Goal: Task Accomplishment & Management: Manage account settings

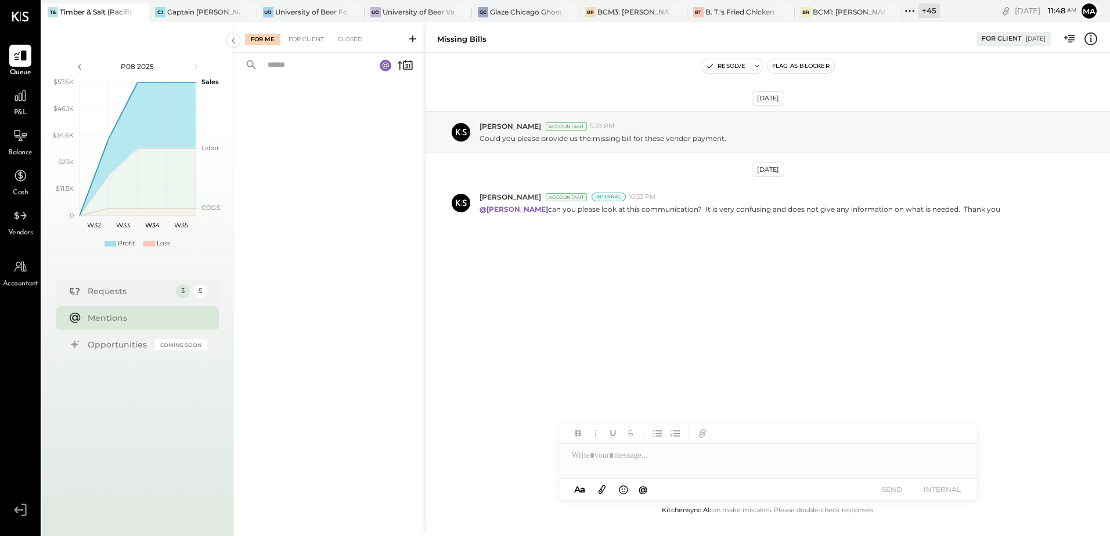
click at [109, 319] on div "Mentions" at bounding box center [145, 318] width 114 height 12
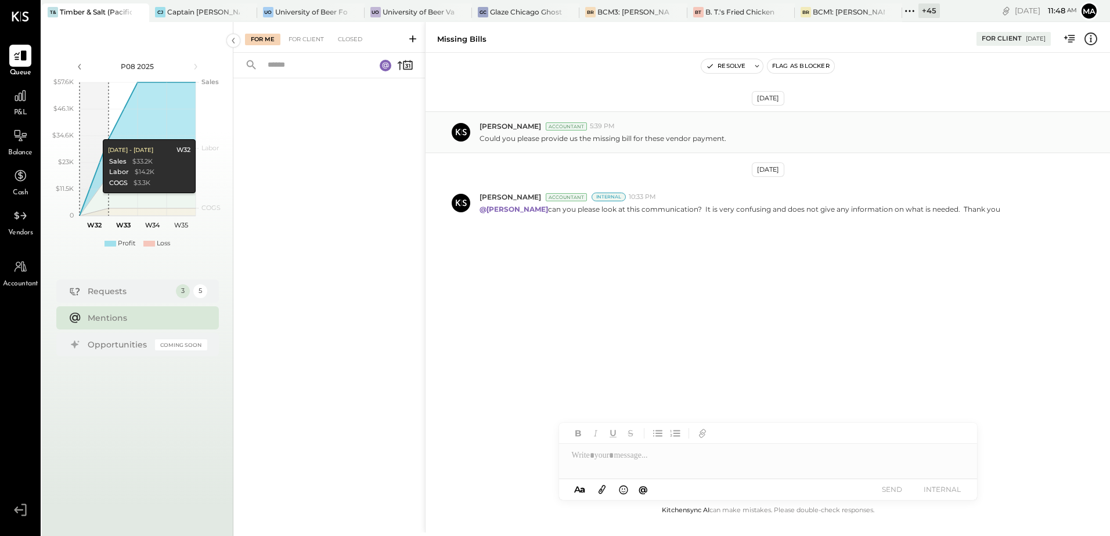
click at [696, 146] on div "[PERSON_NAME] Accountant 5:39 PM Could you please provide us the missing bill f…" at bounding box center [767, 132] width 684 height 42
click at [305, 44] on div "For Client" at bounding box center [306, 40] width 47 height 12
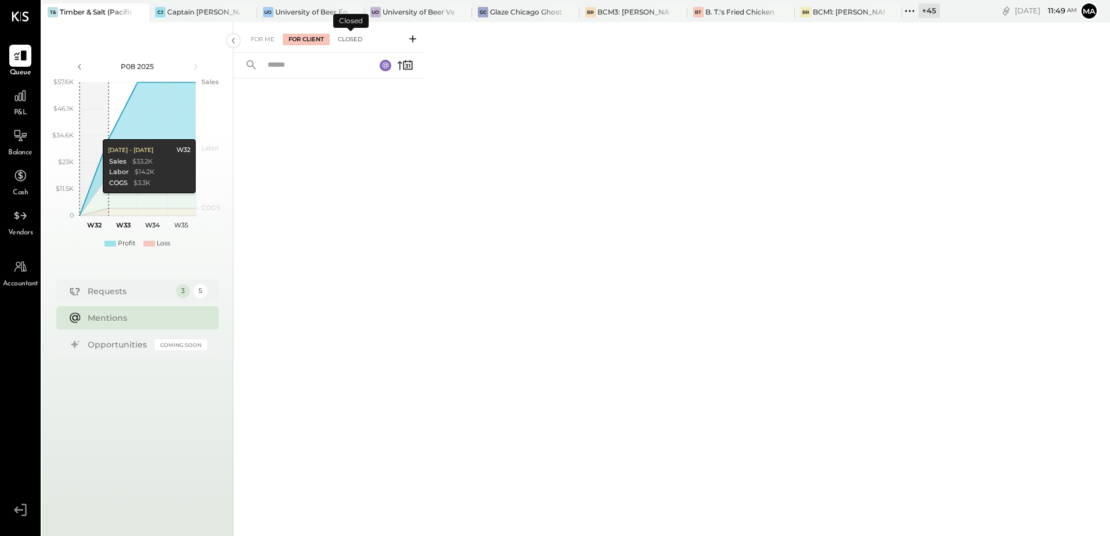
click at [340, 43] on div "Closed" at bounding box center [350, 40] width 36 height 12
click at [268, 39] on div "For Me" at bounding box center [262, 40] width 35 height 12
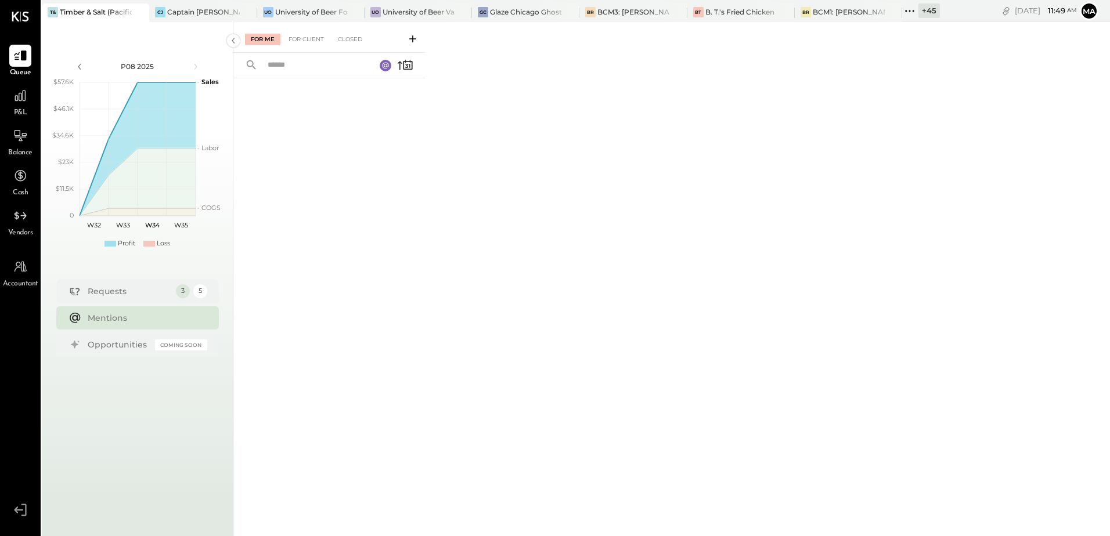
click at [113, 317] on div "Mentions" at bounding box center [145, 318] width 114 height 12
click at [109, 291] on div "Requests" at bounding box center [129, 292] width 82 height 12
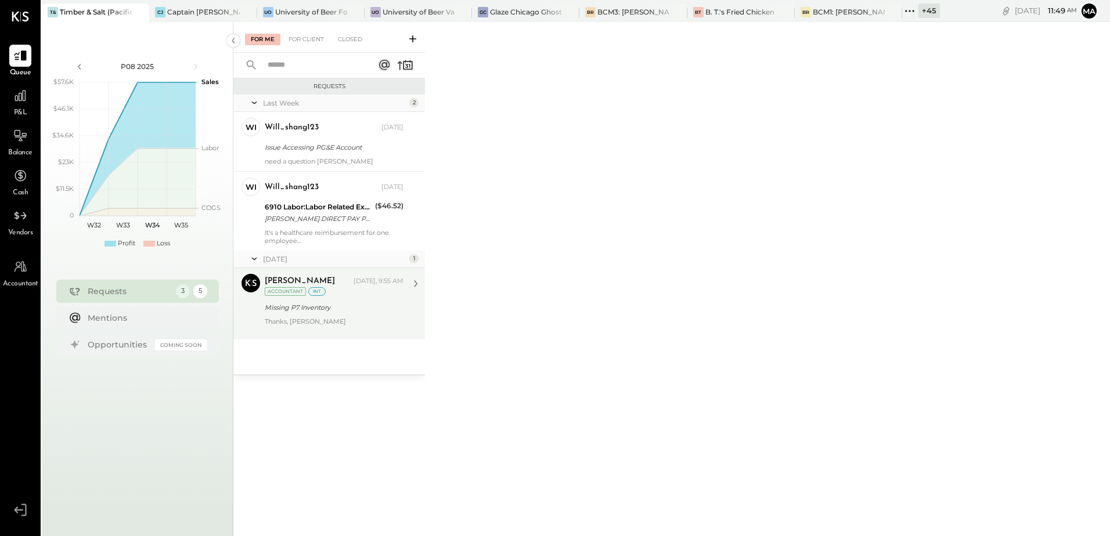
click at [305, 320] on div "Thanks, [PERSON_NAME]" at bounding box center [334, 325] width 139 height 16
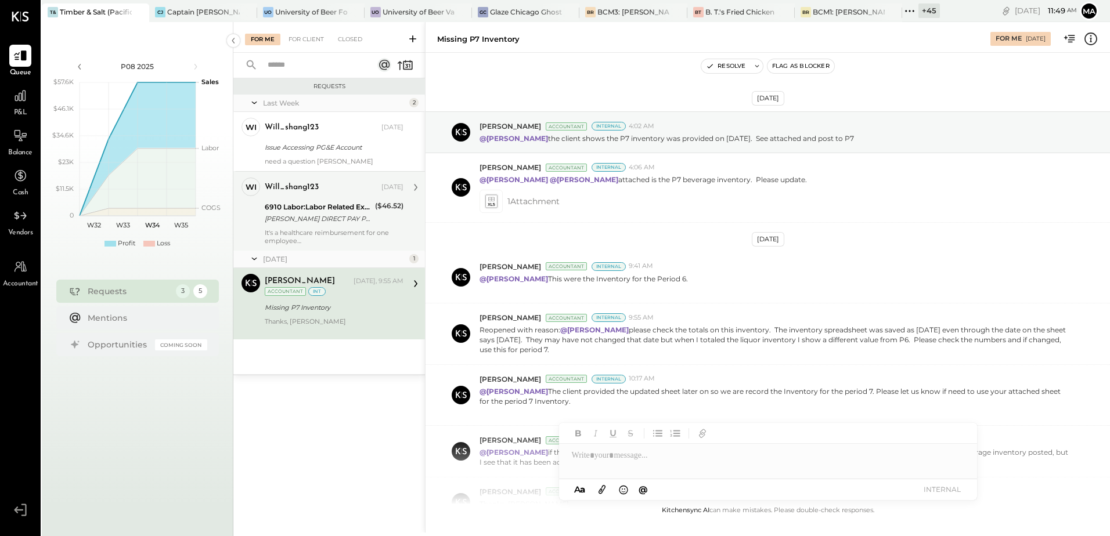
click at [303, 230] on div "It's a healthcare reimbursement for one employee" at bounding box center [334, 237] width 139 height 16
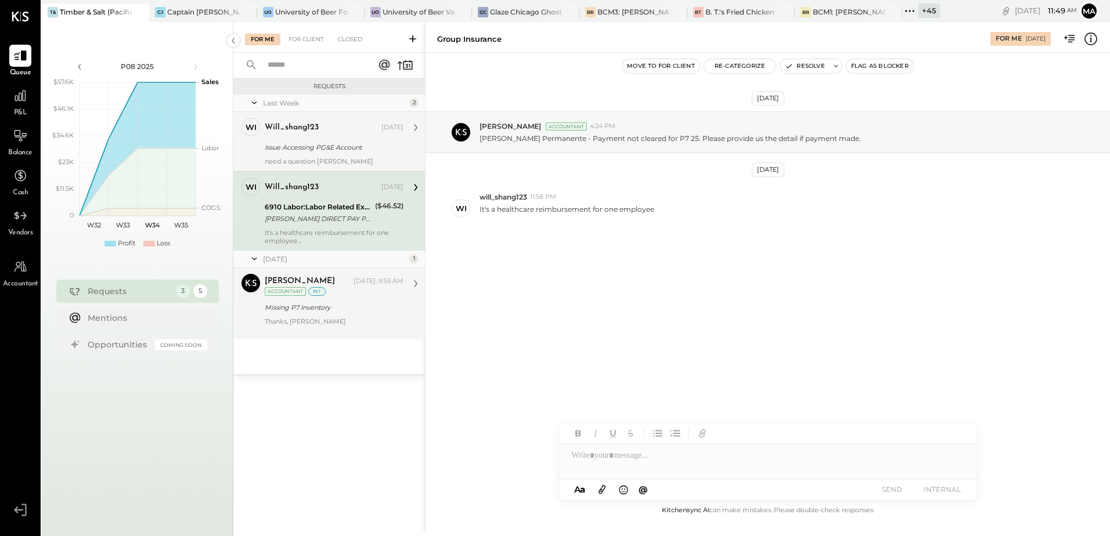
click at [300, 159] on div "need a question [PERSON_NAME]" at bounding box center [334, 161] width 139 height 8
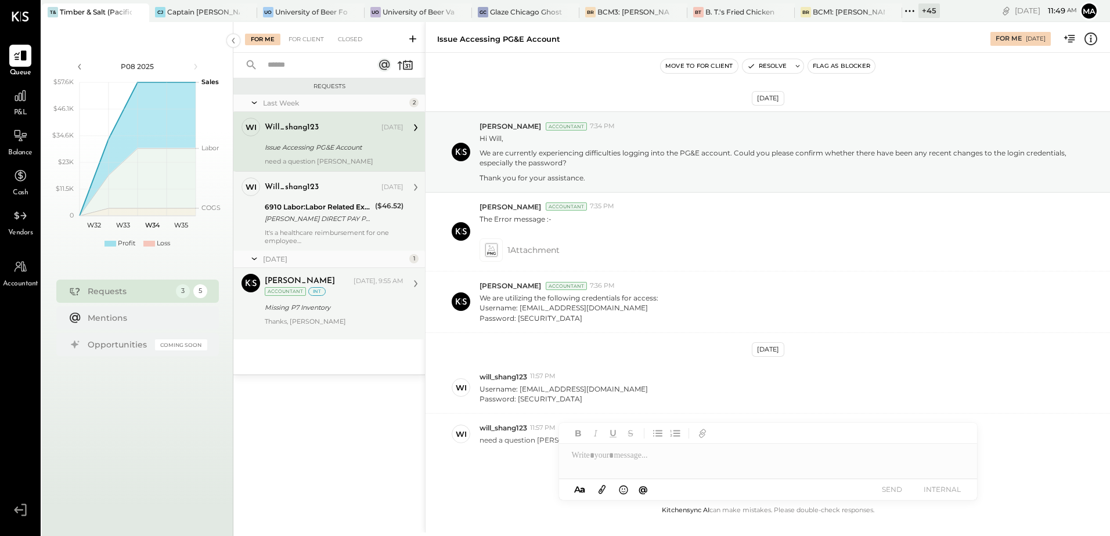
scroll to position [38, 0]
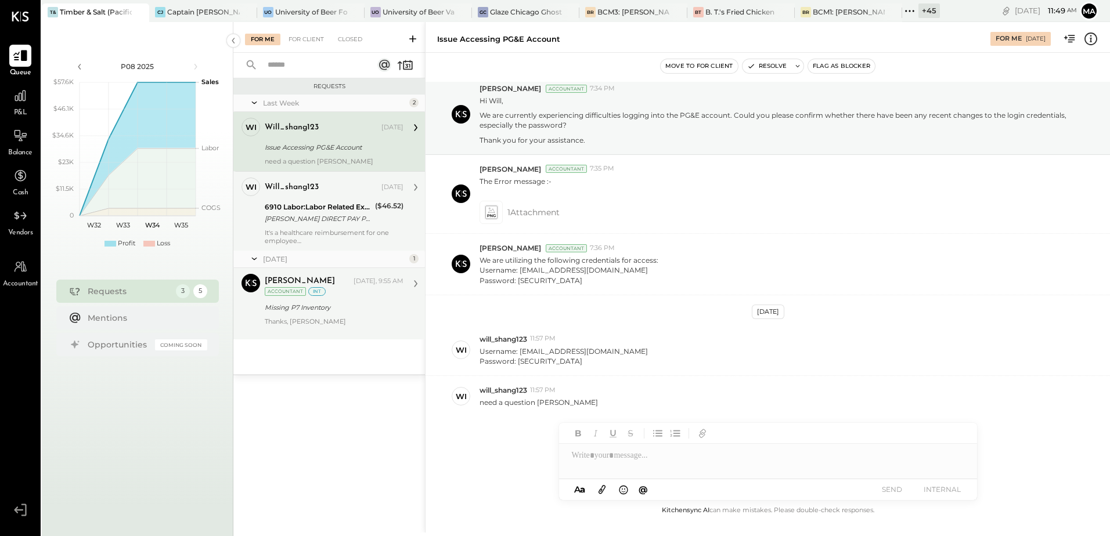
click at [15, 66] on div at bounding box center [20, 56] width 22 height 22
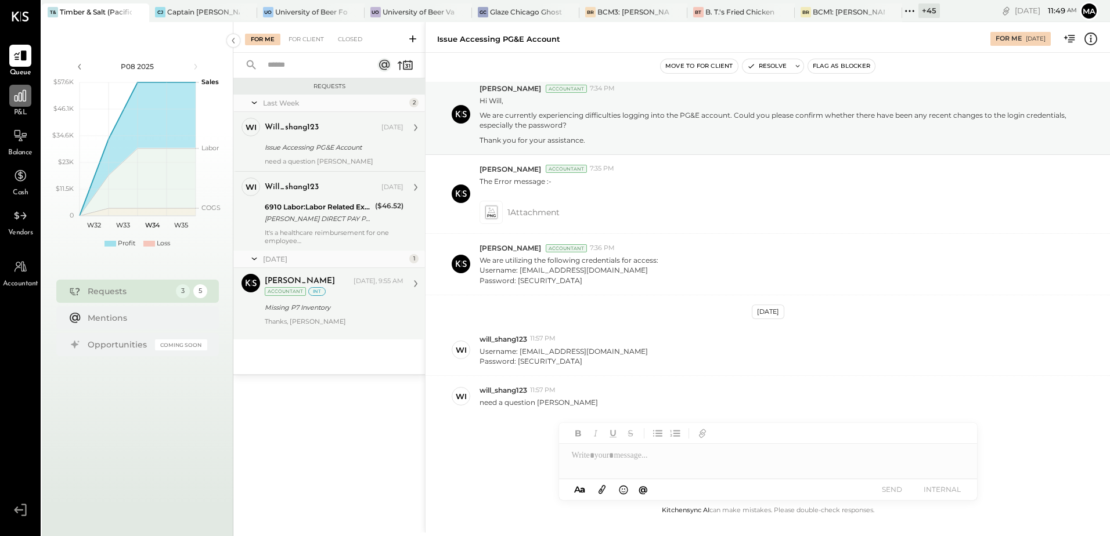
click at [15, 103] on icon at bounding box center [20, 95] width 15 height 15
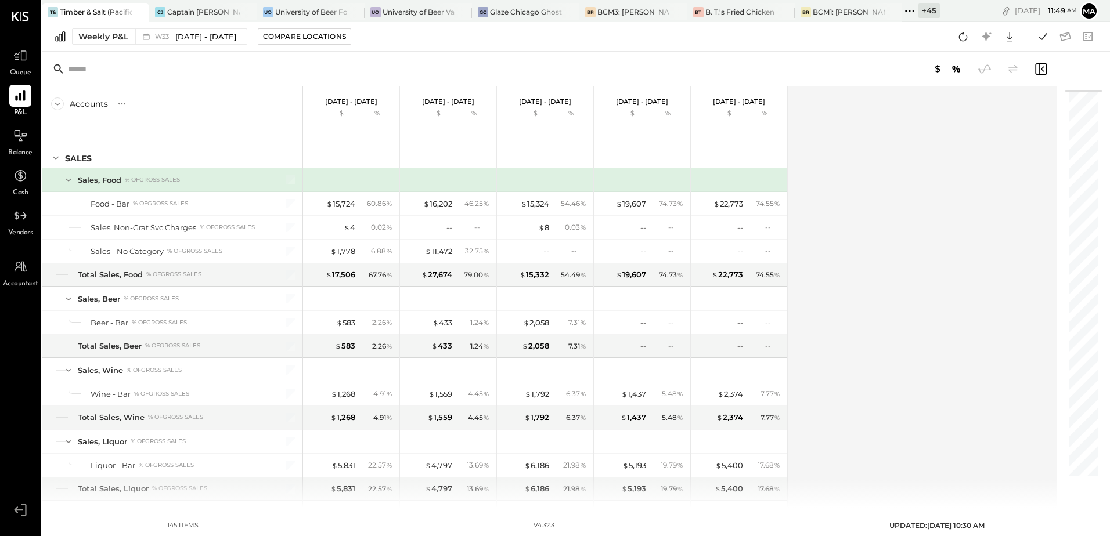
click at [20, 229] on span "Vendors" at bounding box center [20, 233] width 25 height 10
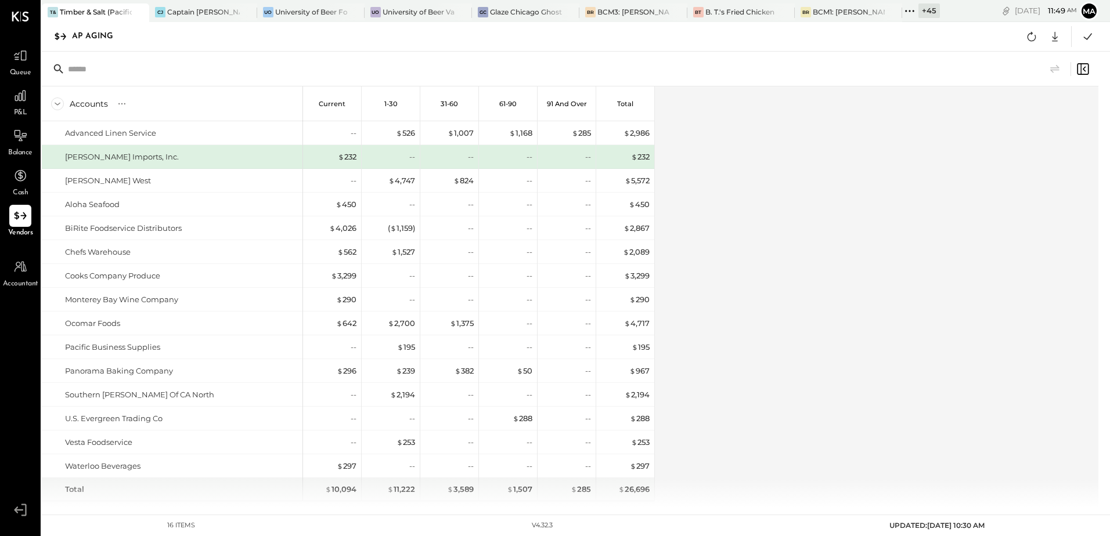
click at [16, 109] on span "P&L" at bounding box center [20, 113] width 13 height 10
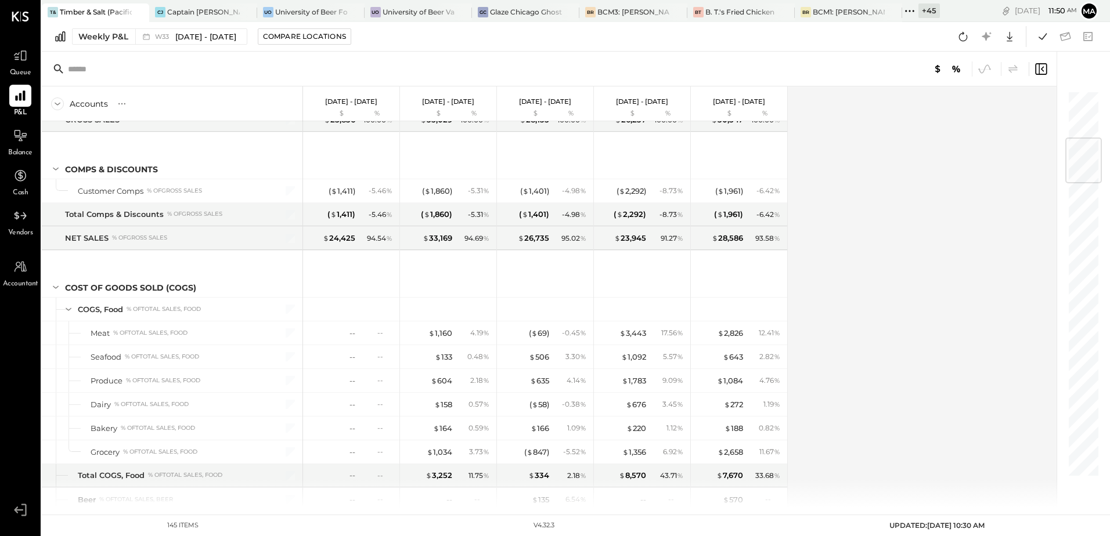
scroll to position [406, 0]
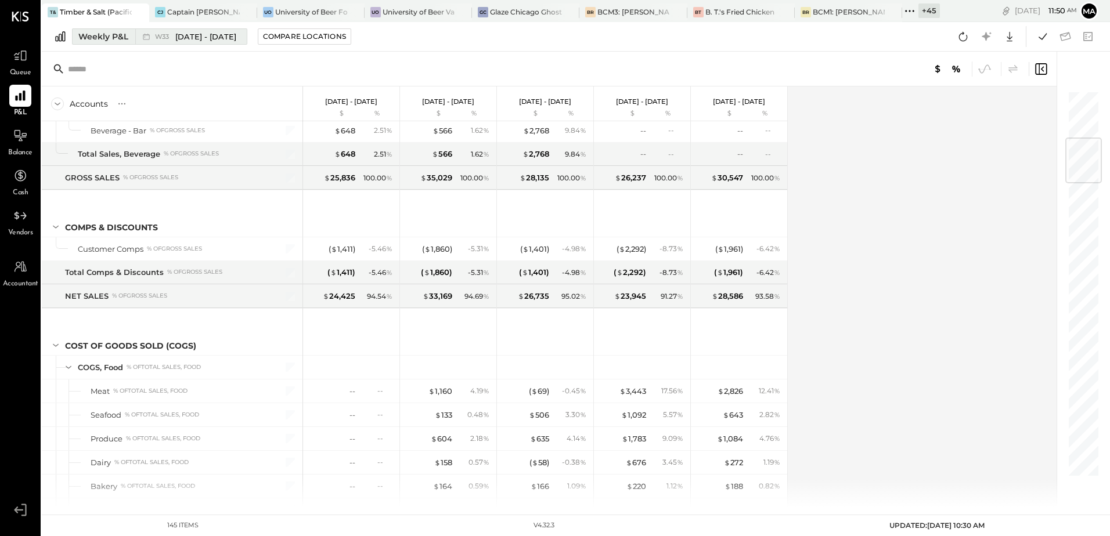
click at [123, 37] on div "Weekly P&L" at bounding box center [103, 37] width 50 height 12
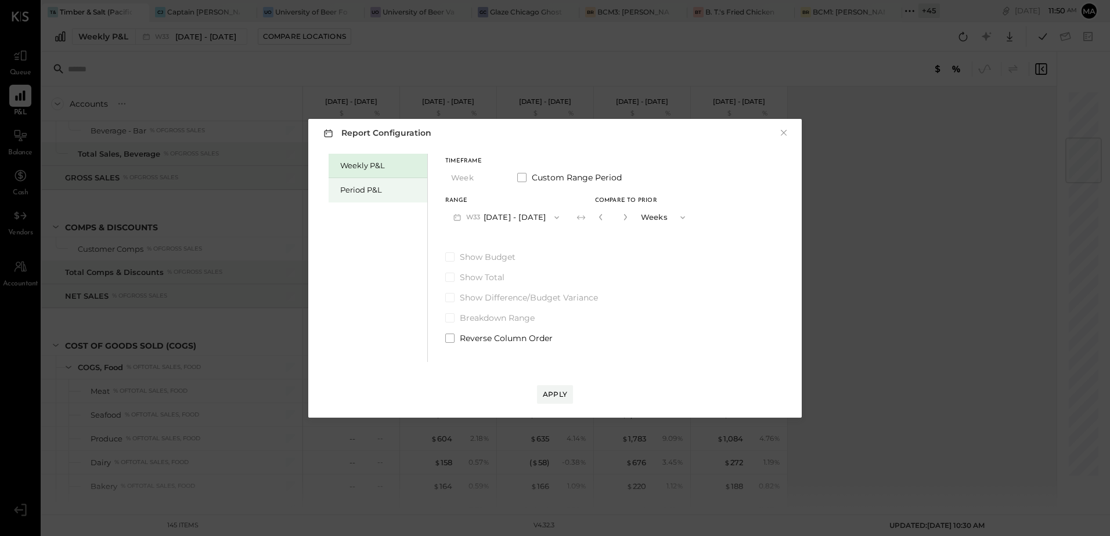
click at [366, 196] on div "Period P&L" at bounding box center [377, 190] width 99 height 24
click at [539, 224] on button "P08 Aug 4 - 31, 2025" at bounding box center [505, 217] width 121 height 21
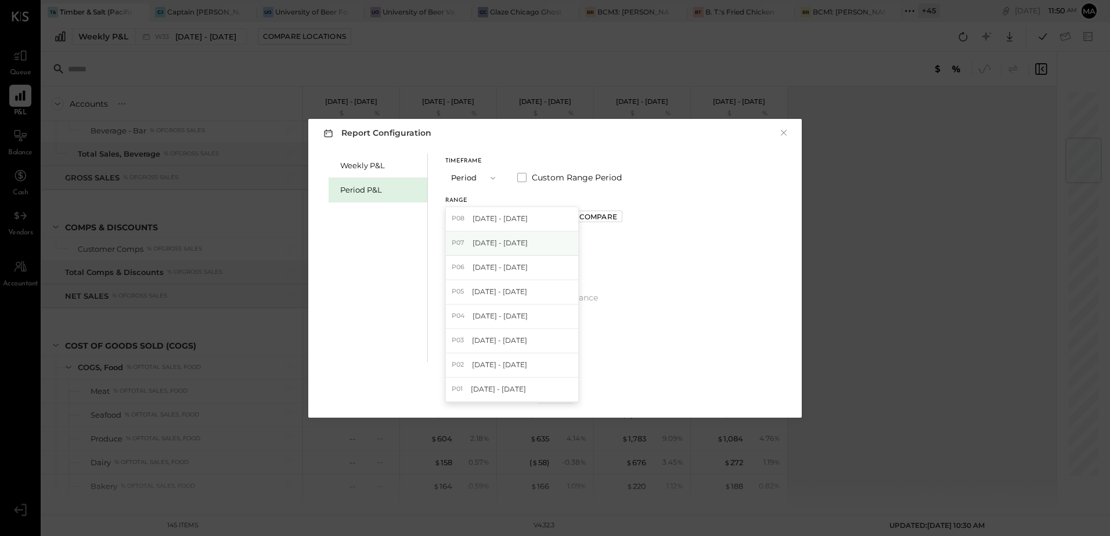
click at [528, 244] on span "Jun 30 - Aug 3, 2025" at bounding box center [499, 243] width 55 height 10
click at [601, 219] on div "Compare" at bounding box center [598, 217] width 38 height 10
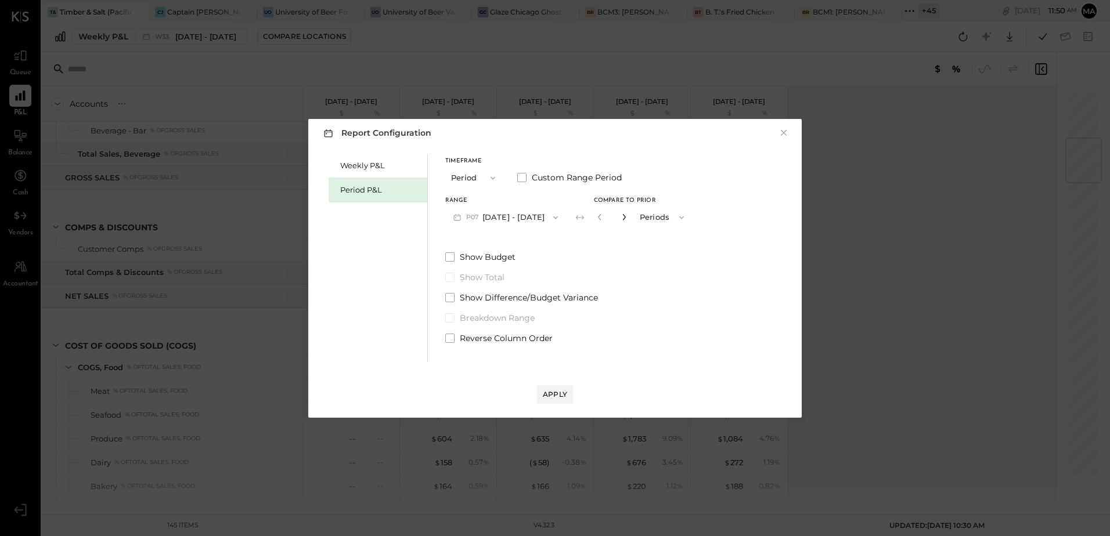
click at [627, 217] on icon "button" at bounding box center [623, 217] width 7 height 7
type input "*"
click at [557, 394] on div "Apply" at bounding box center [555, 394] width 24 height 10
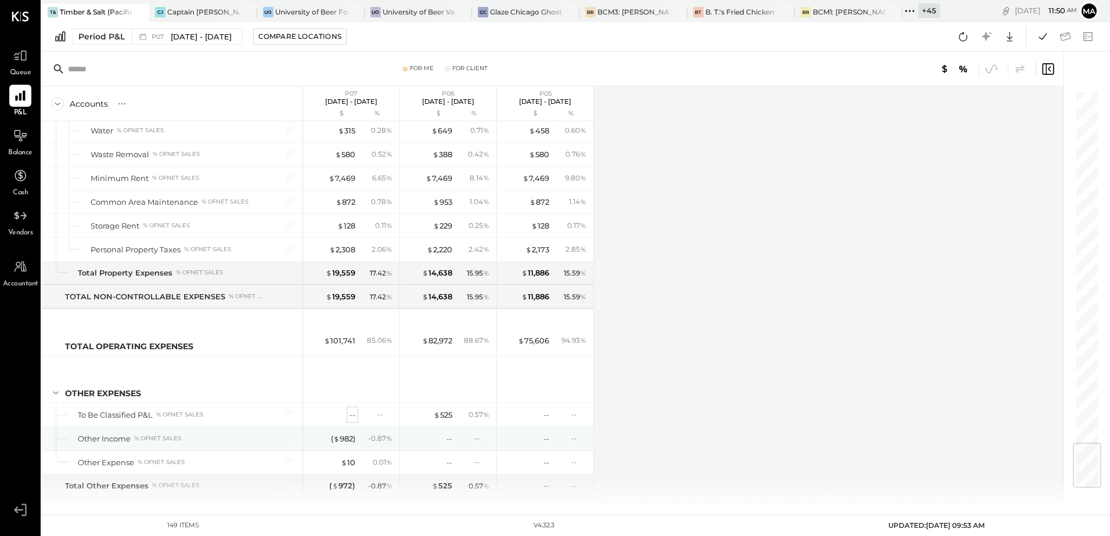
scroll to position [2992, 0]
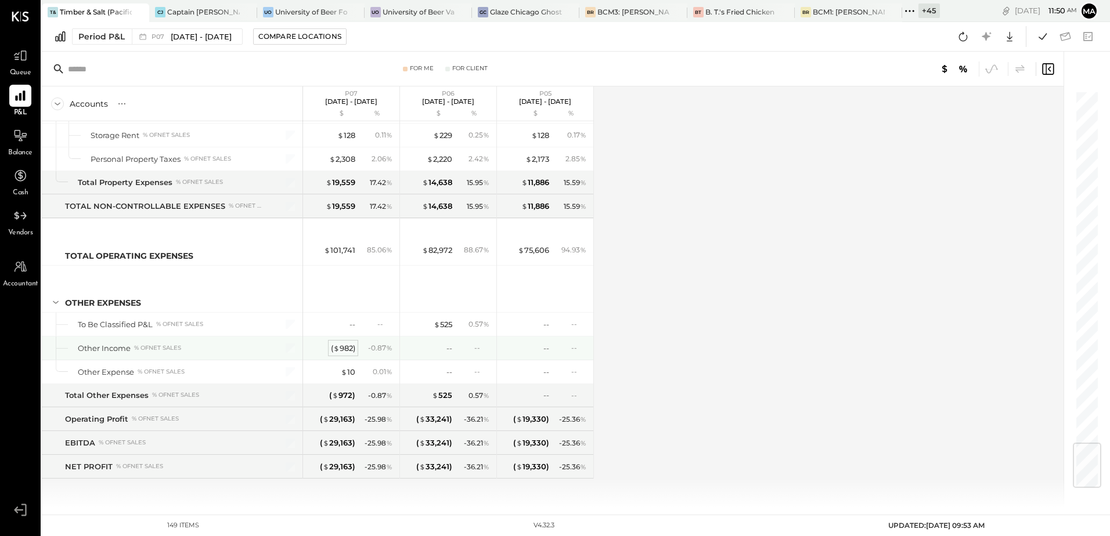
click at [346, 348] on div "( $ 982 )" at bounding box center [343, 348] width 24 height 11
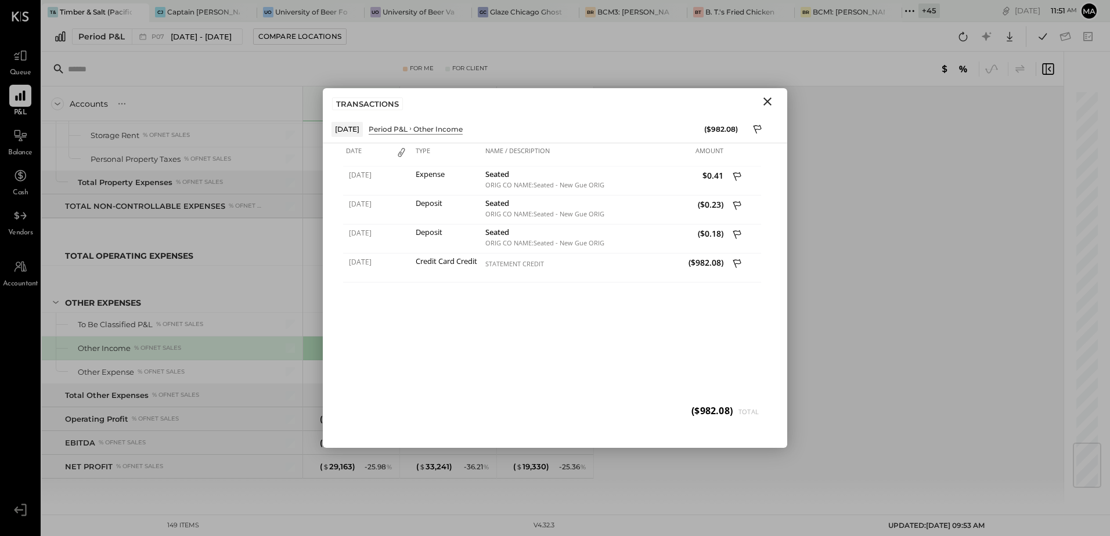
click at [767, 101] on icon "Close" at bounding box center [767, 102] width 8 height 8
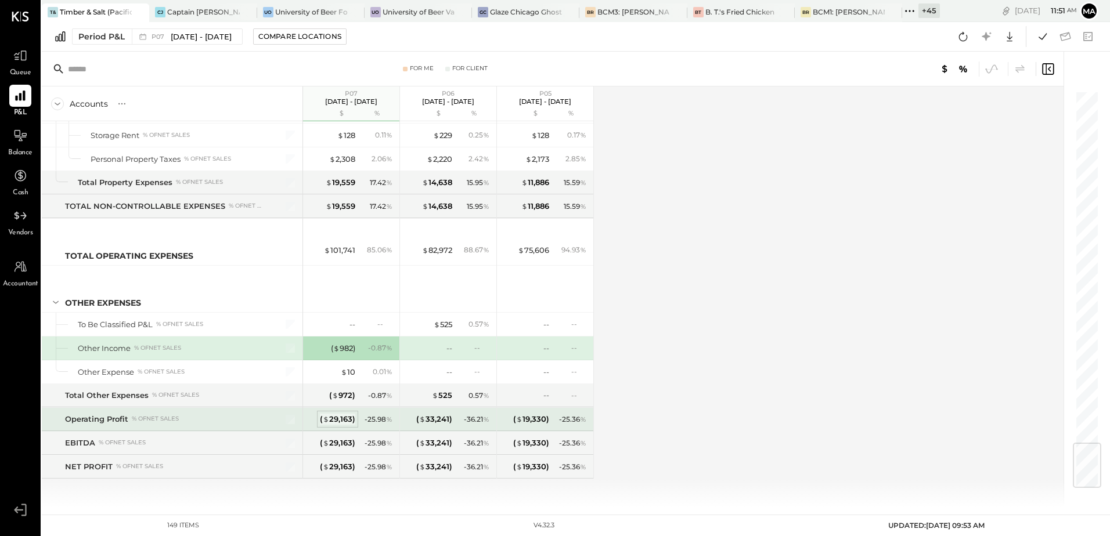
click at [340, 421] on div "( $ 29,163 )" at bounding box center [337, 419] width 35 height 11
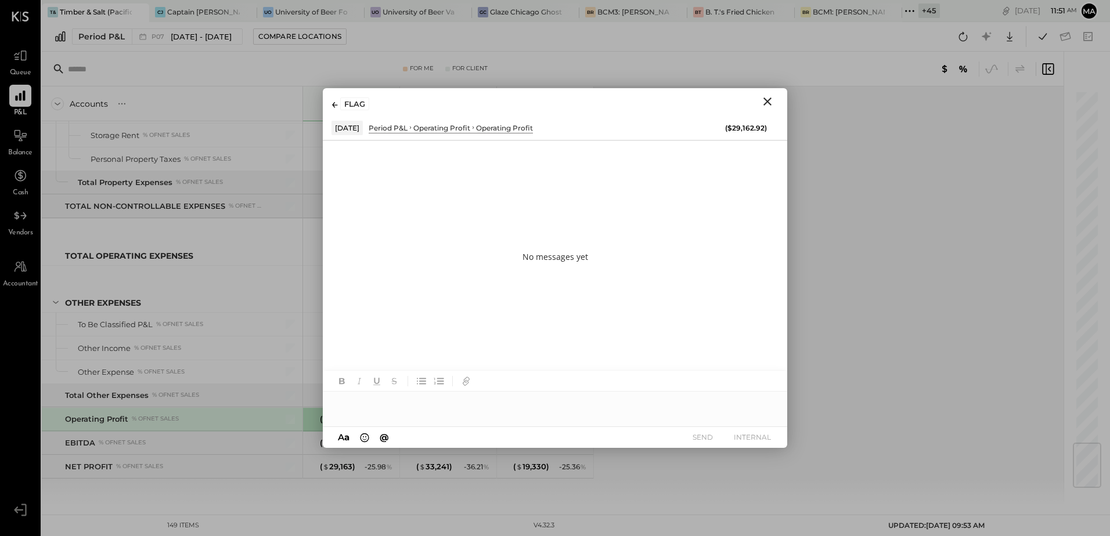
click at [768, 101] on icon "Close" at bounding box center [767, 102] width 8 height 8
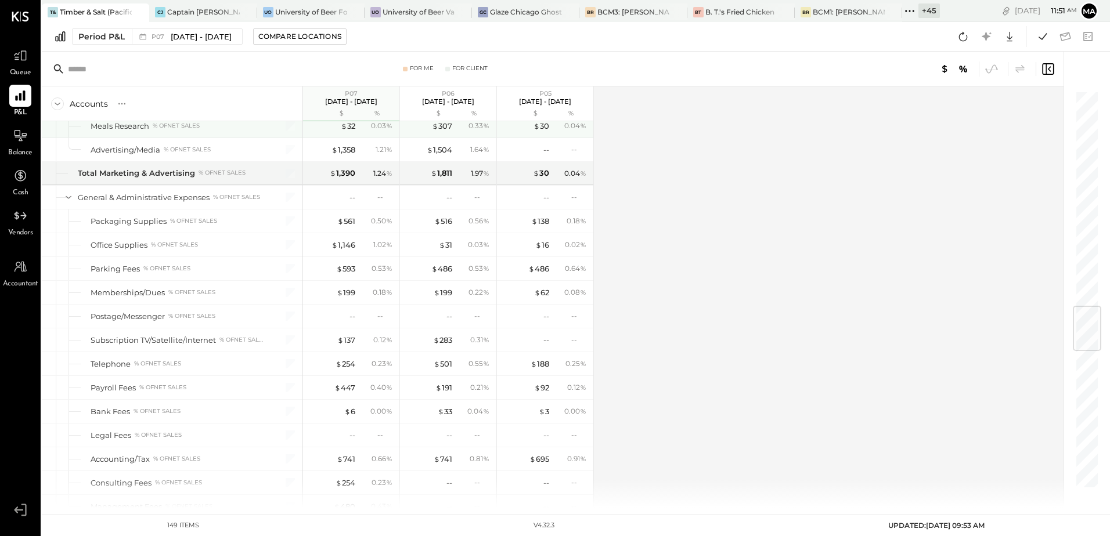
scroll to position [1774, 0]
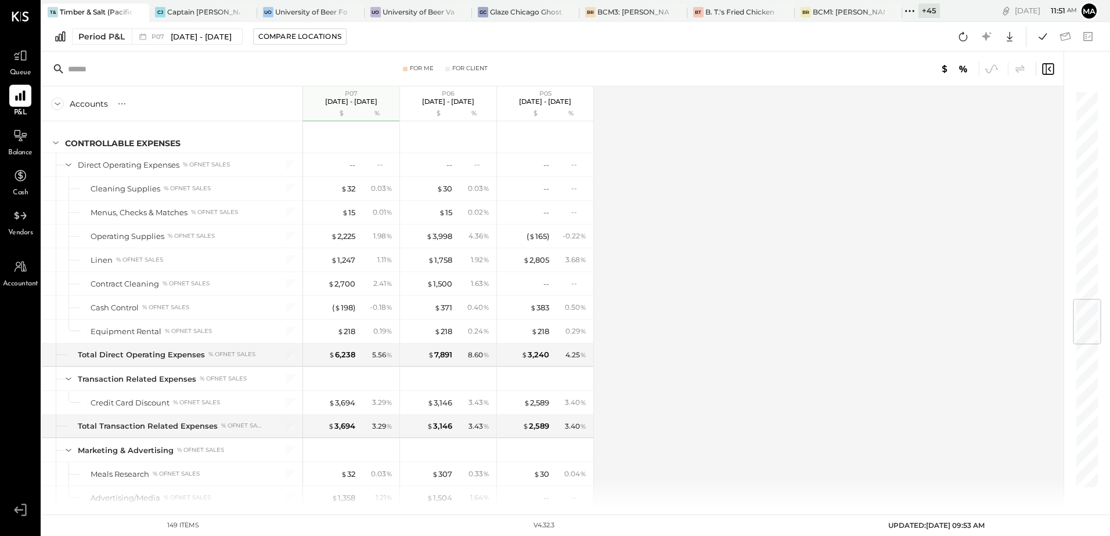
click at [438, 92] on p "P06" at bounding box center [448, 93] width 52 height 8
click at [535, 109] on div "$" at bounding box center [526, 113] width 46 height 9
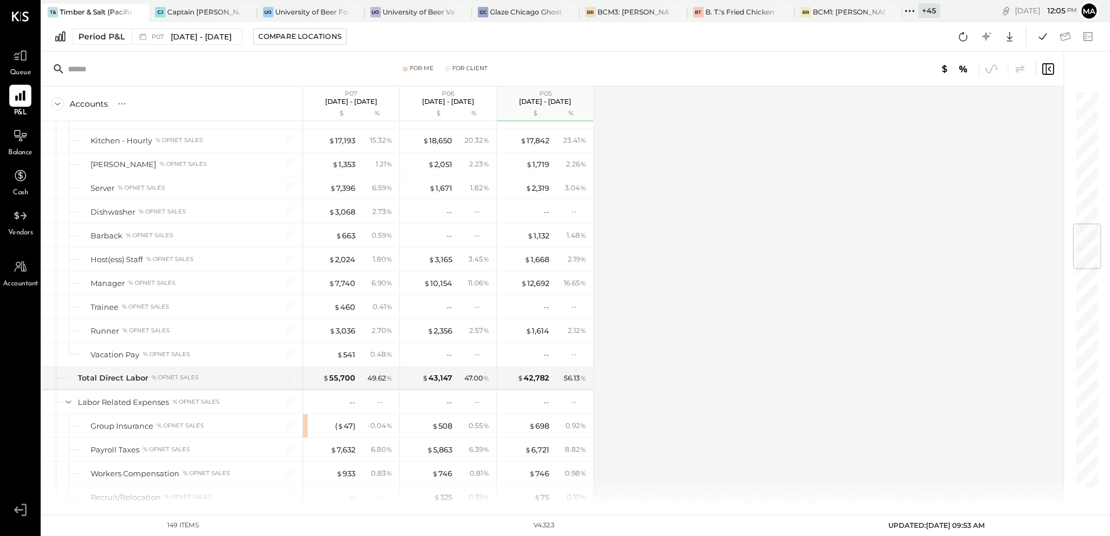
scroll to position [1135, 0]
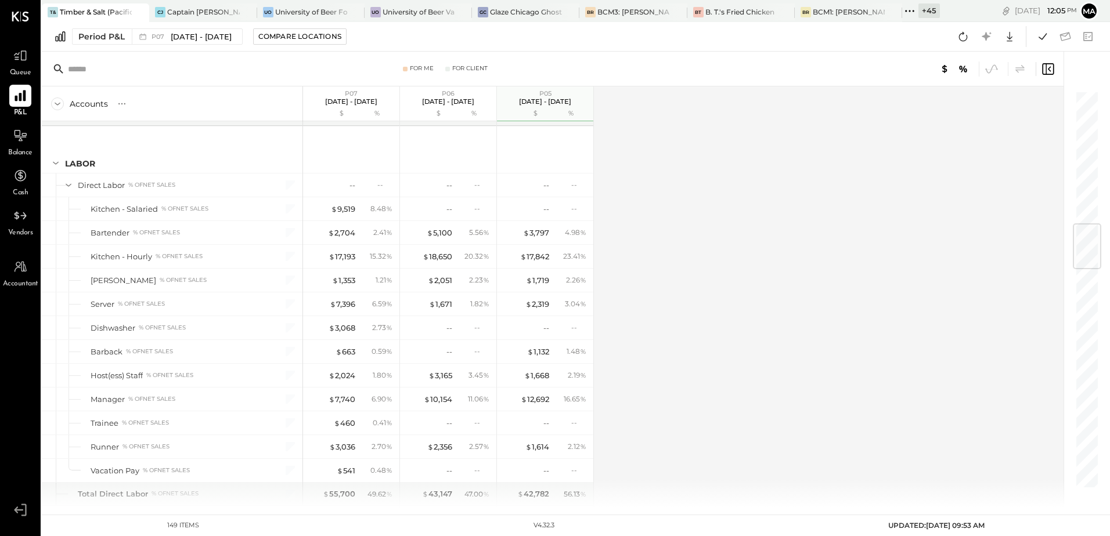
click at [19, 95] on icon at bounding box center [20, 96] width 11 height 11
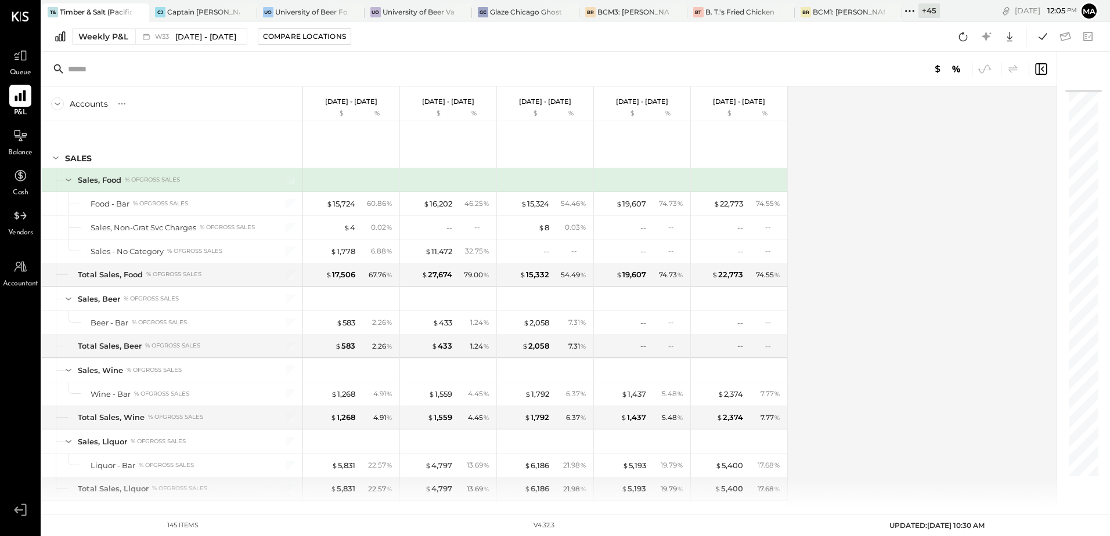
click at [20, 93] on icon at bounding box center [20, 96] width 11 height 11
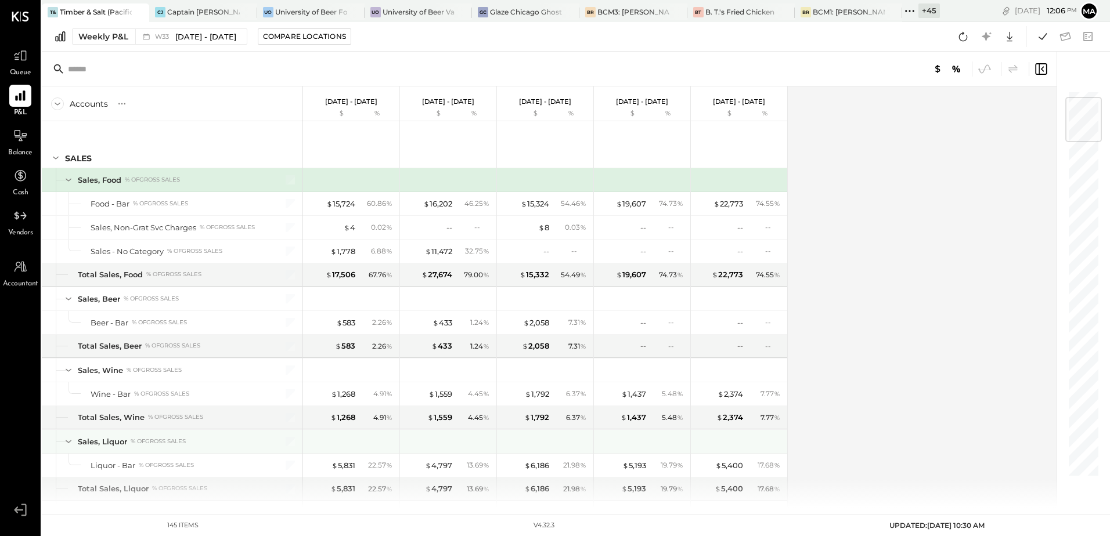
scroll to position [58, 0]
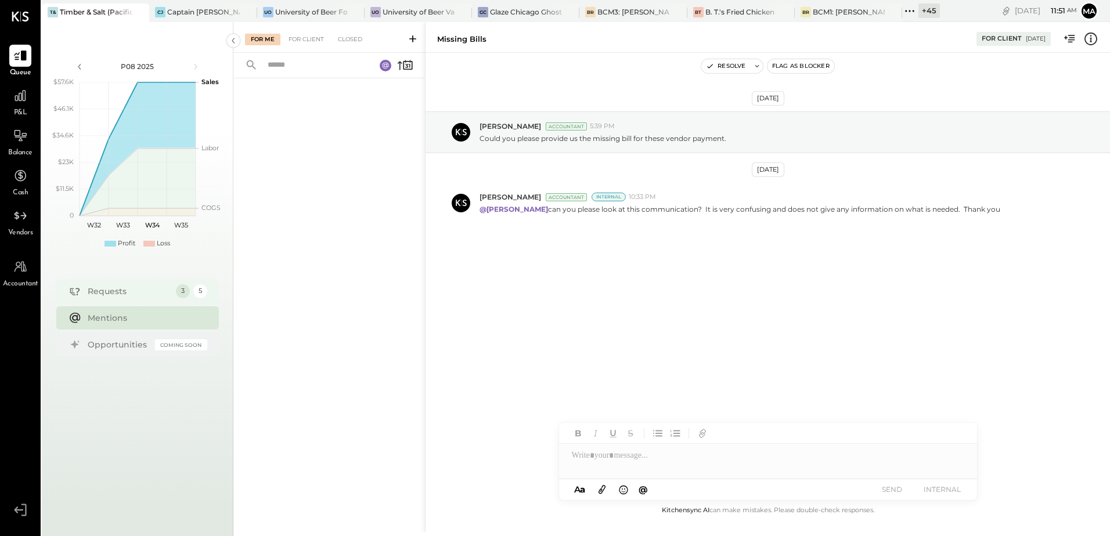
click at [135, 296] on div "Requests" at bounding box center [129, 292] width 82 height 12
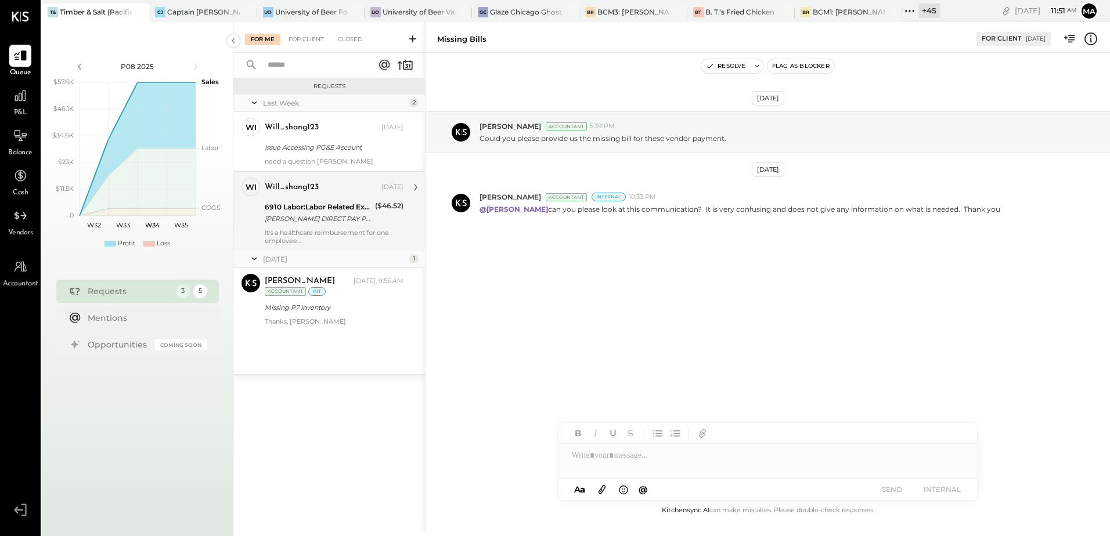
click at [313, 229] on div "It's a healthcare reimbursement for one employee" at bounding box center [334, 237] width 139 height 16
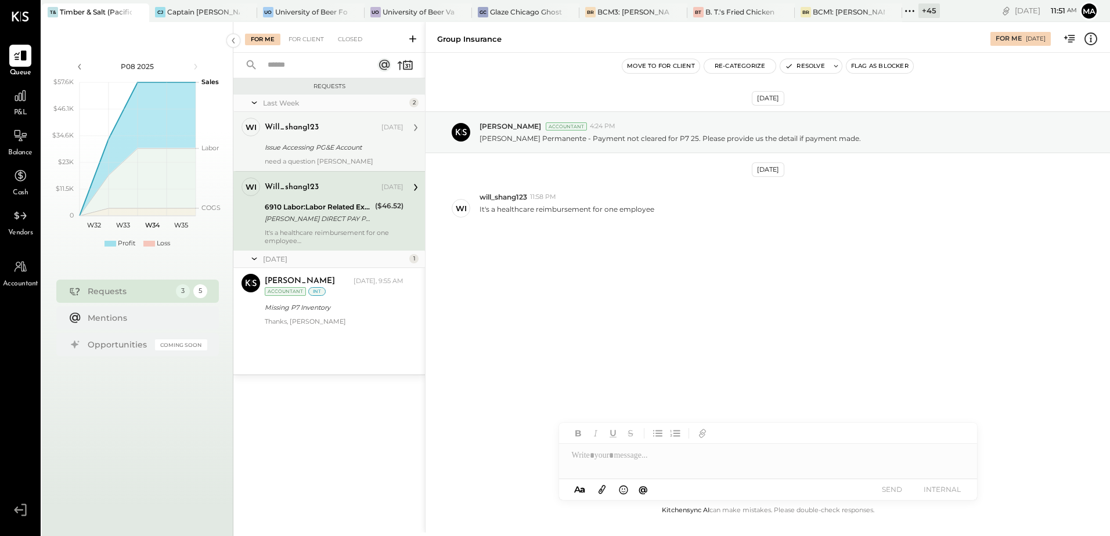
click at [304, 147] on div "Issue Accessing PG&E Account" at bounding box center [332, 148] width 135 height 12
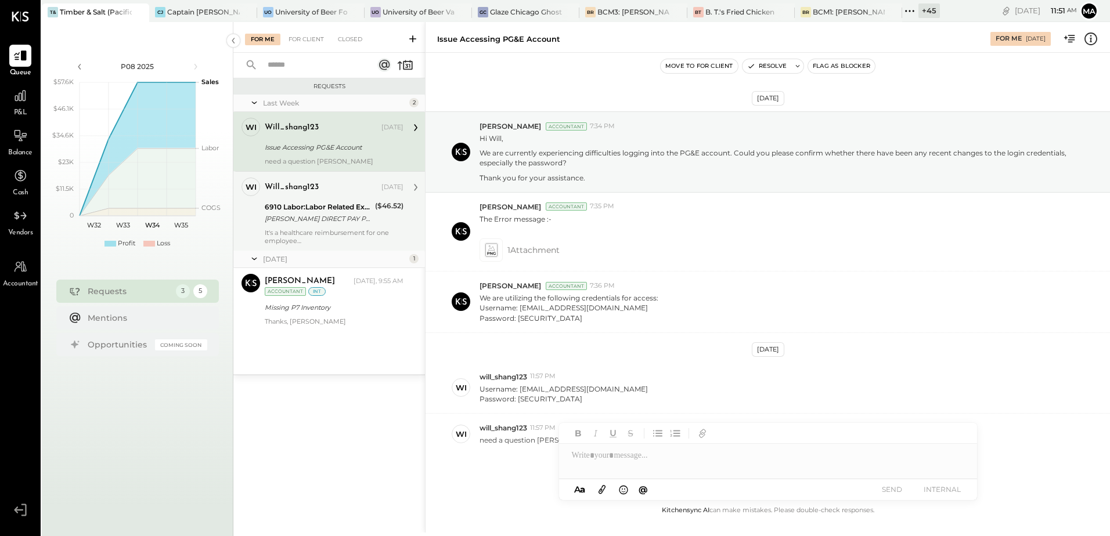
scroll to position [38, 0]
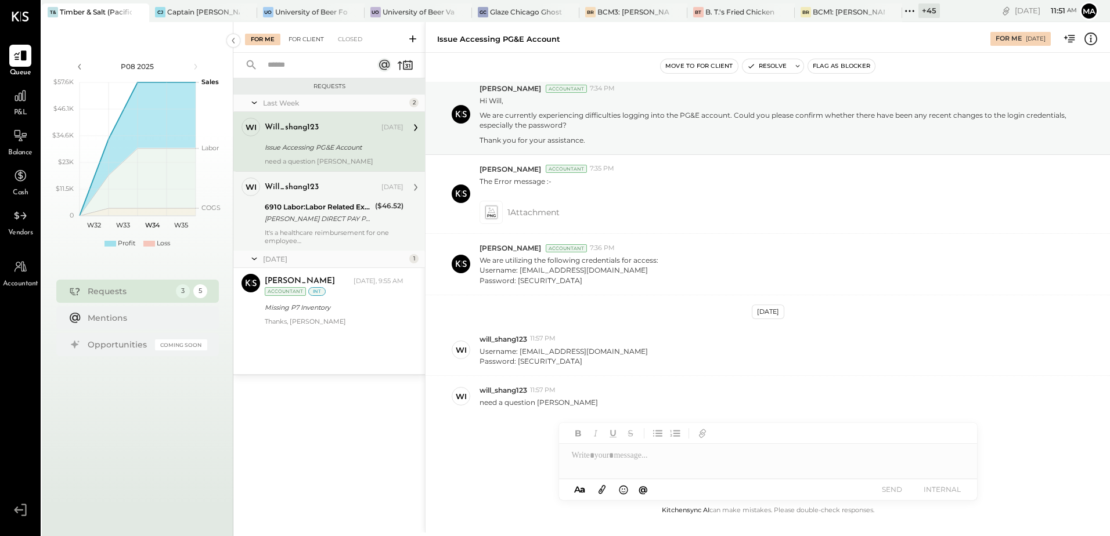
click at [302, 42] on div "For Client" at bounding box center [306, 40] width 47 height 12
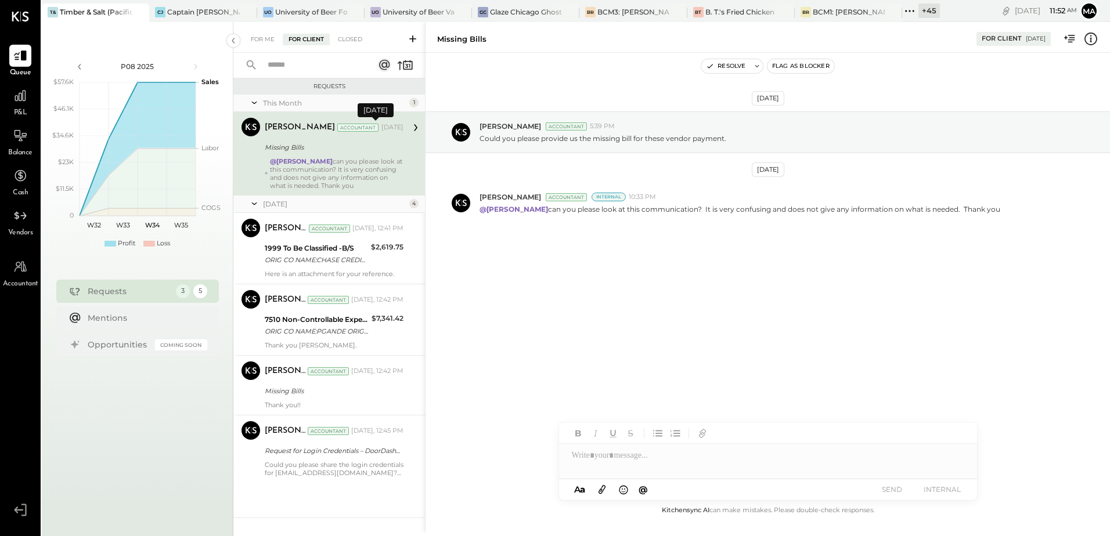
click at [337, 124] on div "Accountant" at bounding box center [357, 128] width 41 height 8
click at [388, 127] on div "Aug 07, 2025" at bounding box center [392, 127] width 22 height 9
click at [411, 131] on icon at bounding box center [415, 127] width 15 height 15
click at [417, 130] on icon at bounding box center [415, 127] width 15 height 15
click at [410, 129] on icon at bounding box center [415, 127] width 15 height 15
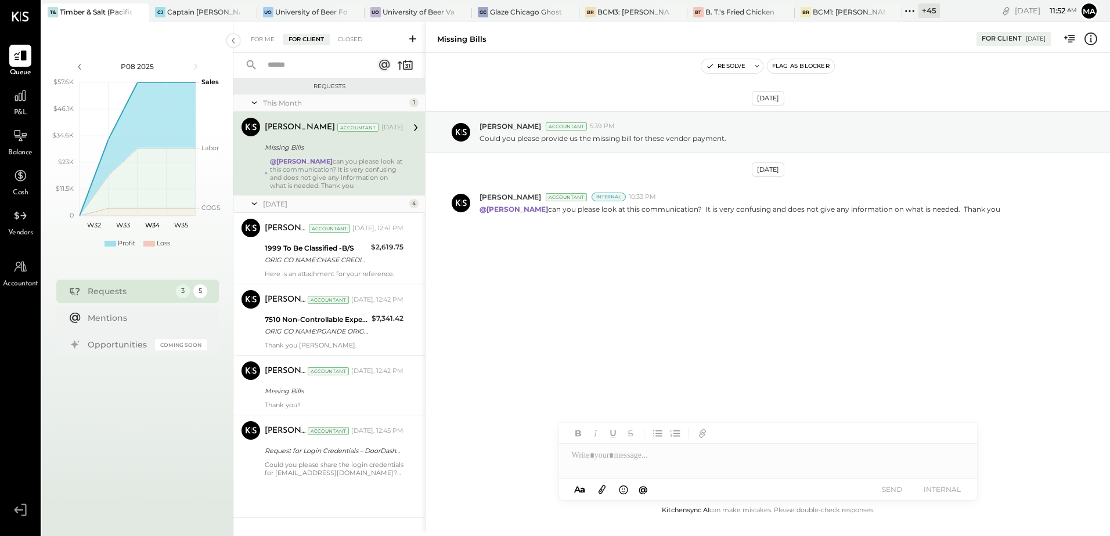
click at [403, 160] on div "Chris Dash Accountant Chris Dash Accountant Aug 07, 2025 Missing Bills @Manan S…" at bounding box center [329, 154] width 192 height 84
click at [348, 168] on div "@Manan Shah can you please look at this communication? It is very confusing and…" at bounding box center [336, 173] width 133 height 33
click at [309, 170] on div "@Manan Shah can you please look at this communication? It is very confusing and…" at bounding box center [336, 173] width 133 height 33
click at [288, 203] on div "[DATE]" at bounding box center [334, 204] width 143 height 10
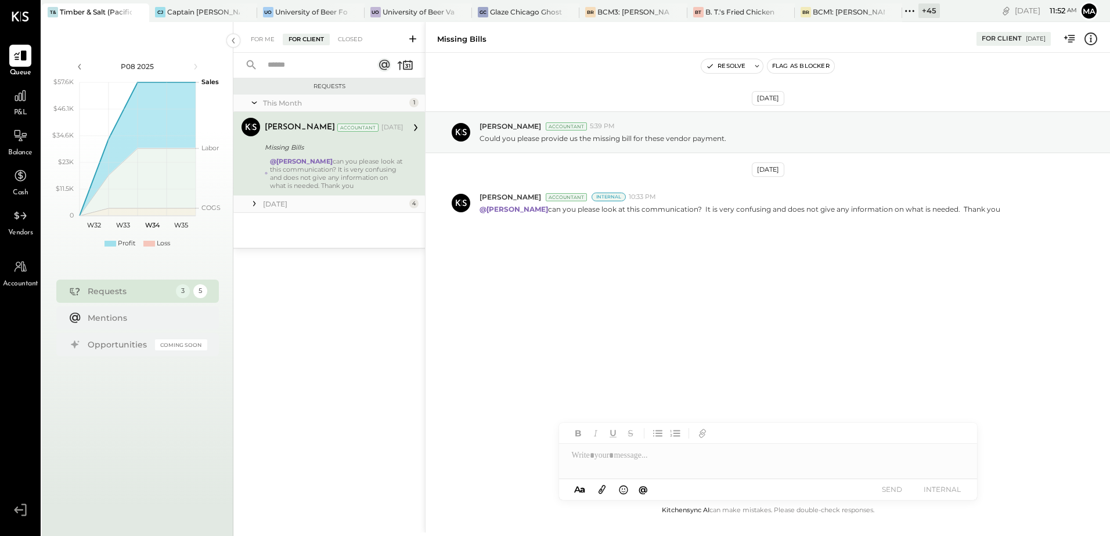
click at [257, 204] on icon at bounding box center [254, 204] width 12 height 12
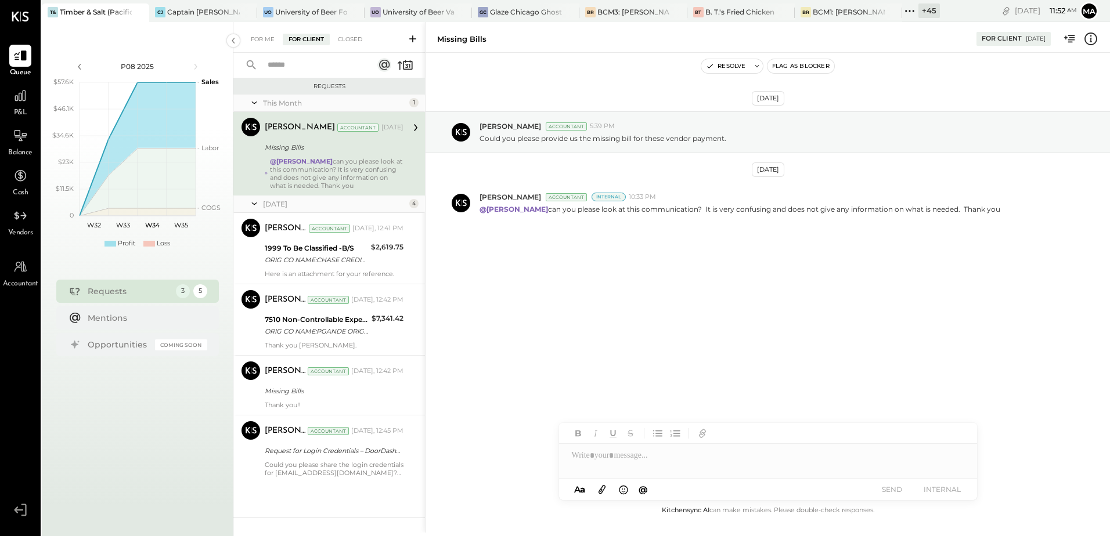
click at [345, 175] on div "@Manan Shah can you please look at this communication? It is very confusing and…" at bounding box center [336, 173] width 133 height 33
click at [414, 131] on icon at bounding box center [415, 127] width 3 height 7
click at [498, 139] on p "Could you please provide us the missing bill for these vendor payment." at bounding box center [602, 138] width 247 height 10
click at [117, 317] on div "Mentions" at bounding box center [145, 318] width 114 height 12
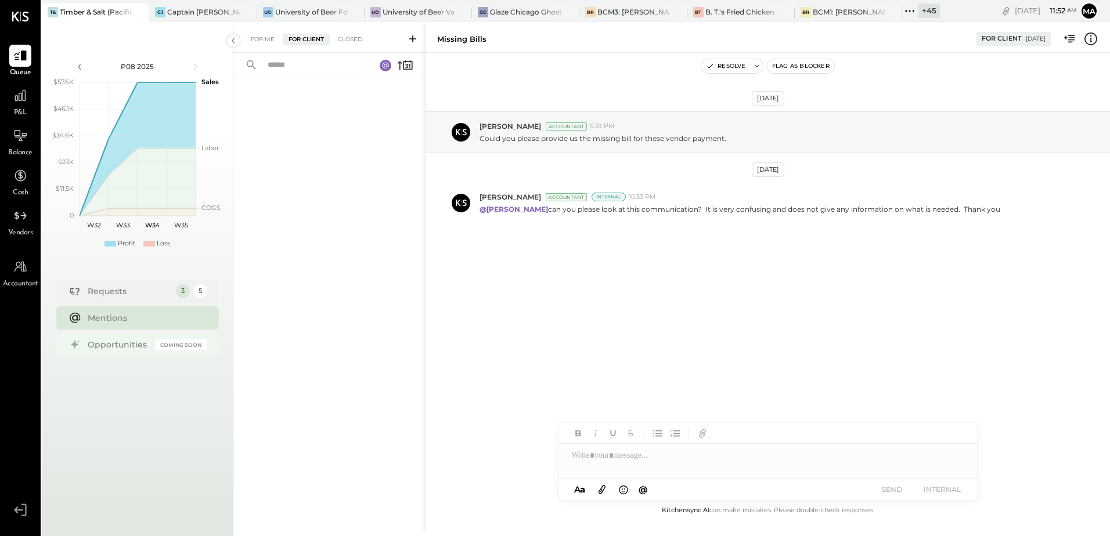
click at [112, 345] on div "Opportunities" at bounding box center [119, 345] width 62 height 12
click at [105, 289] on div "Requests" at bounding box center [129, 292] width 82 height 12
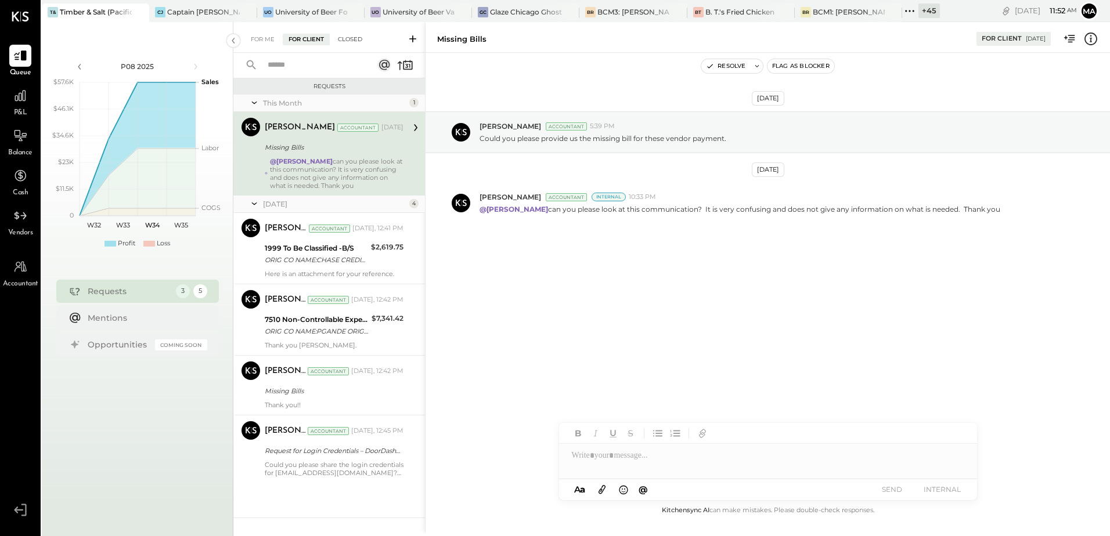
click at [344, 40] on div "Closed" at bounding box center [350, 40] width 36 height 12
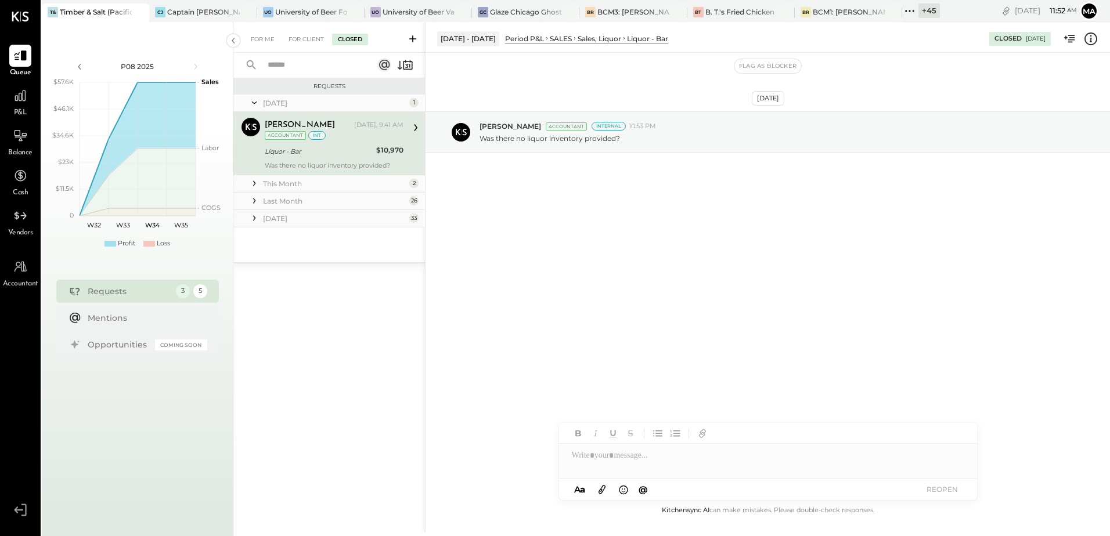
click at [291, 150] on div "Liquor - Bar" at bounding box center [319, 152] width 108 height 12
click at [292, 150] on div "Liquor - Bar" at bounding box center [319, 152] width 108 height 12
click at [255, 182] on icon at bounding box center [254, 184] width 12 height 12
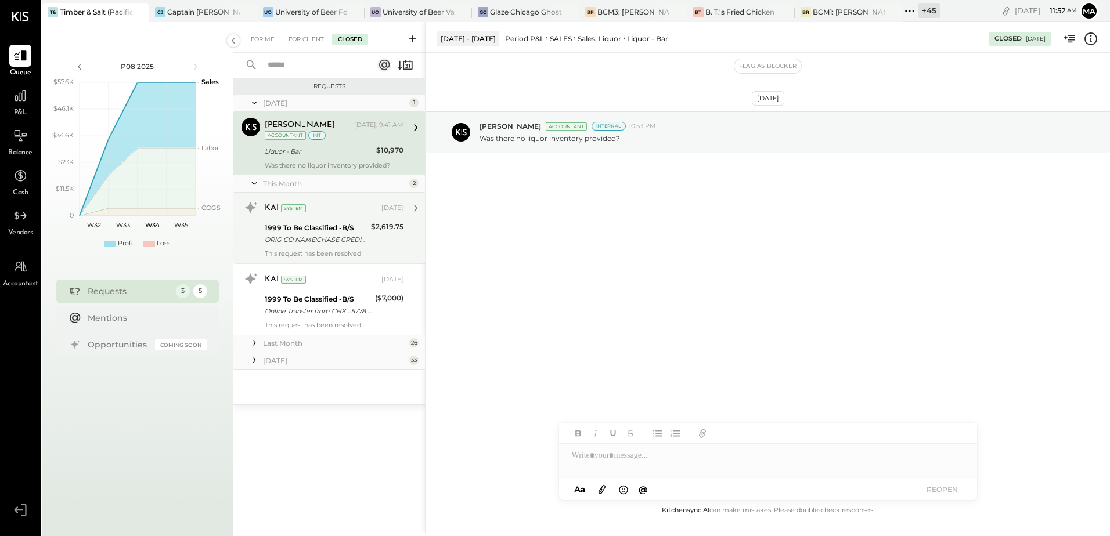
click at [275, 236] on div "ORIG CO NAME:CHASE CREDIT CRD ORIG ID:XXXXXX9224 DESC DATE:250725 CO ENTRY DESC…" at bounding box center [316, 240] width 103 height 12
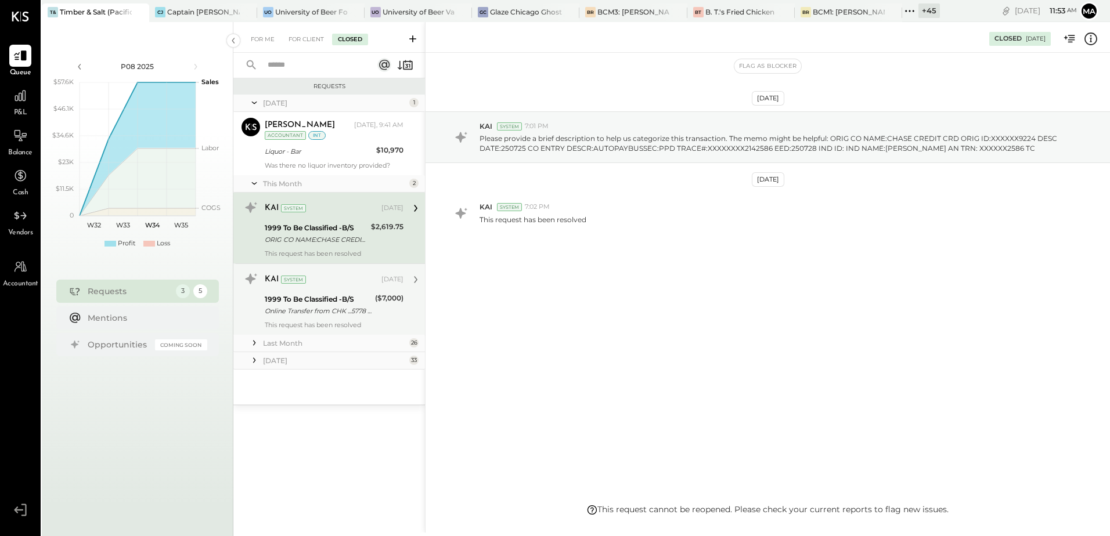
click at [286, 305] on div "Online Transfer from CHK ...5778 transaction#: XXXXXXX5335" at bounding box center [318, 311] width 107 height 12
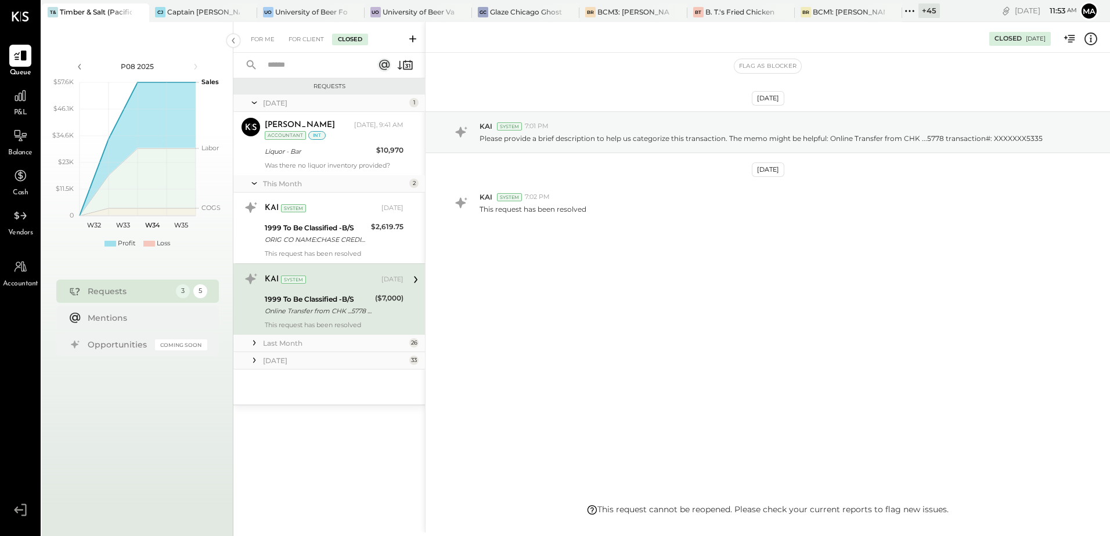
click at [257, 344] on icon at bounding box center [254, 343] width 12 height 12
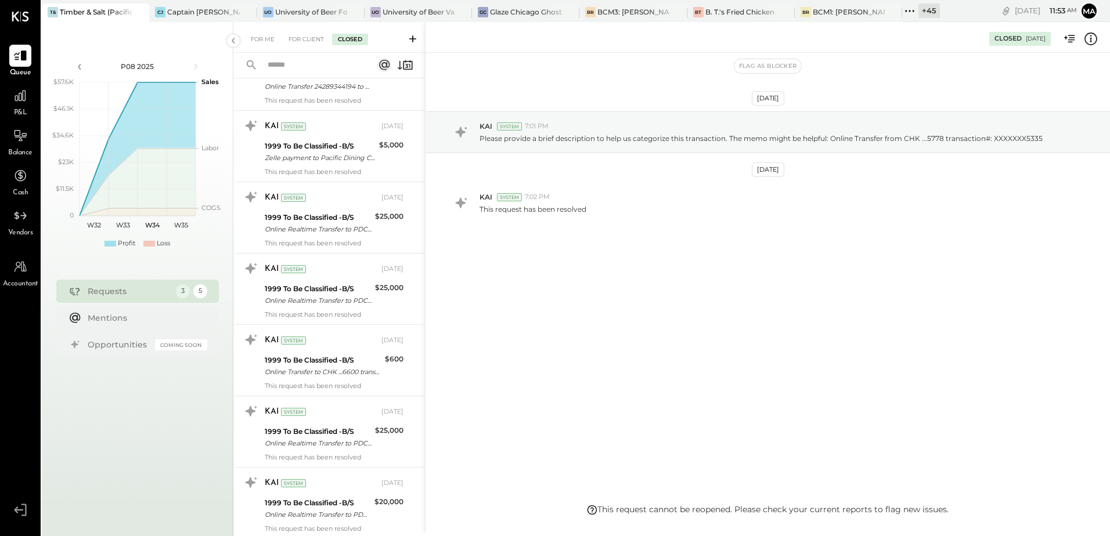
scroll to position [1679, 0]
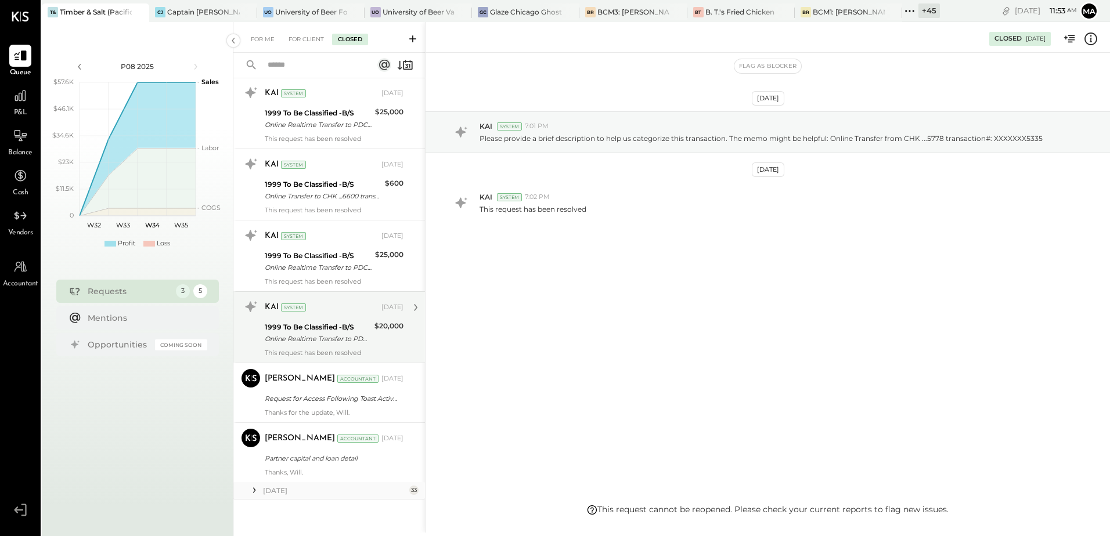
click at [315, 337] on div "Online Realtime Transfer to PDCA1 checking 6600 6600 transaction#: XXXXXXX7770 …" at bounding box center [318, 339] width 106 height 12
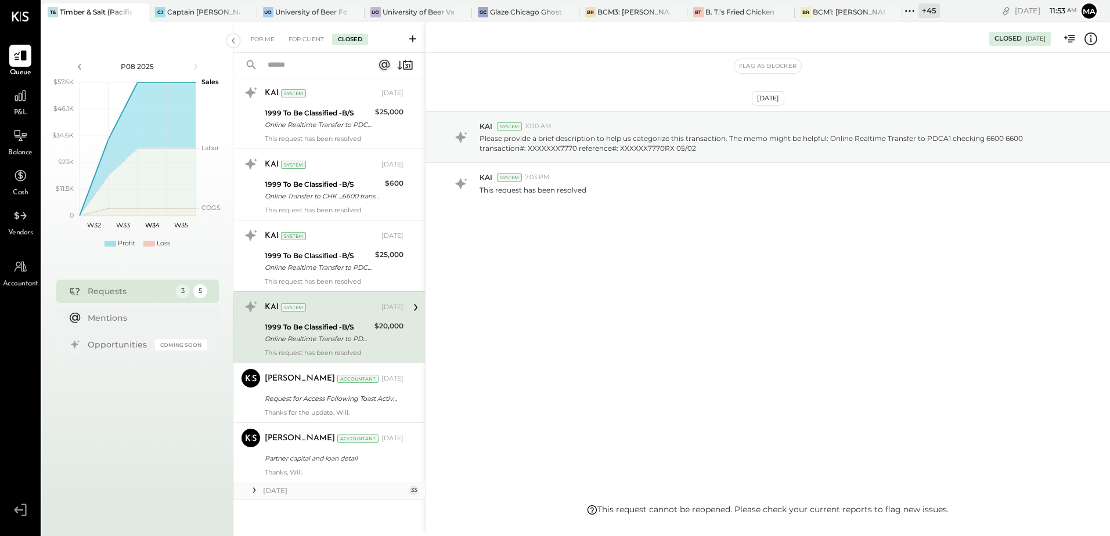
click at [315, 337] on div "Online Realtime Transfer to PDCA1 checking 6600 6600 transaction#: XXXXXXX7770 …" at bounding box center [318, 339] width 106 height 12
click at [317, 299] on div "KAI System Jul 01, 2025" at bounding box center [334, 307] width 139 height 16
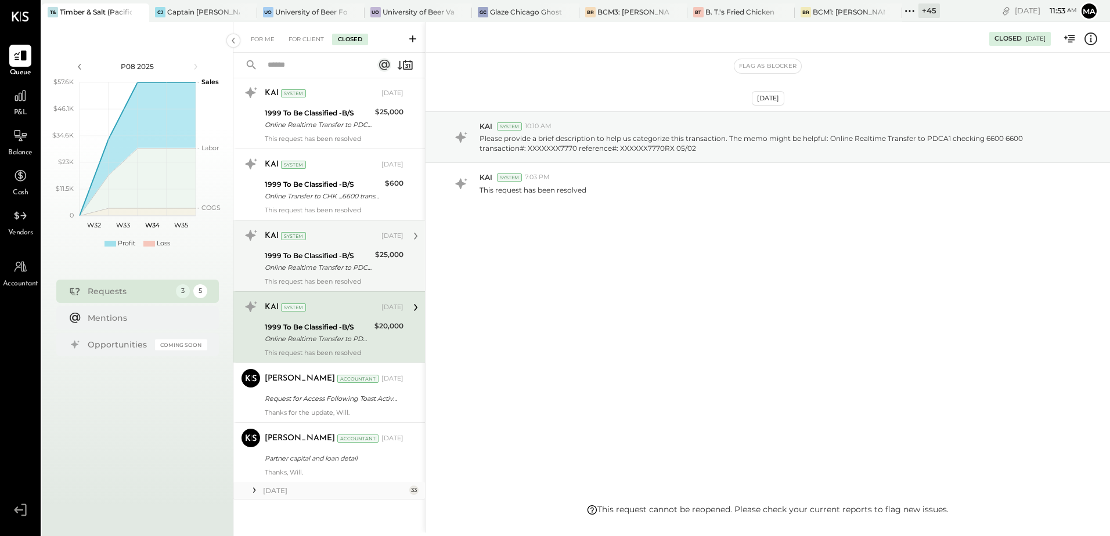
click at [319, 268] on div "Online Realtime Transfer to PDCA1 checking 6600 6600 transaction#: 24343638700 …" at bounding box center [318, 268] width 107 height 12
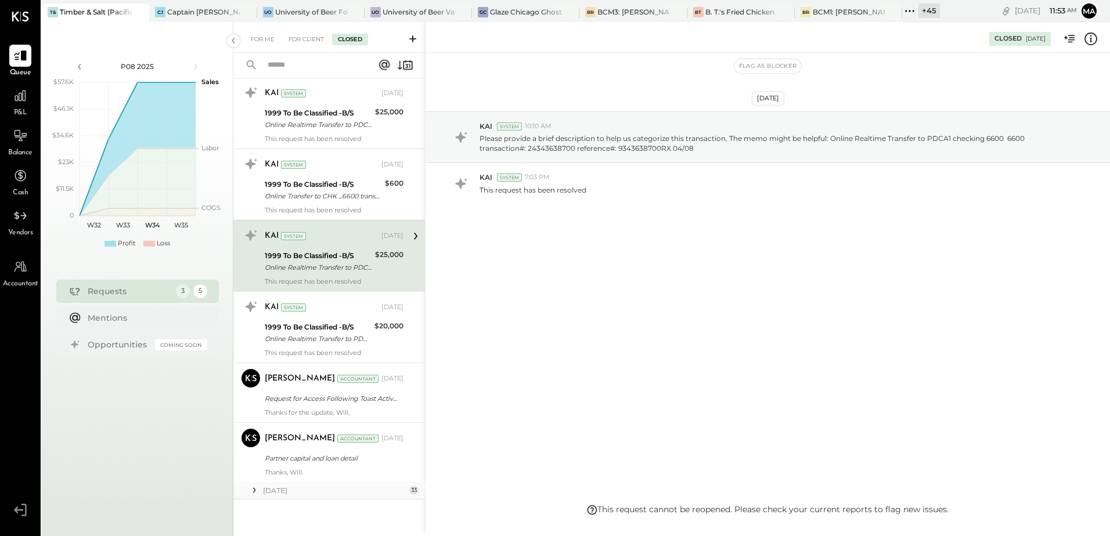
click at [319, 268] on div "Online Realtime Transfer to PDCA1 checking 6600 6600 transaction#: 24343638700 …" at bounding box center [318, 268] width 107 height 12
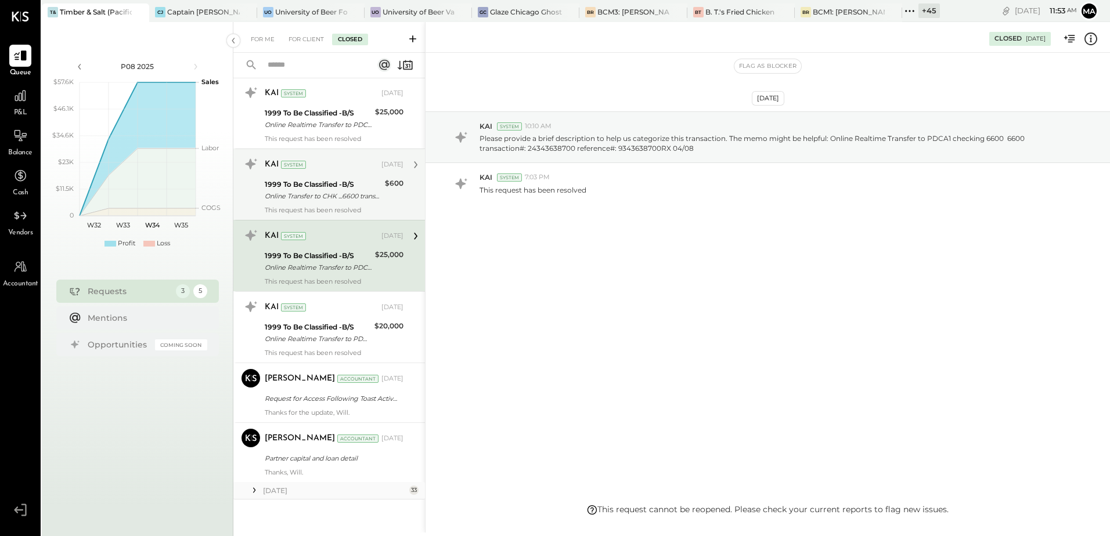
click at [335, 203] on div "KAI System Jul 01, 2025 1999 To Be Classified -B/S Online Transfer to CHK ...66…" at bounding box center [334, 184] width 139 height 59
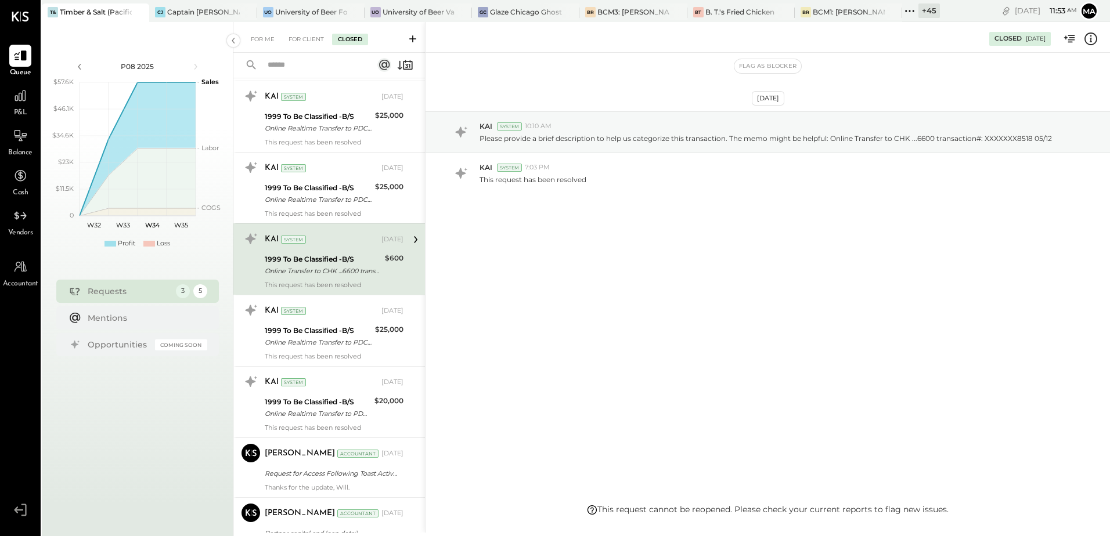
scroll to position [1505, 0]
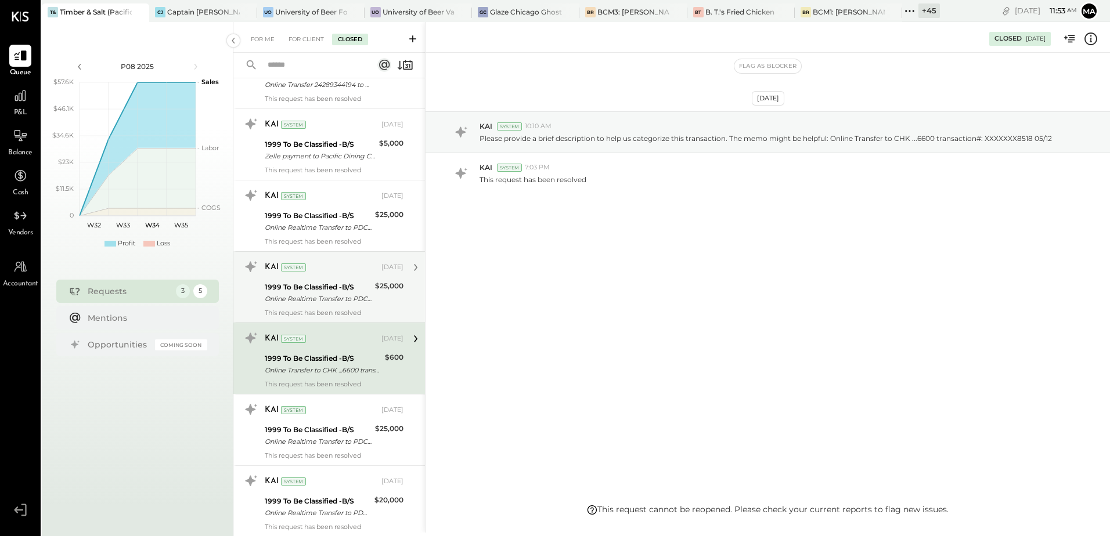
click at [321, 307] on div "KAI System Jul 01, 2025 1999 To Be Classified -B/S Online Realtime Transfer to …" at bounding box center [334, 287] width 139 height 59
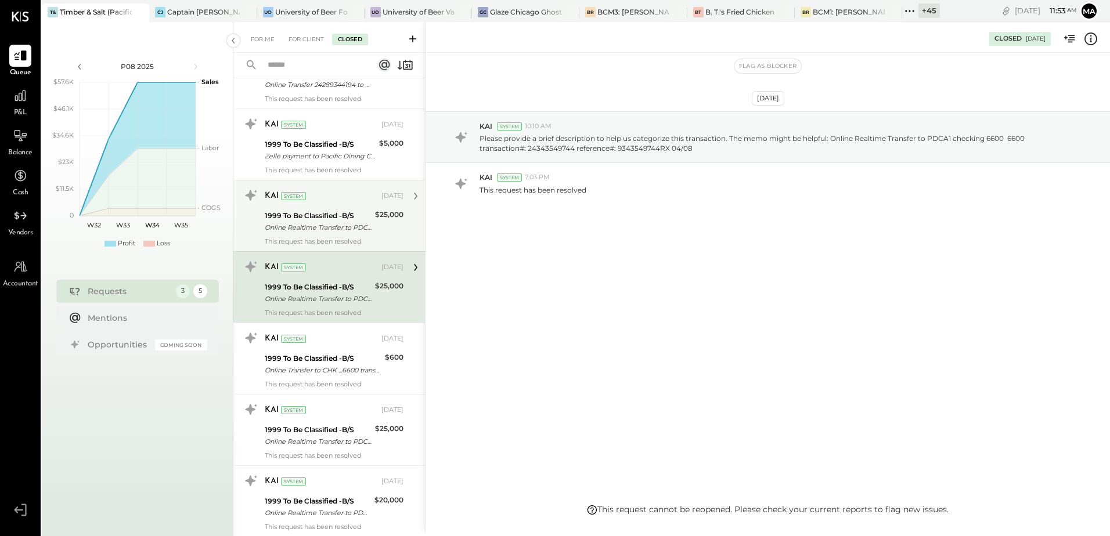
click at [309, 223] on div "Online Realtime Transfer to PDCA1 checking 6600 6600 transaction#: 24592234900 …" at bounding box center [318, 228] width 107 height 12
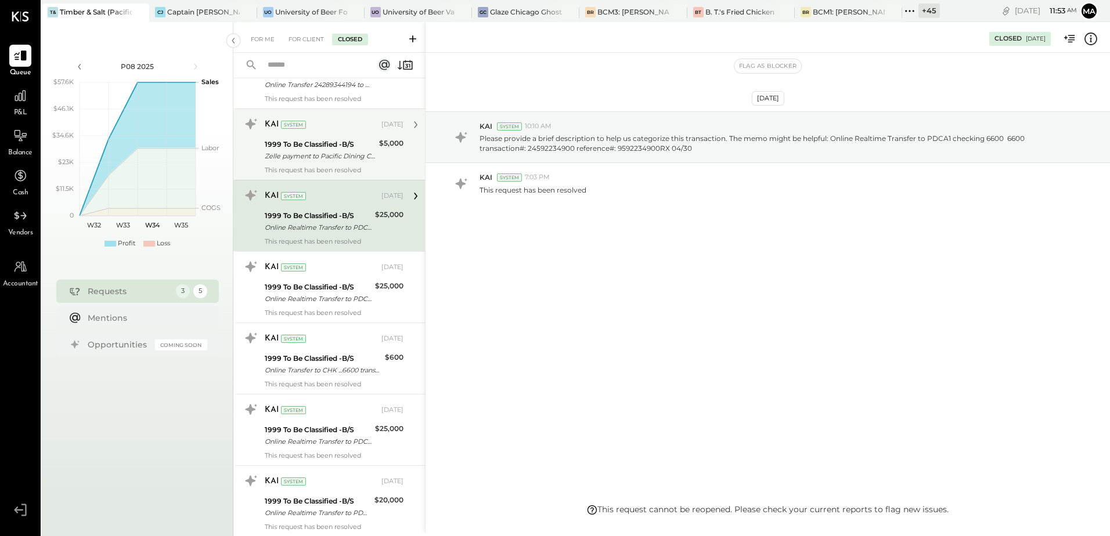
click at [304, 160] on div "Zelle payment to Pacific Dining CA1 LLC 23472916456" at bounding box center [320, 156] width 111 height 12
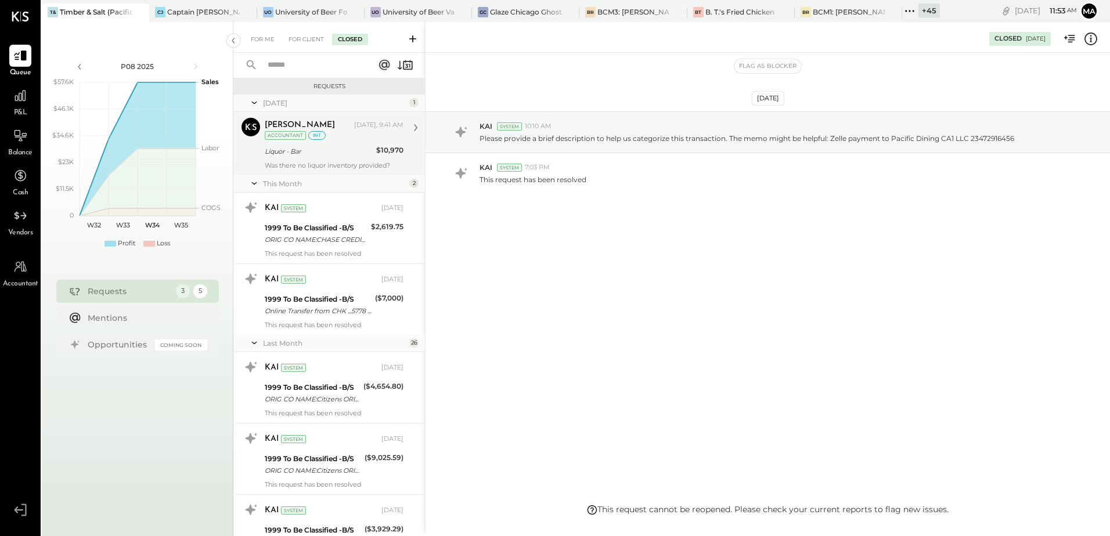
click at [312, 154] on div "Liquor - Bar" at bounding box center [319, 152] width 108 height 12
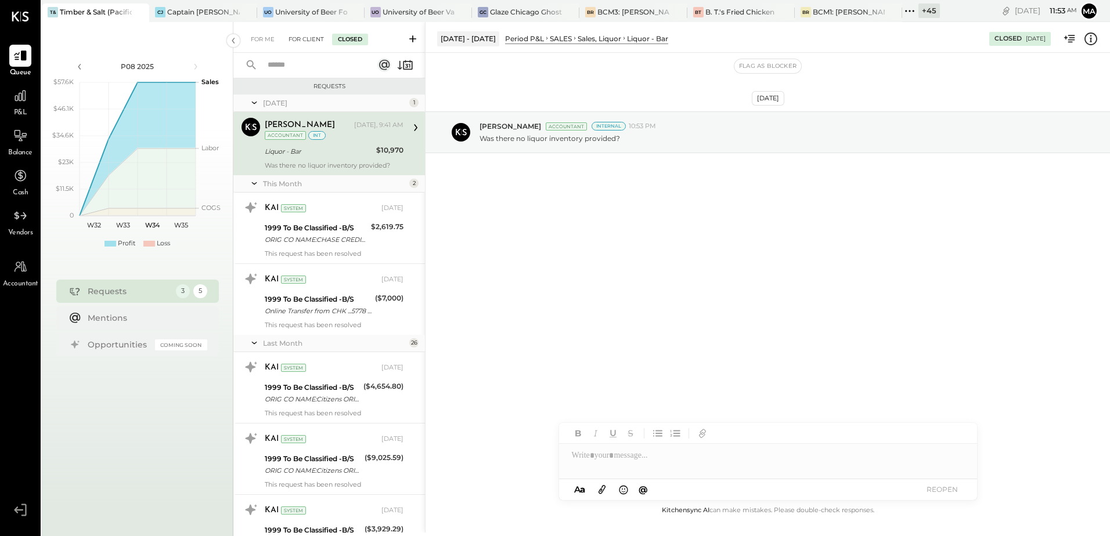
click at [307, 41] on div "For Client" at bounding box center [306, 40] width 47 height 12
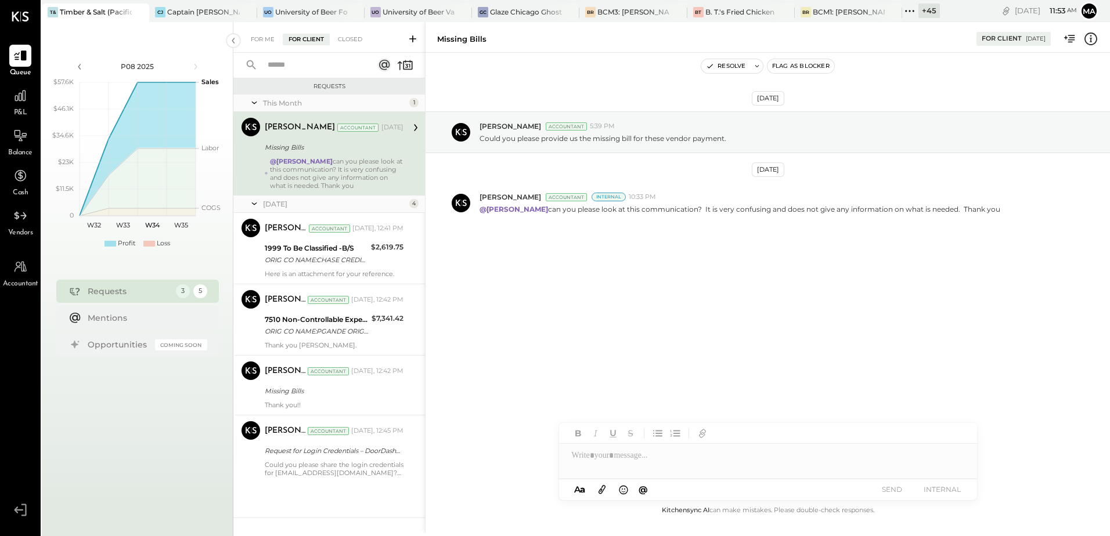
click at [320, 189] on div "@Manan Shah can you please look at this communication? It is very confusing and…" at bounding box center [336, 173] width 133 height 33
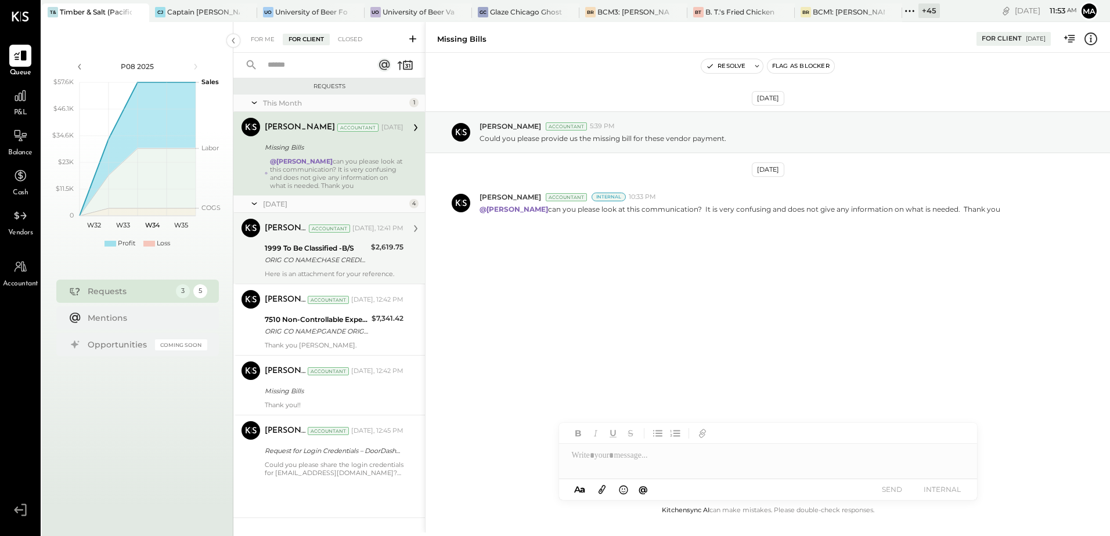
click at [308, 269] on div "Harsh Talajiya Accountant Yesterday, 12:41 PM 1999 To Be Classified -B/S ORIG C…" at bounding box center [334, 248] width 139 height 59
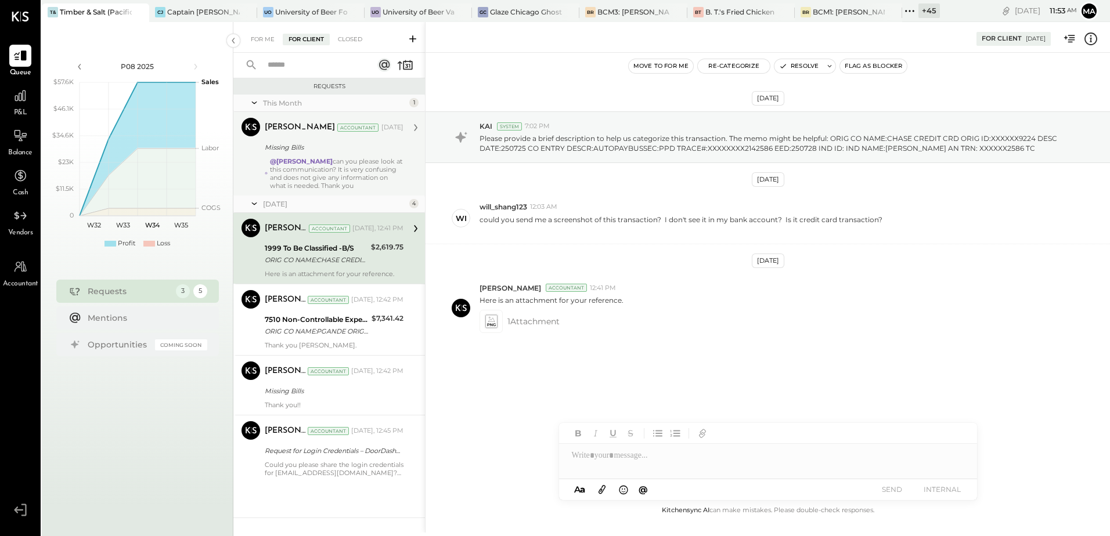
click at [308, 173] on div "@Manan Shah can you please look at this communication? It is very confusing and…" at bounding box center [336, 173] width 133 height 33
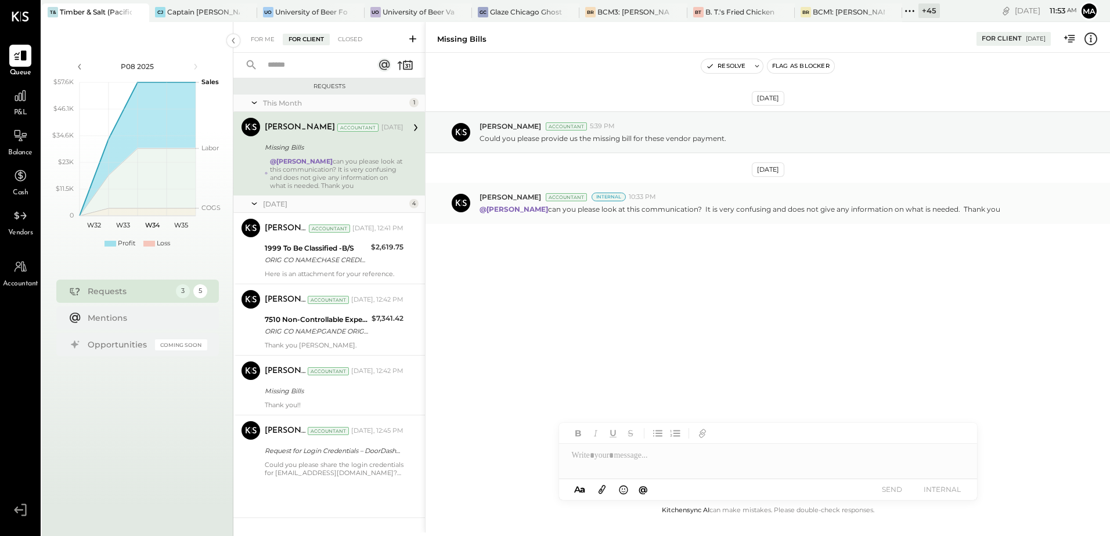
click at [631, 210] on p "@Manan Shah can you please look at this communication? It is very confusing and…" at bounding box center [739, 209] width 521 height 10
click at [312, 171] on div "@Manan Shah can you please look at this communication? It is very confusing and…" at bounding box center [336, 173] width 133 height 33
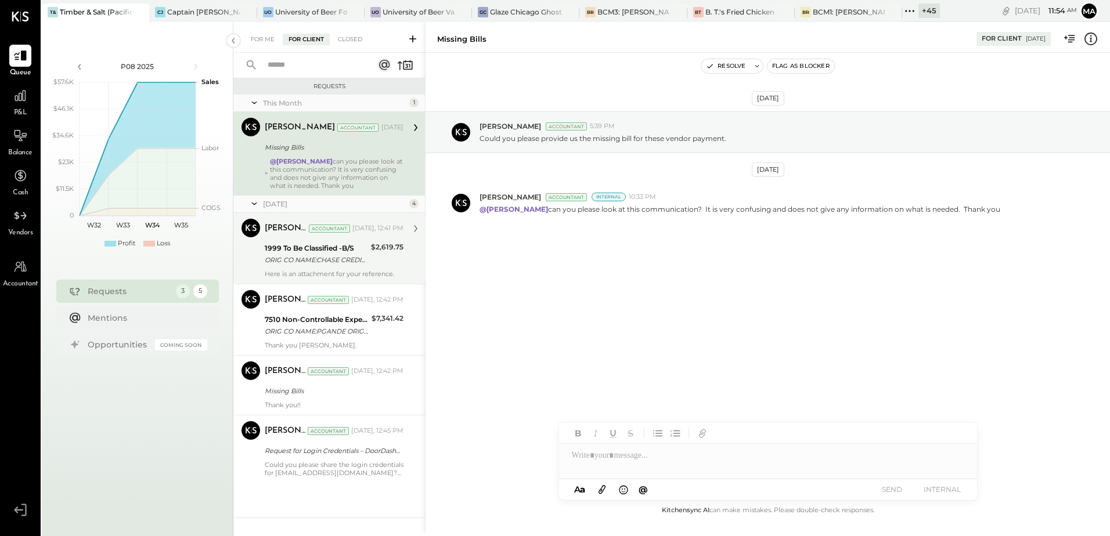
click at [293, 250] on div "1999 To Be Classified -B/S" at bounding box center [316, 249] width 103 height 12
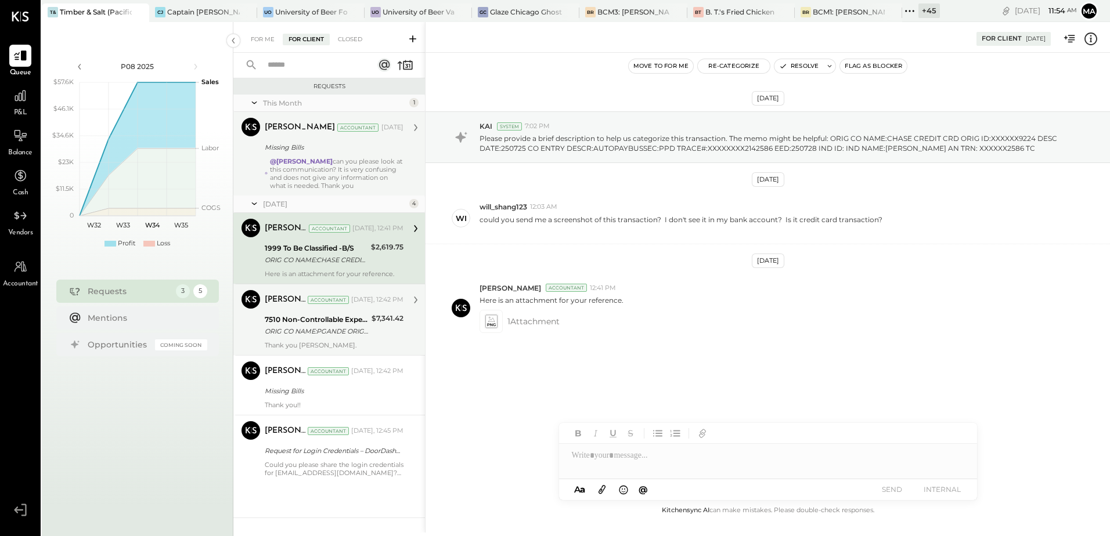
click at [344, 346] on div "Thank you Will." at bounding box center [334, 345] width 139 height 8
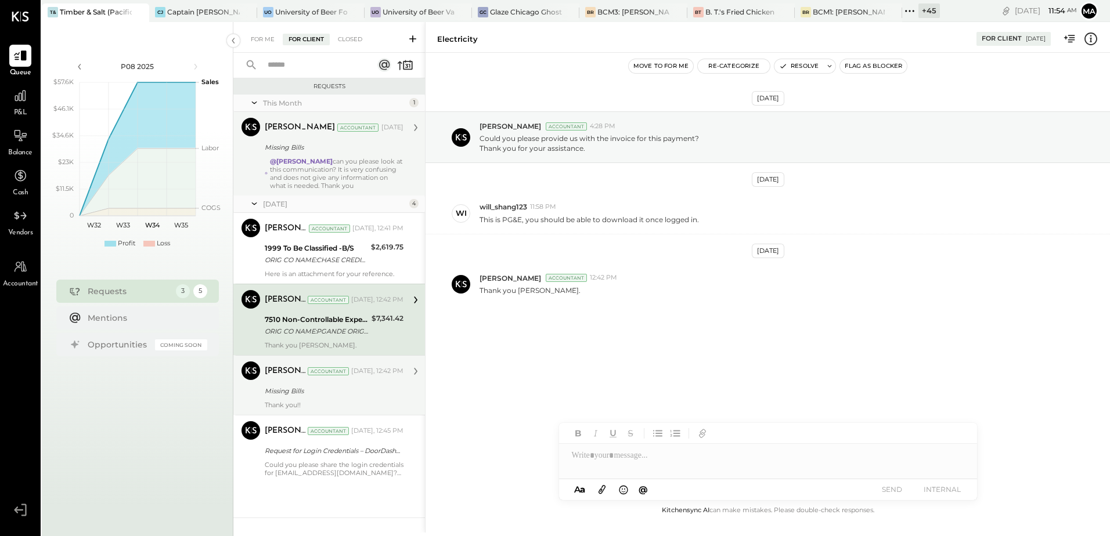
click at [339, 385] on div "Missing Bills" at bounding box center [332, 391] width 135 height 12
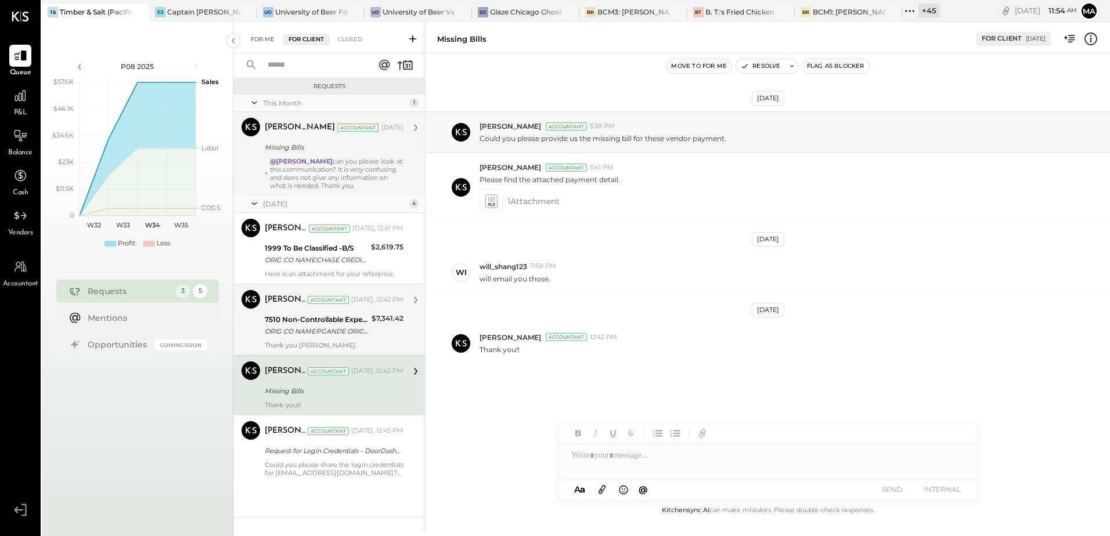
click at [266, 44] on div "For Me" at bounding box center [262, 40] width 35 height 12
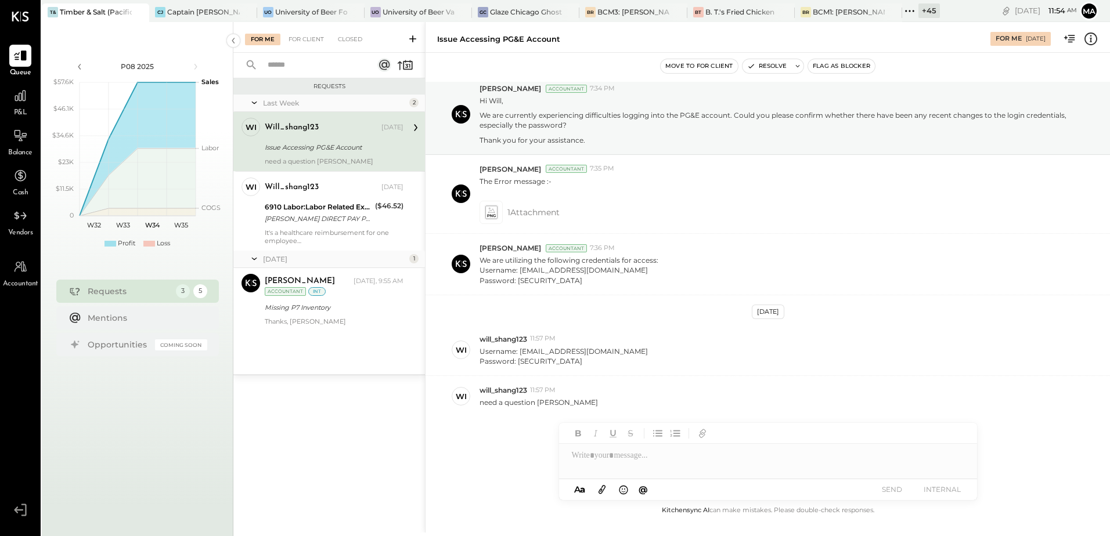
click at [313, 140] on div "Issue Accessing PG&E Account" at bounding box center [332, 147] width 135 height 14
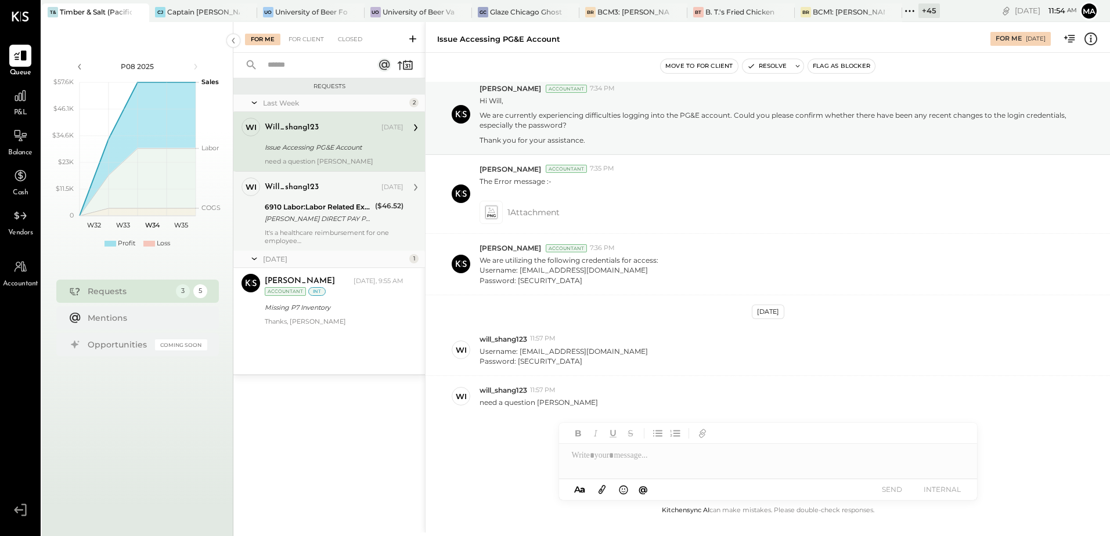
click at [322, 229] on div "It's a healthcare reimbursement for one employee" at bounding box center [334, 237] width 139 height 16
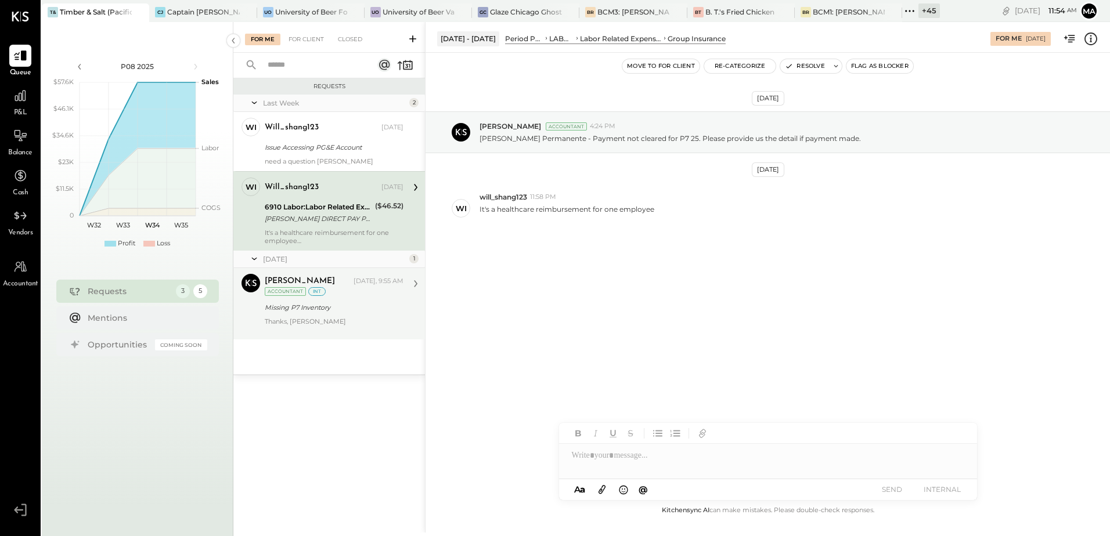
click at [319, 299] on div "Dev Shah Today, 9:55 AM Accountant int Missing P7 Inventory Thanks, Chris" at bounding box center [334, 304] width 139 height 60
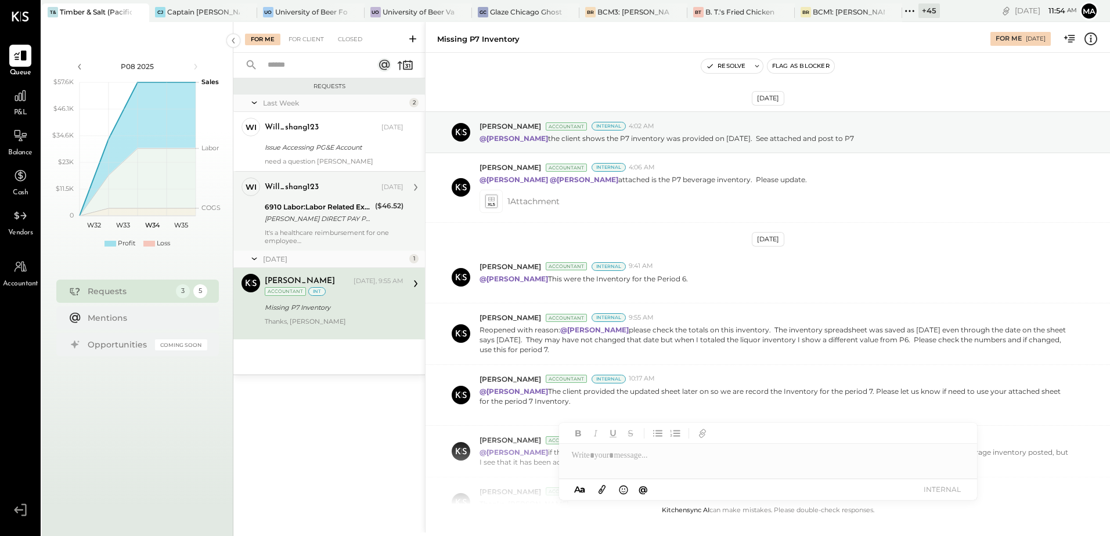
click at [312, 201] on div "6910 Labor:Labor Related Expenses:Group Insurance" at bounding box center [318, 207] width 107 height 12
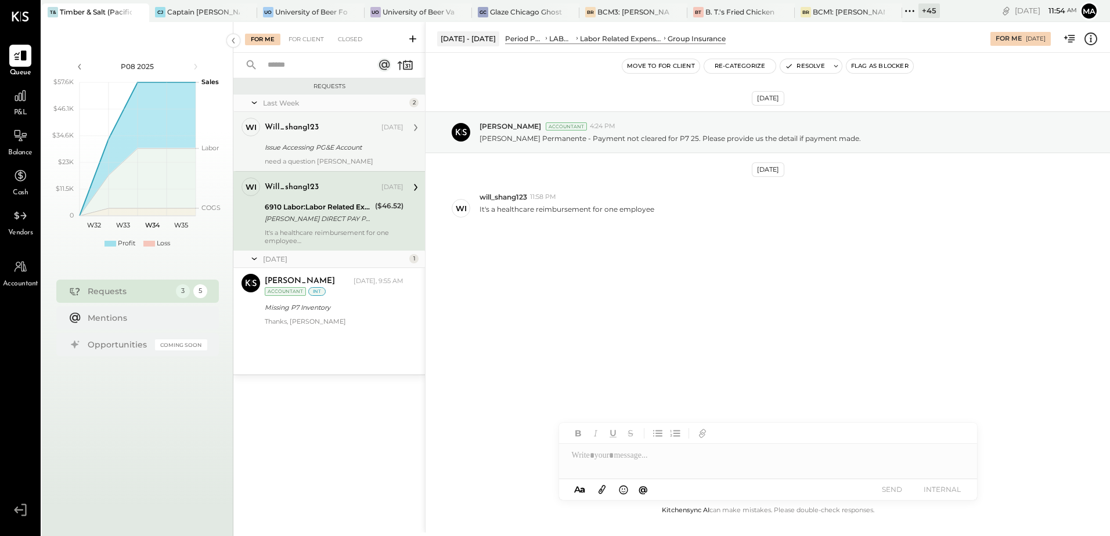
click at [299, 148] on div "Issue Accessing PG&E Account" at bounding box center [332, 148] width 135 height 12
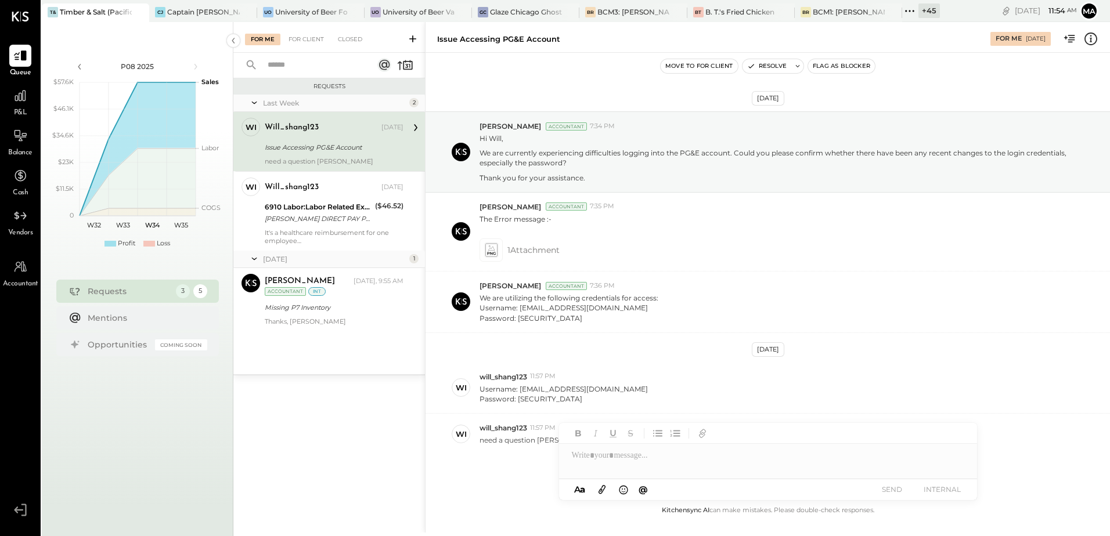
scroll to position [38, 0]
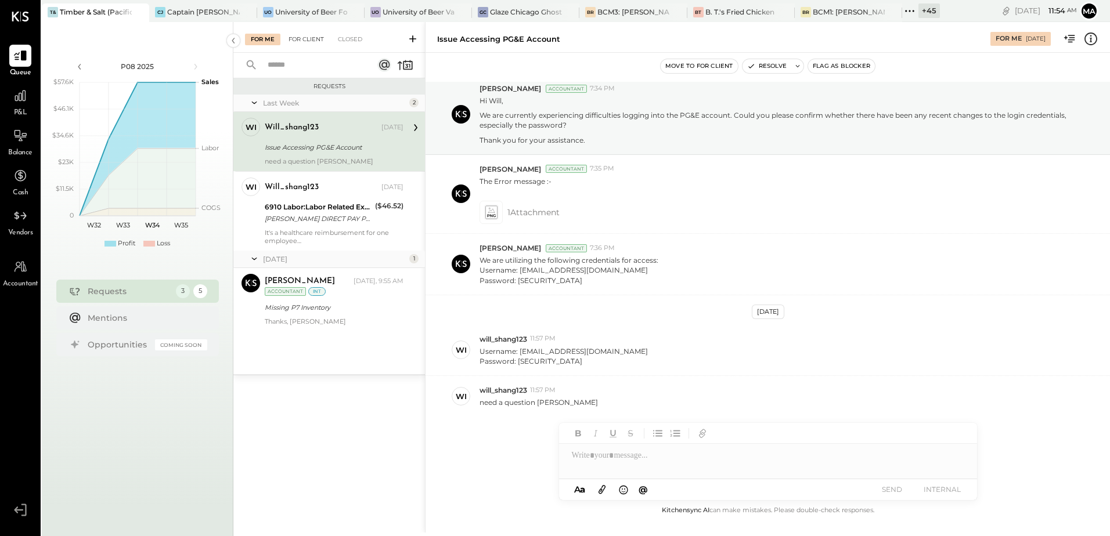
click at [303, 45] on div "For Client" at bounding box center [306, 40] width 47 height 12
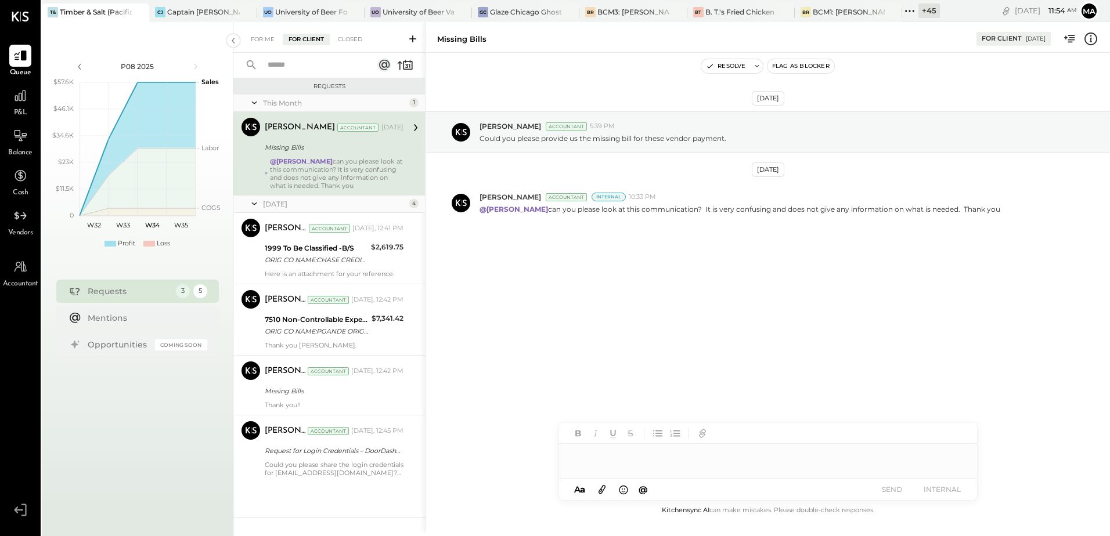
drag, startPoint x: 591, startPoint y: 456, endPoint x: 580, endPoint y: 456, distance: 10.4
click at [580, 456] on div at bounding box center [768, 455] width 418 height 23
click at [638, 432] on span "[PERSON_NAME]" at bounding box center [670, 430] width 91 height 11
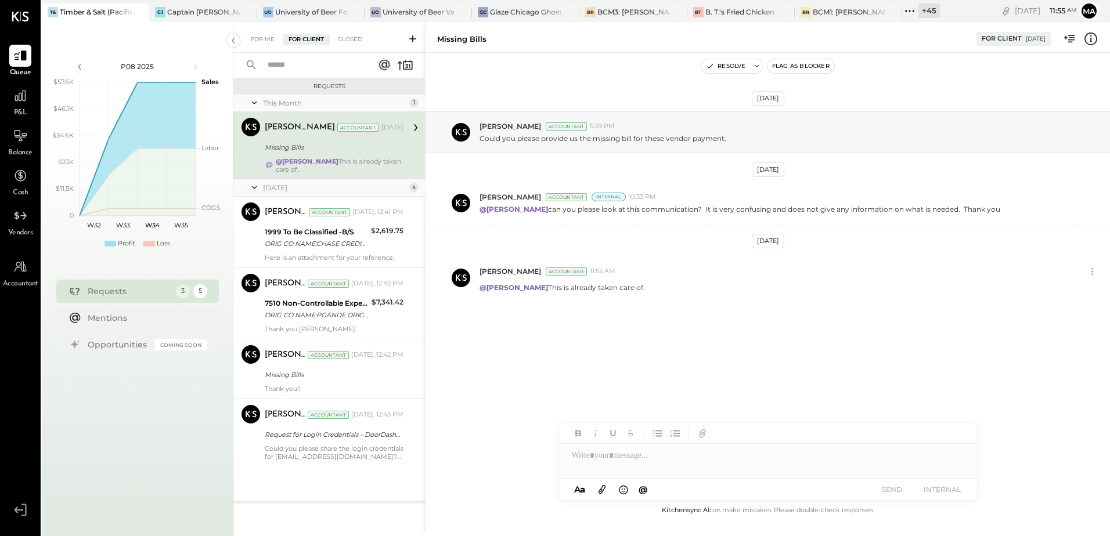
click at [590, 456] on div at bounding box center [768, 455] width 418 height 23
drag, startPoint x: 702, startPoint y: 437, endPoint x: 610, endPoint y: 60, distance: 387.8
click at [702, 437] on icon "button" at bounding box center [702, 435] width 6 height 6
click at [604, 488] on icon at bounding box center [601, 489] width 13 height 13
click at [584, 419] on div at bounding box center [768, 411] width 418 height 23
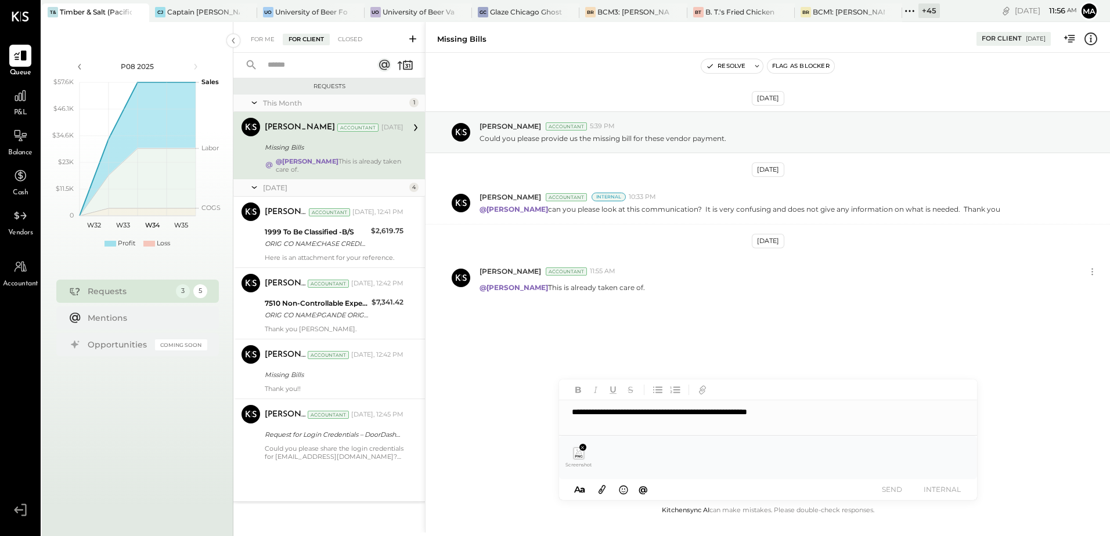
click at [806, 414] on div "**********" at bounding box center [768, 411] width 418 height 23
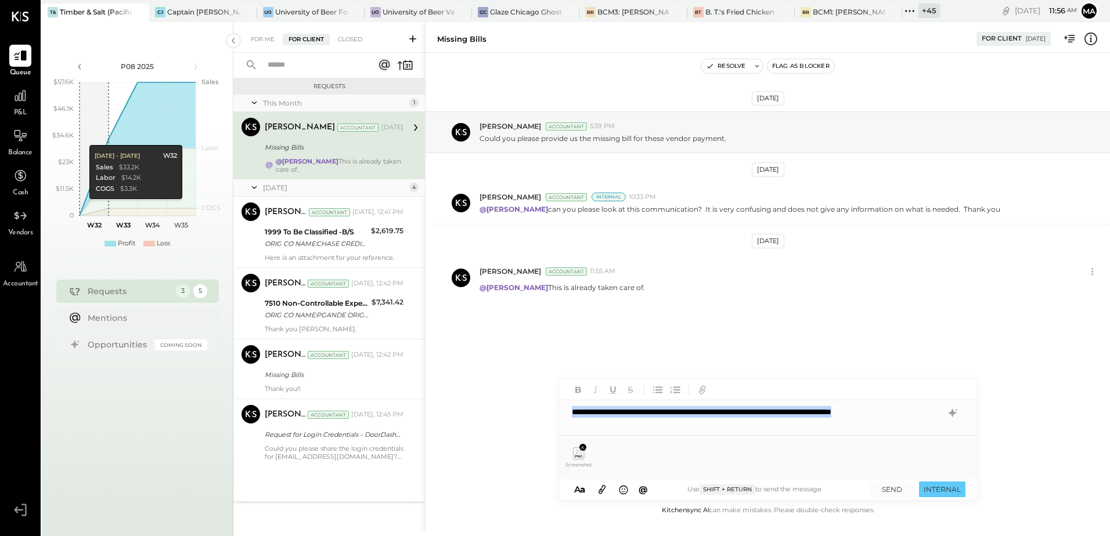
drag, startPoint x: 911, startPoint y: 413, endPoint x: 562, endPoint y: 421, distance: 348.3
click at [562, 421] on div "**********" at bounding box center [768, 411] width 418 height 23
click at [953, 414] on icon at bounding box center [952, 413] width 8 height 8
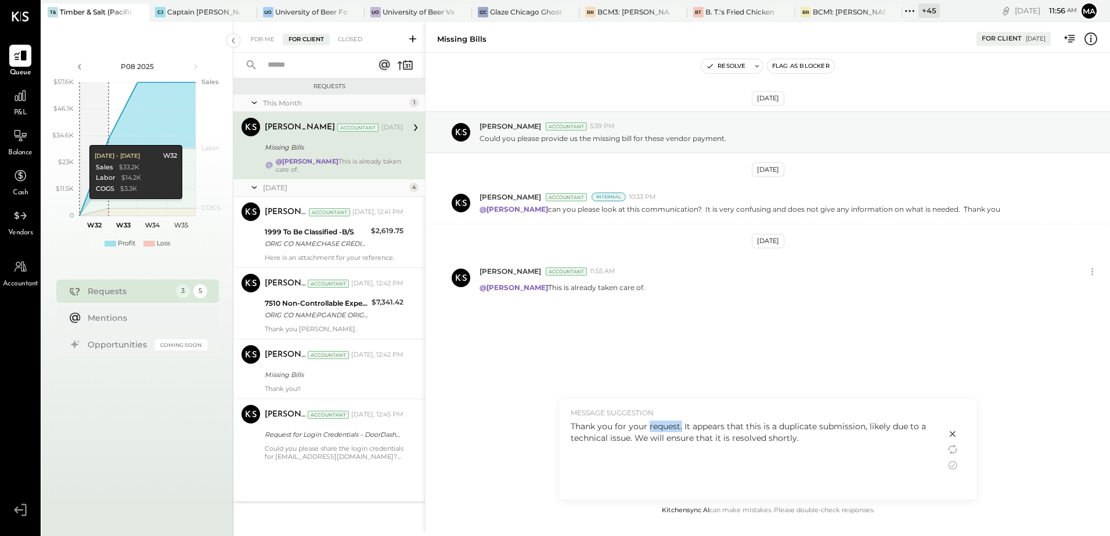
drag, startPoint x: 681, startPoint y: 428, endPoint x: 647, endPoint y: 428, distance: 33.7
click at [647, 428] on div "Thank you for your request. It appears that this is a duplicate submission, lik…" at bounding box center [752, 432] width 363 height 23
click at [949, 467] on icon at bounding box center [952, 465] width 14 height 14
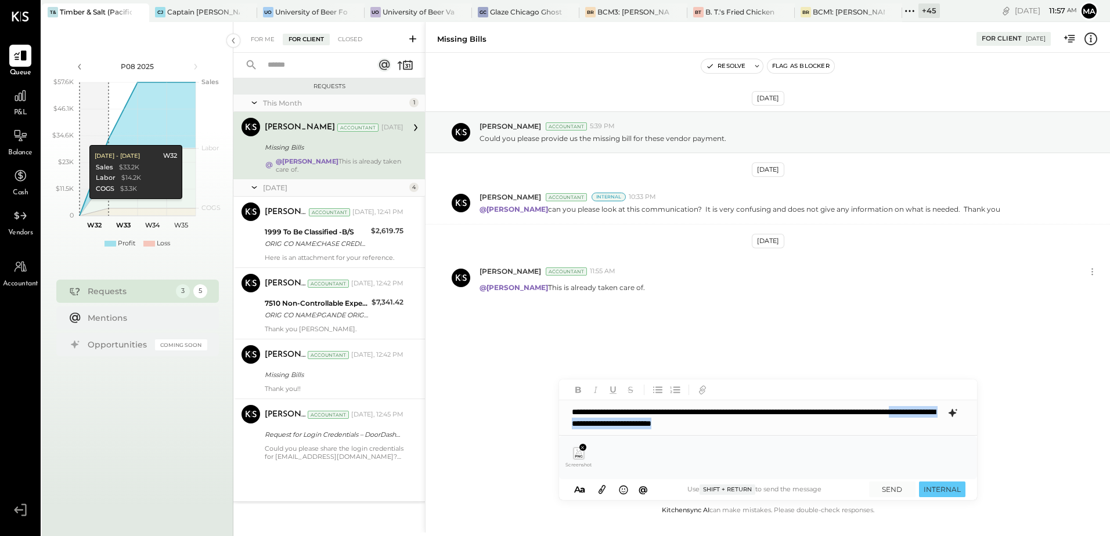
drag, startPoint x: 806, startPoint y: 427, endPoint x: 637, endPoint y: 424, distance: 168.3
click at [637, 424] on div "**********" at bounding box center [768, 417] width 418 height 35
type input "***"
click at [653, 432] on span "[PERSON_NAME]" at bounding box center [670, 430] width 91 height 11
click at [941, 492] on button "INTERNAL" at bounding box center [942, 490] width 46 height 16
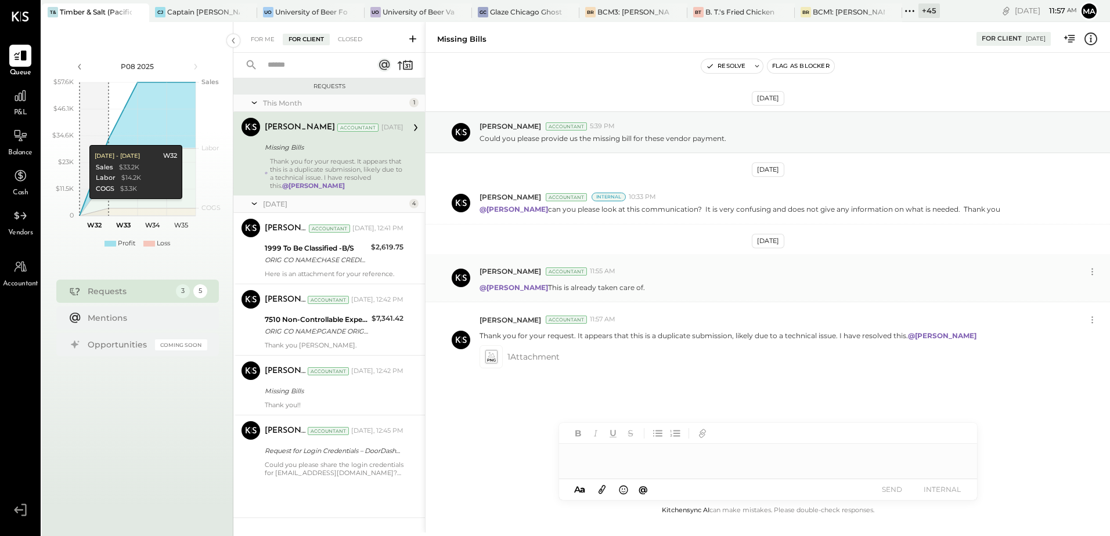
click at [590, 275] on span "11:55 AM" at bounding box center [603, 271] width 26 height 9
click at [597, 280] on div "@Chris Dash This is already taken care of." at bounding box center [789, 286] width 621 height 12
click at [1088, 270] on icon at bounding box center [1092, 272] width 12 height 12
click at [1057, 289] on button "Edit Message" at bounding box center [1061, 291] width 78 height 19
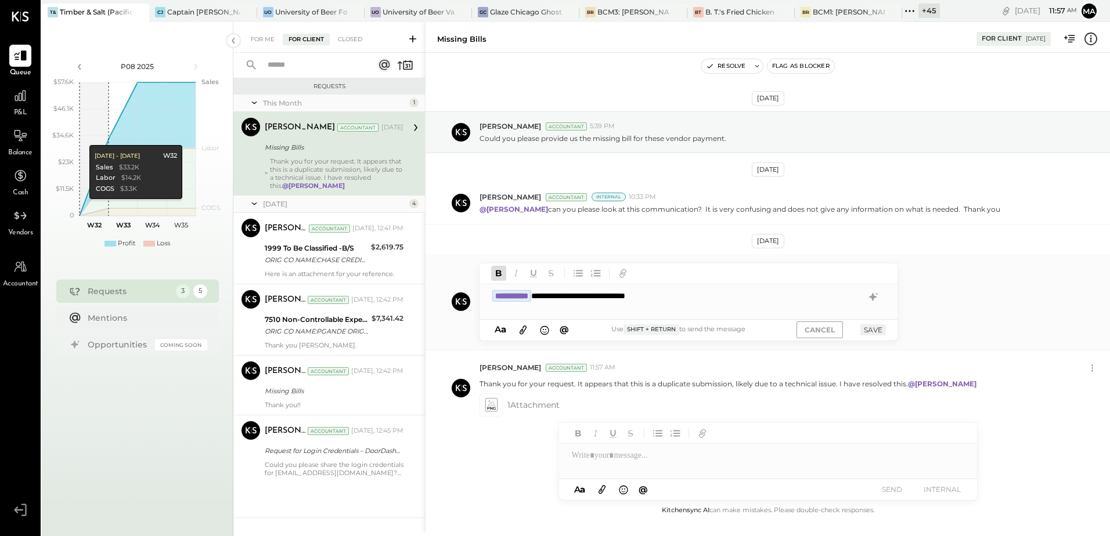
click at [874, 330] on button "SAVE" at bounding box center [873, 329] width 26 height 11
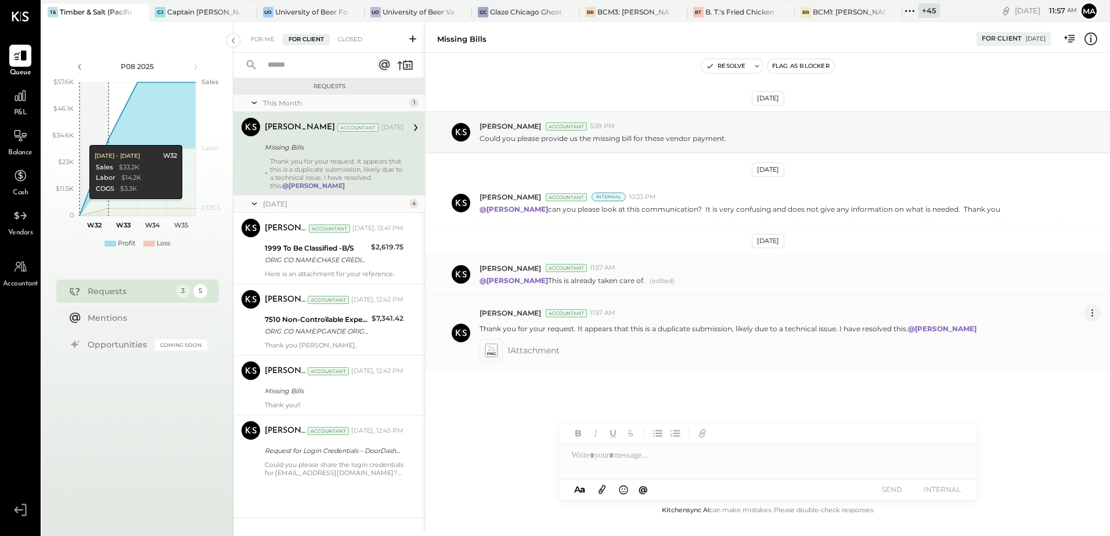
click at [1088, 311] on icon at bounding box center [1092, 313] width 12 height 12
click at [1055, 337] on button "Edit Message" at bounding box center [1061, 332] width 78 height 19
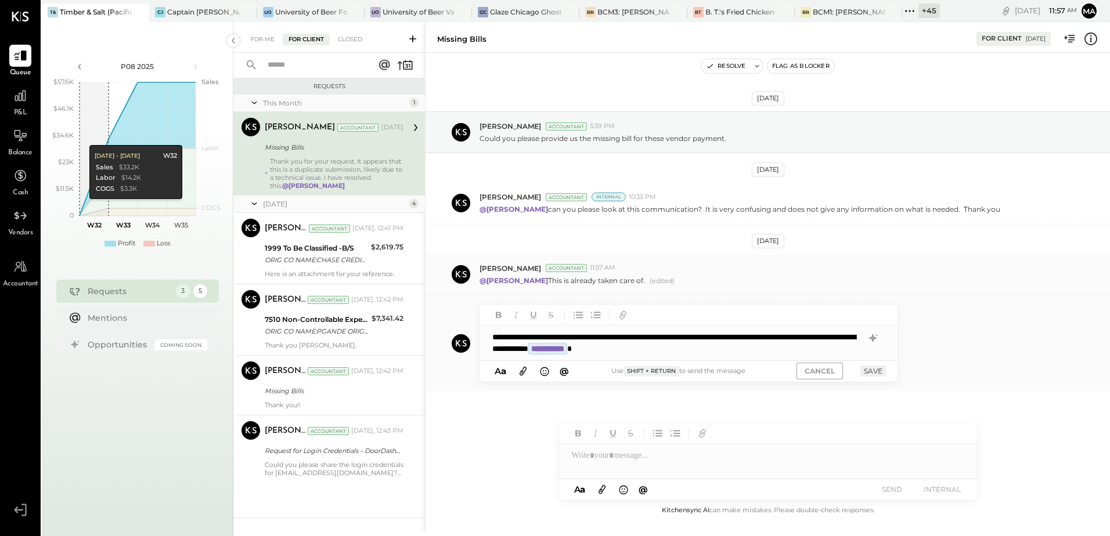
click at [514, 337] on div "**********" at bounding box center [688, 343] width 418 height 35
click at [515, 334] on div "**********" at bounding box center [688, 343] width 418 height 35
type input "*"
click at [798, 358] on div "**********" at bounding box center [688, 343] width 418 height 35
click at [533, 345] on div "**********" at bounding box center [688, 343] width 418 height 35
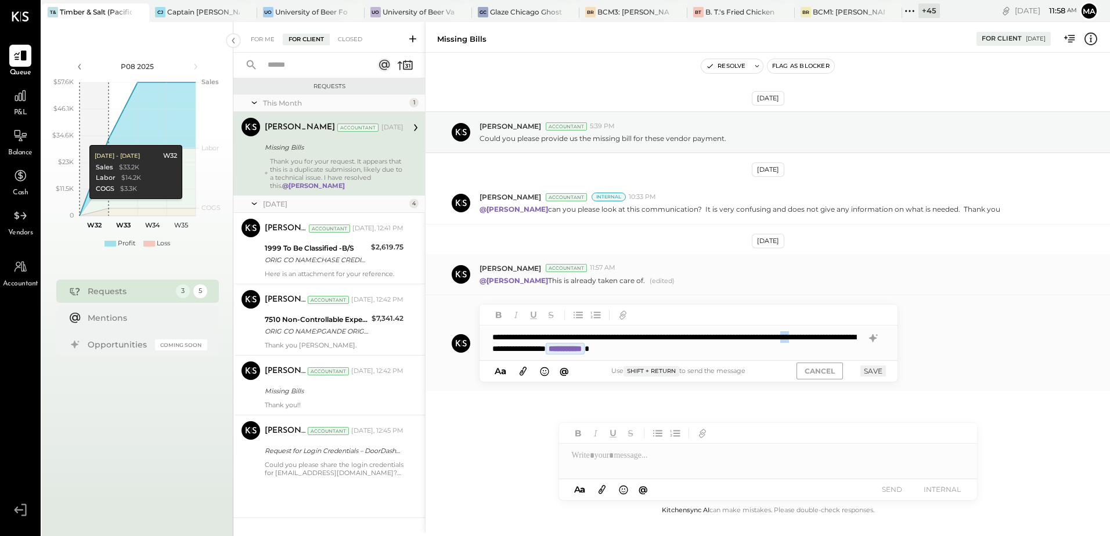
click at [533, 345] on div "**********" at bounding box center [688, 343] width 418 height 35
click at [532, 337] on div "**********" at bounding box center [688, 343] width 418 height 35
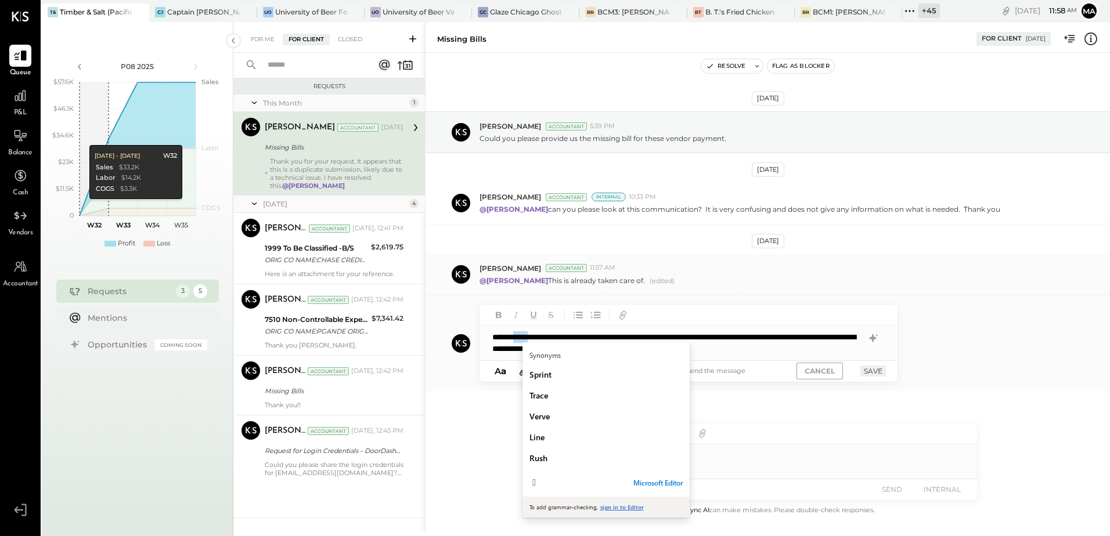
click at [539, 336] on div "**********" at bounding box center [688, 343] width 418 height 35
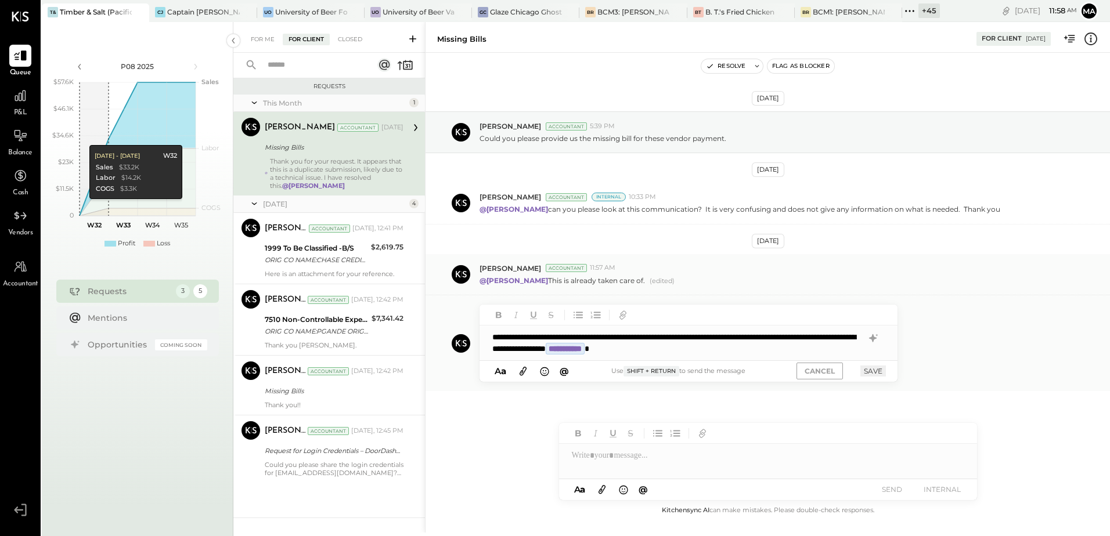
click at [541, 333] on div "**********" at bounding box center [688, 343] width 418 height 35
type input "*"
click at [833, 373] on button "CANCEL" at bounding box center [819, 371] width 46 height 17
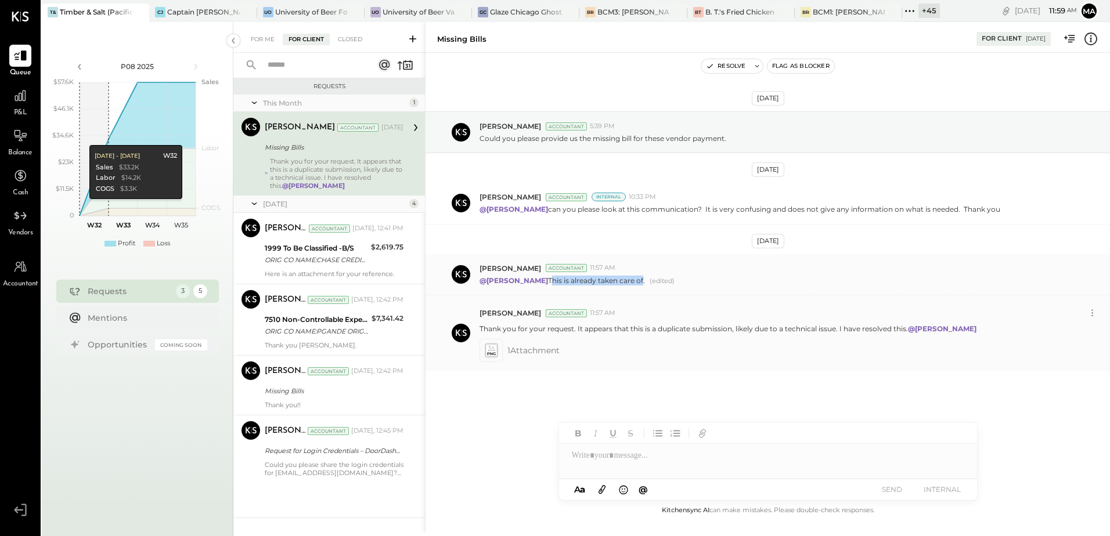
drag, startPoint x: 529, startPoint y: 281, endPoint x: 620, endPoint y: 283, distance: 91.1
click at [620, 283] on p "@Chris Dash This is already taken care of." at bounding box center [561, 281] width 165 height 10
drag, startPoint x: 575, startPoint y: 328, endPoint x: 837, endPoint y: 328, distance: 262.3
click at [837, 328] on p "Thank you for your request. It appears that this is a duplicate submission, lik…" at bounding box center [728, 329] width 499 height 10
copy p "It appears that this is a duplicate submission, likely due to a technical issue."
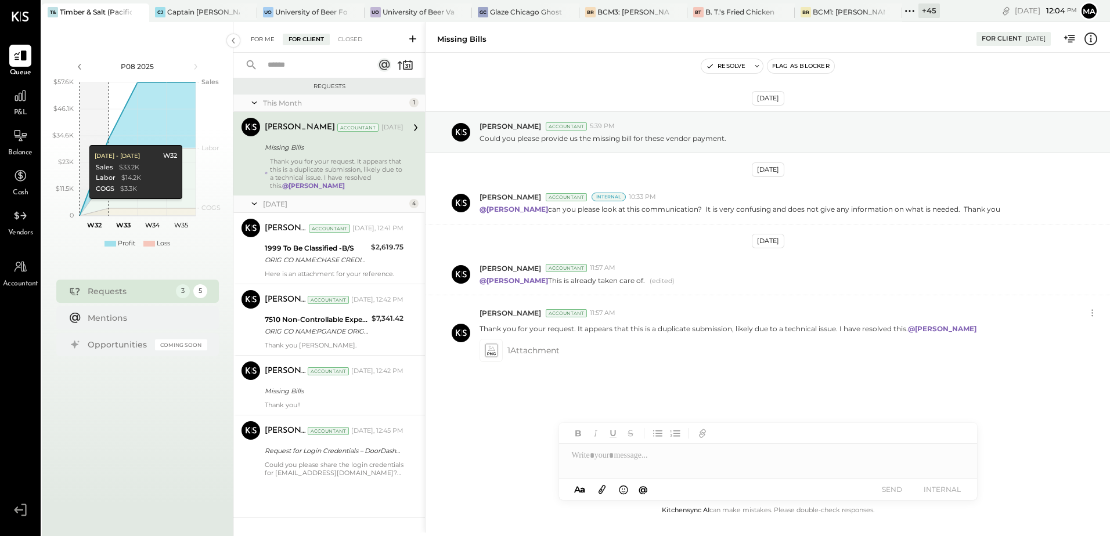
click at [261, 37] on div "For Me" at bounding box center [262, 40] width 35 height 12
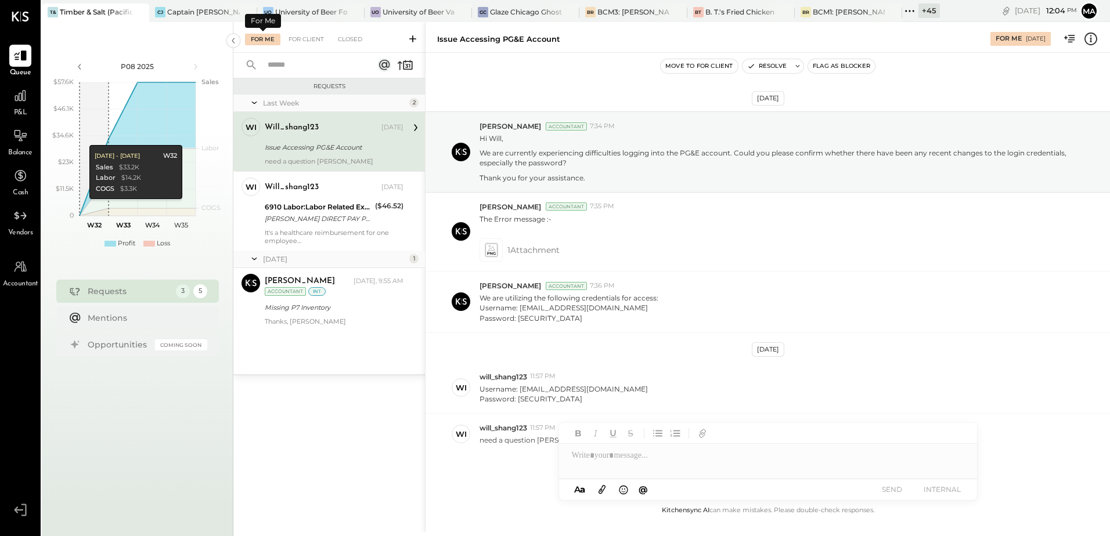
scroll to position [38, 0]
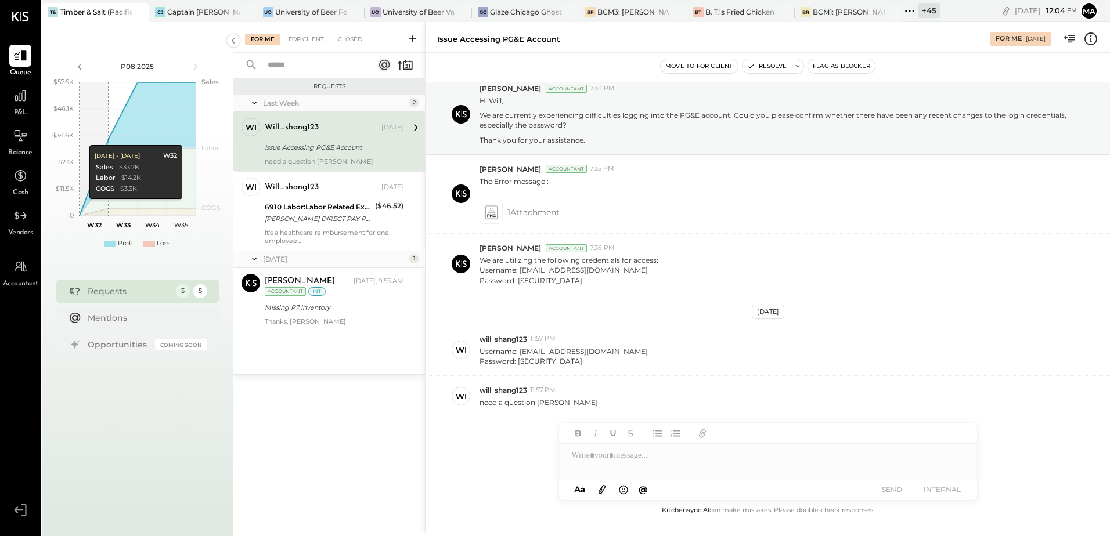
click at [312, 147] on div "Issue Accessing PG&E Account" at bounding box center [332, 148] width 135 height 12
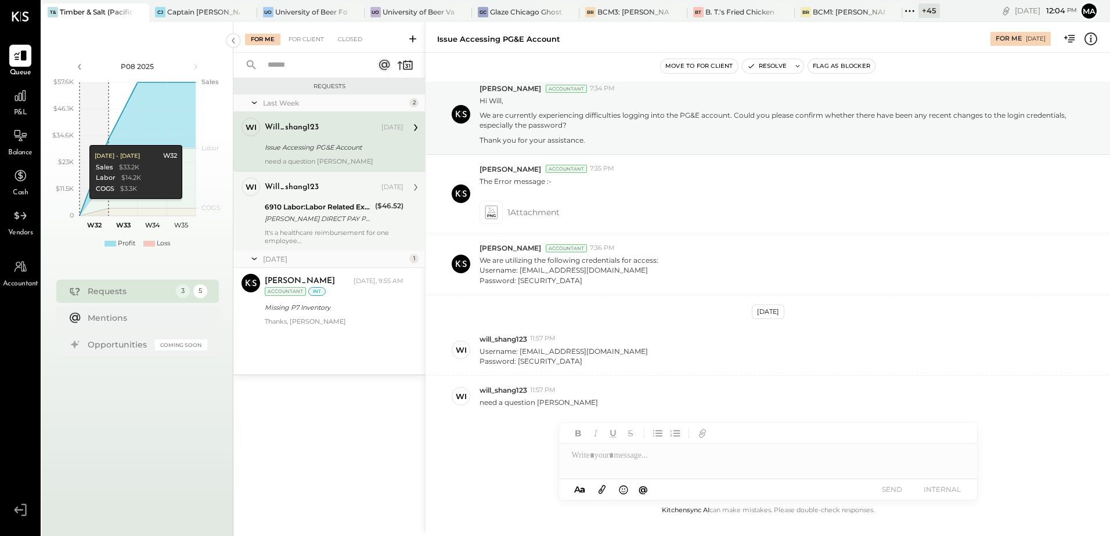
click at [316, 205] on div "6910 Labor:Labor Related Expenses:Group Insurance" at bounding box center [318, 207] width 107 height 12
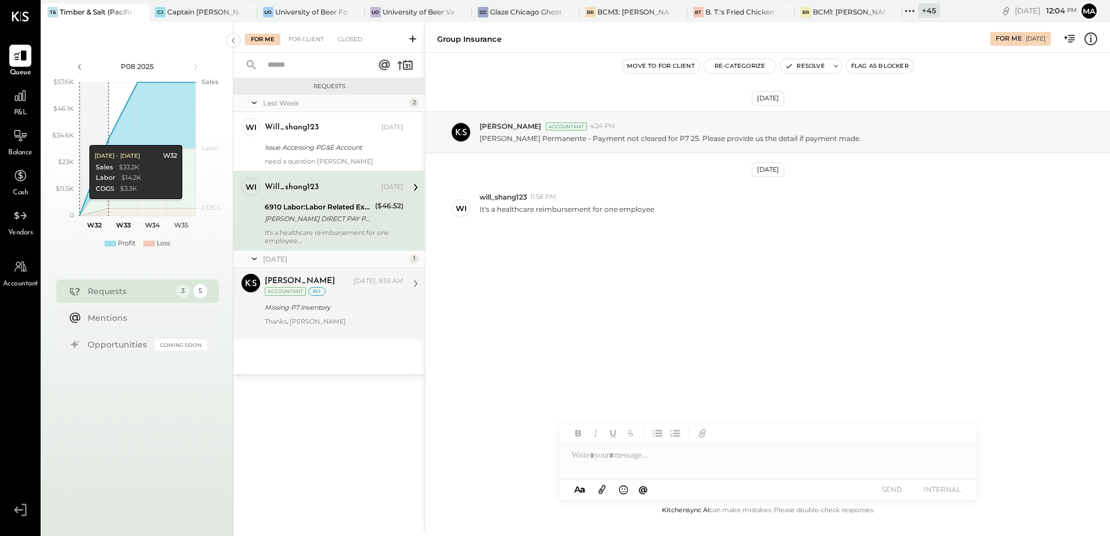
click at [344, 303] on div "Missing P7 Inventory" at bounding box center [332, 308] width 135 height 12
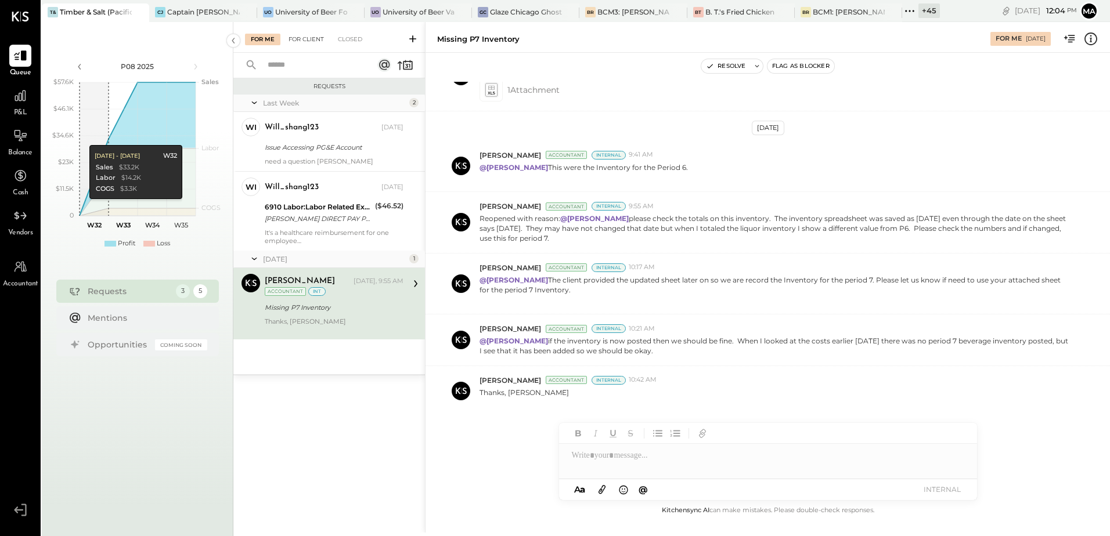
click at [305, 44] on div "For Client" at bounding box center [306, 40] width 47 height 12
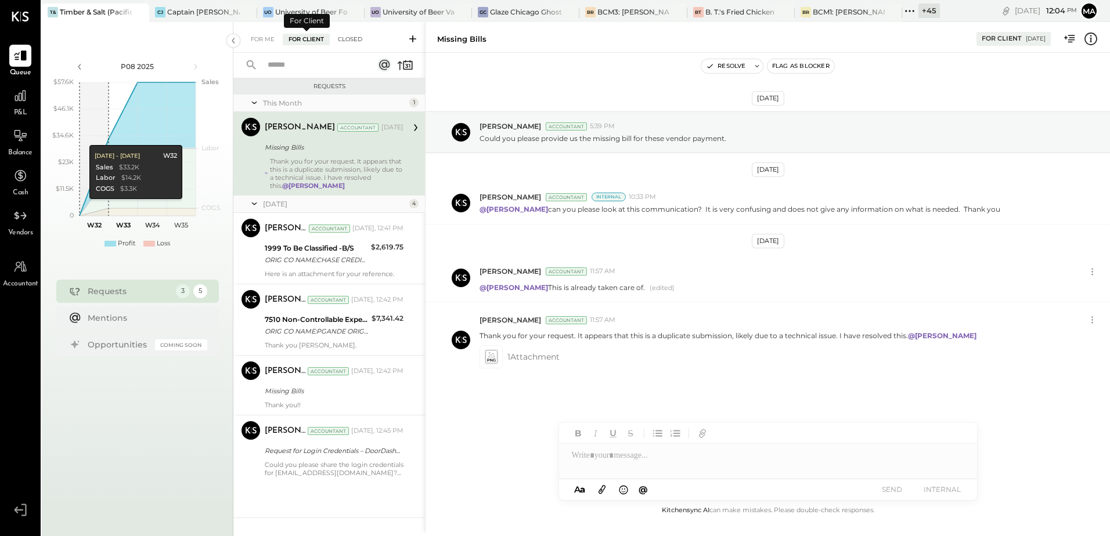
click at [349, 41] on div "Closed" at bounding box center [350, 40] width 36 height 12
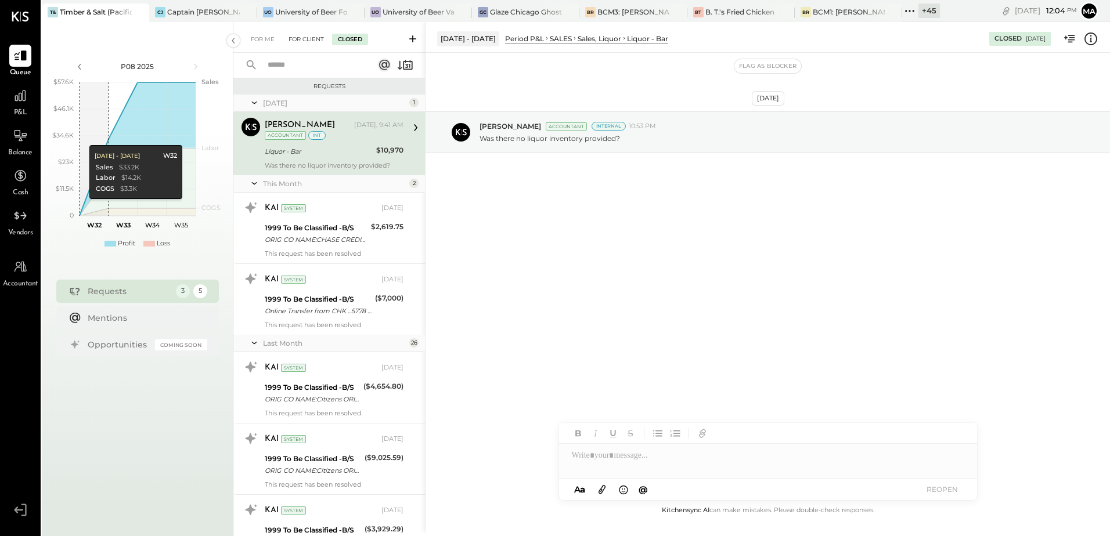
click at [307, 37] on div "For Client" at bounding box center [306, 40] width 47 height 12
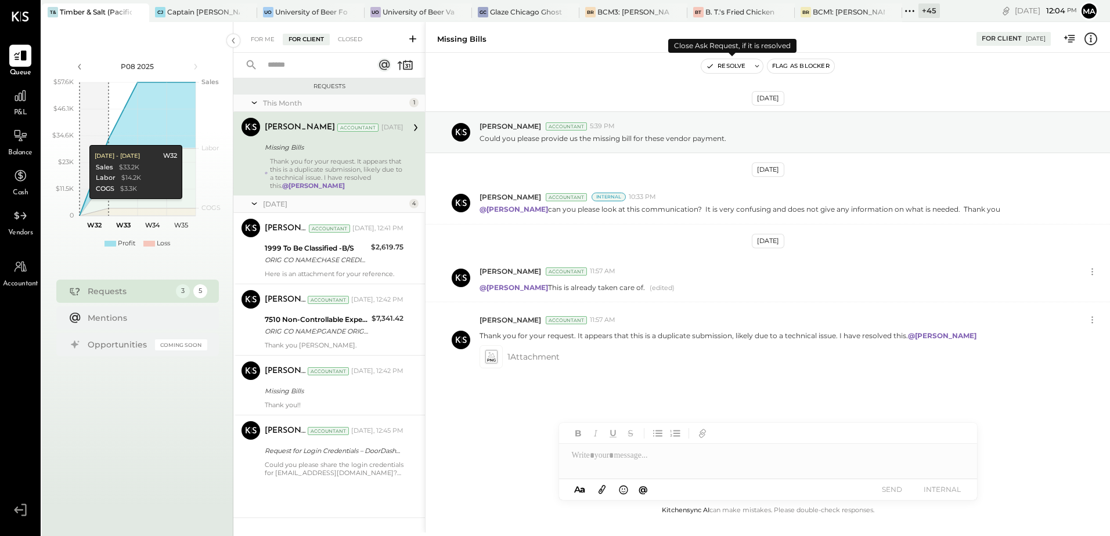
click at [739, 67] on button "Resolve" at bounding box center [725, 66] width 49 height 14
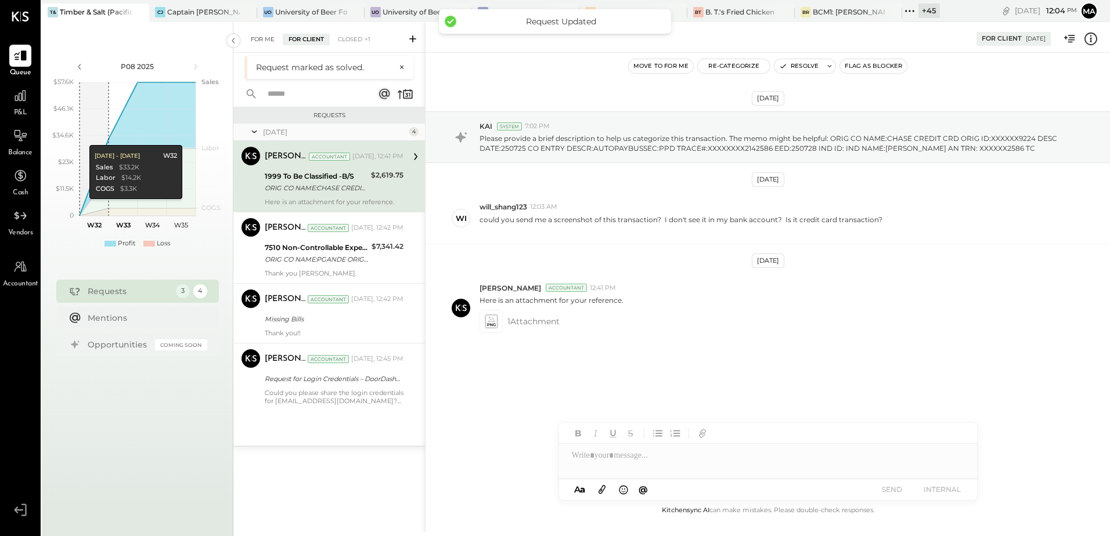
click at [259, 36] on div "For Me" at bounding box center [262, 40] width 35 height 12
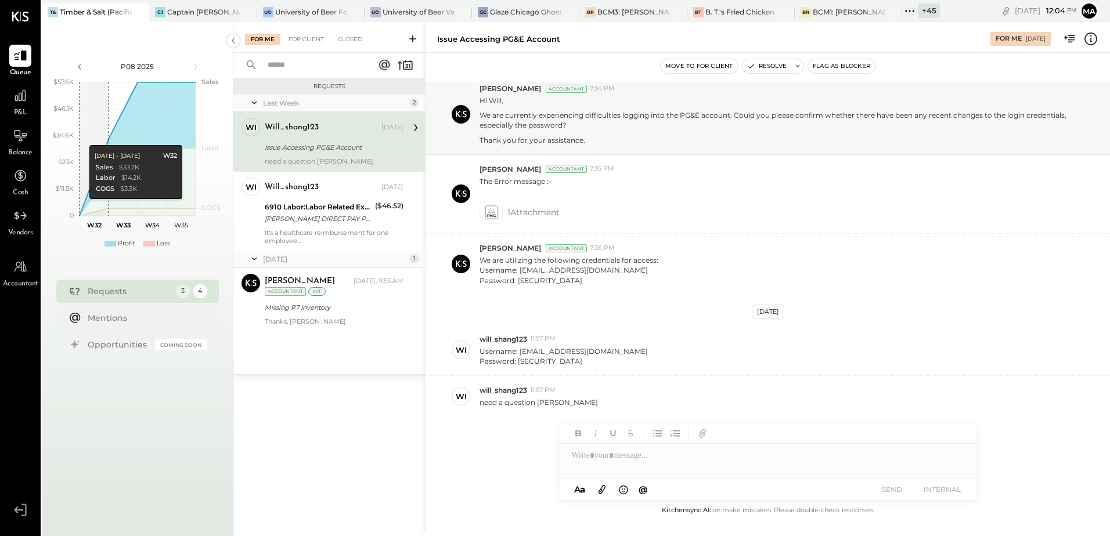
click at [326, 174] on div "wi will_shang123 Owner will_shang123 Aug 14, 2025 6910 Labor:Labor Related Expe…" at bounding box center [329, 211] width 192 height 80
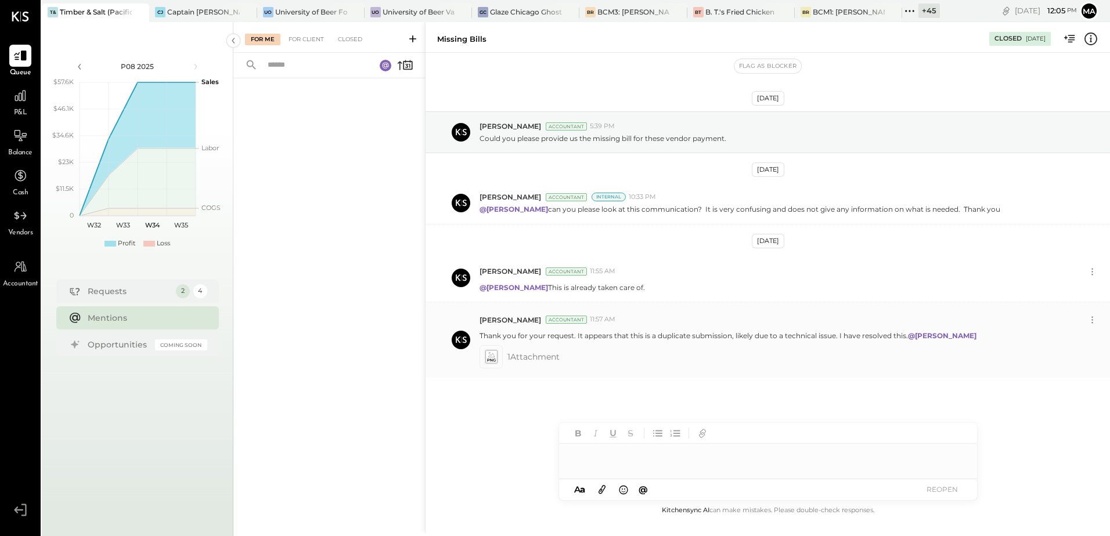
click at [534, 356] on span "1 Attachment" at bounding box center [533, 356] width 52 height 23
click at [534, 358] on span "1 Attachment" at bounding box center [533, 356] width 52 height 23
click at [591, 287] on p "@Chris Dash This is already taken care of." at bounding box center [561, 288] width 165 height 10
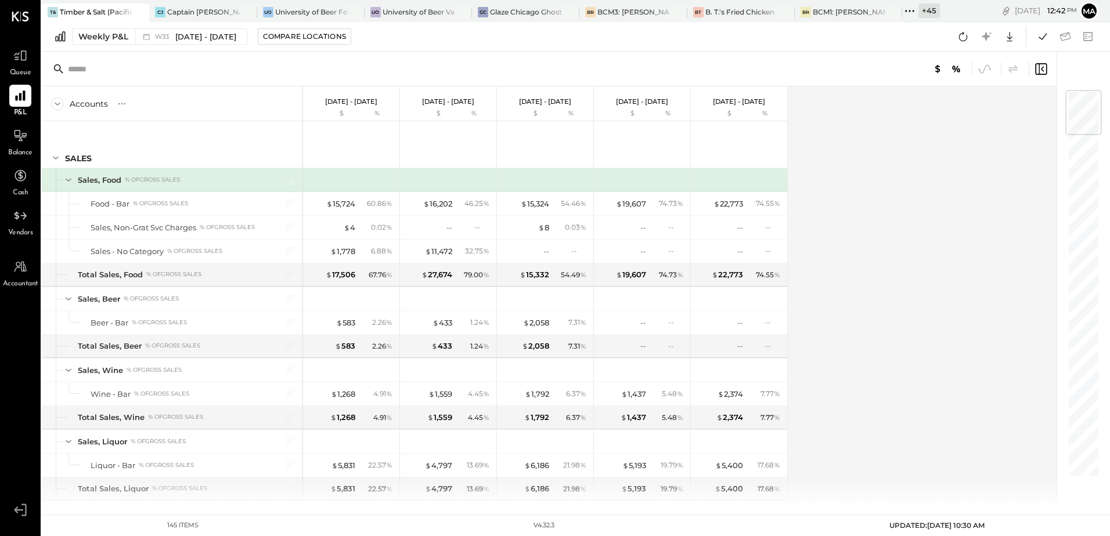
click at [924, 12] on div "+ 45" at bounding box center [928, 10] width 21 height 15
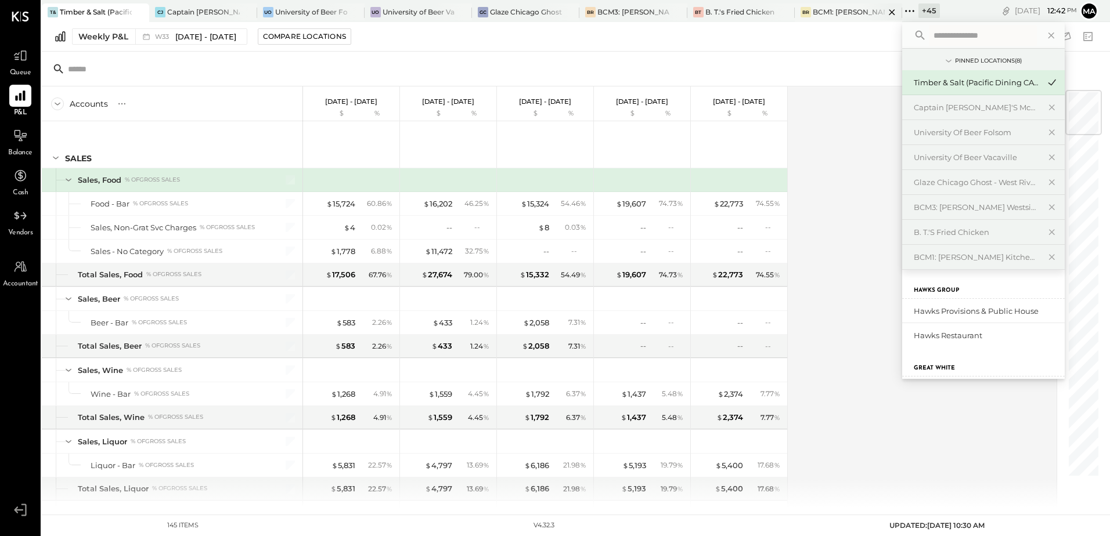
click at [857, 14] on div "BCM1: [PERSON_NAME] Kitchen Bar Market" at bounding box center [849, 12] width 72 height 10
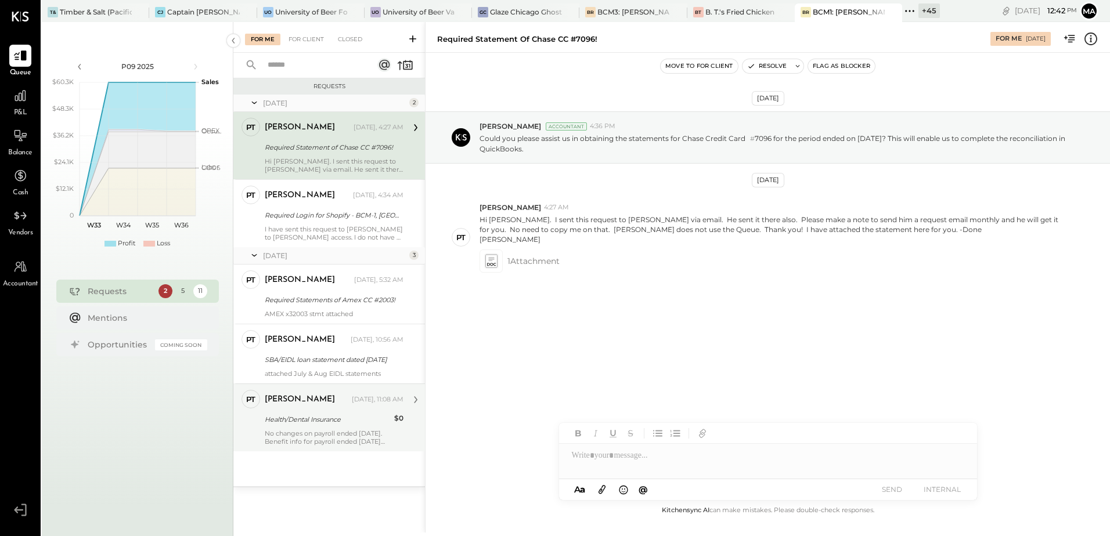
click at [311, 417] on div "Health/Dental Insurance" at bounding box center [328, 420] width 126 height 12
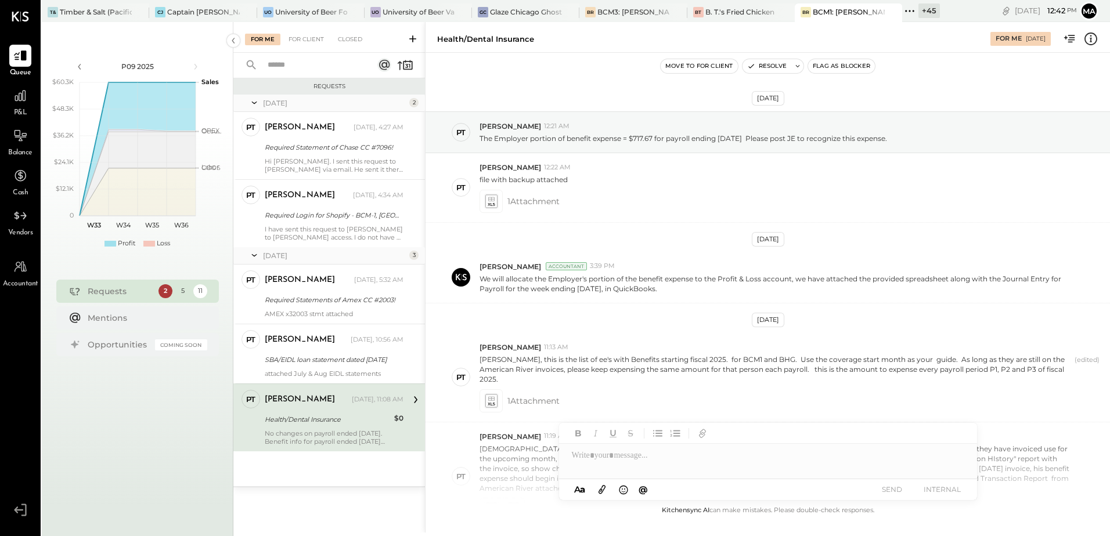
scroll to position [431, 0]
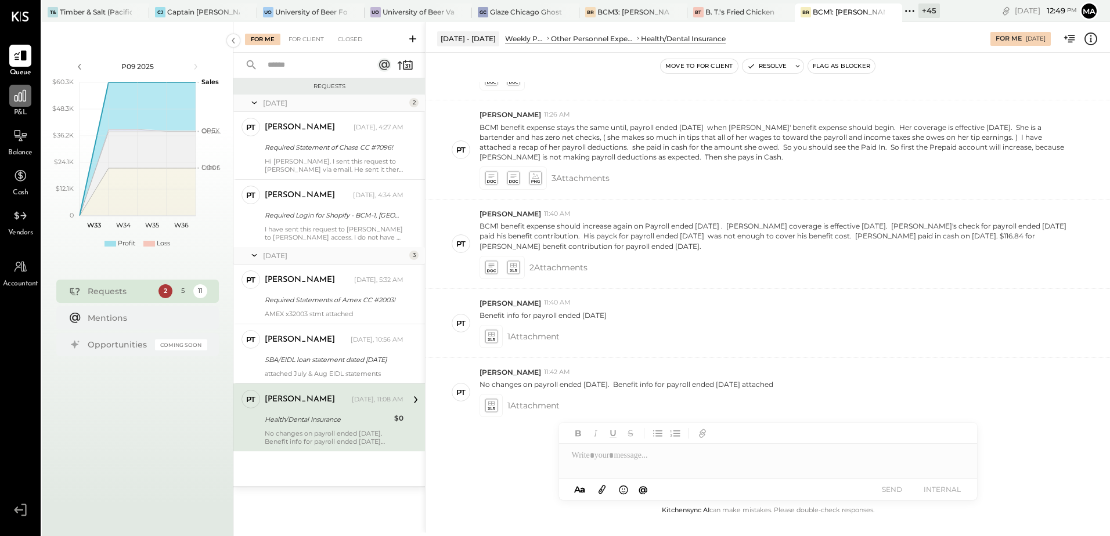
click at [23, 106] on div at bounding box center [20, 96] width 22 height 22
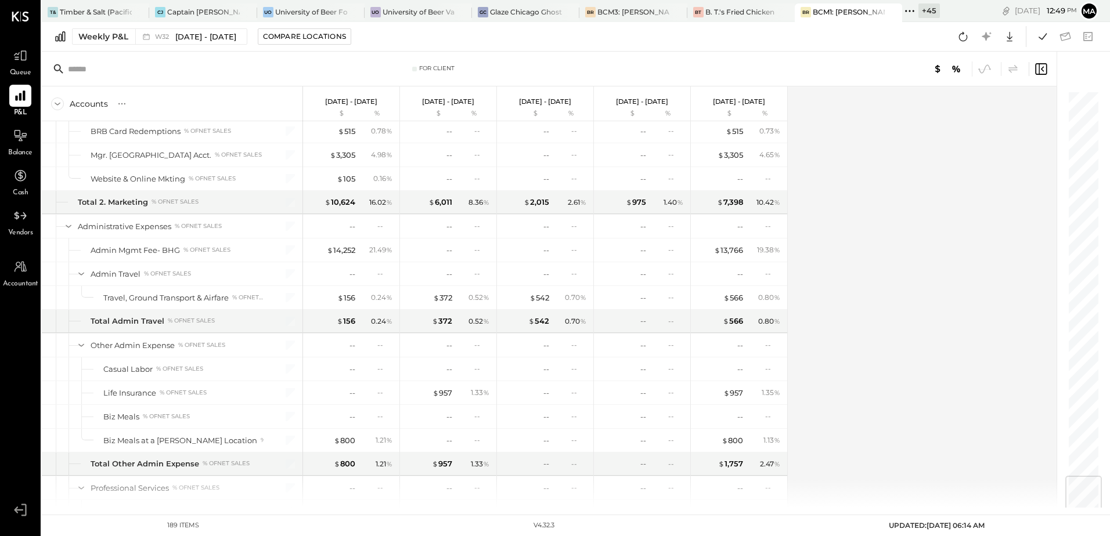
scroll to position [3250, 0]
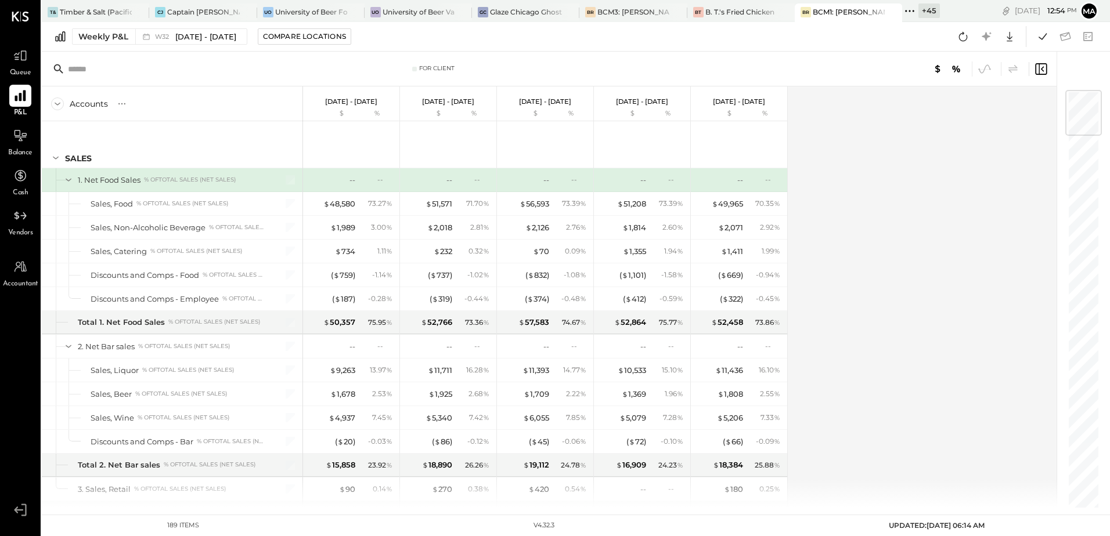
click at [22, 103] on icon at bounding box center [20, 95] width 15 height 15
click at [95, 38] on div "Weekly P&L" at bounding box center [103, 37] width 50 height 12
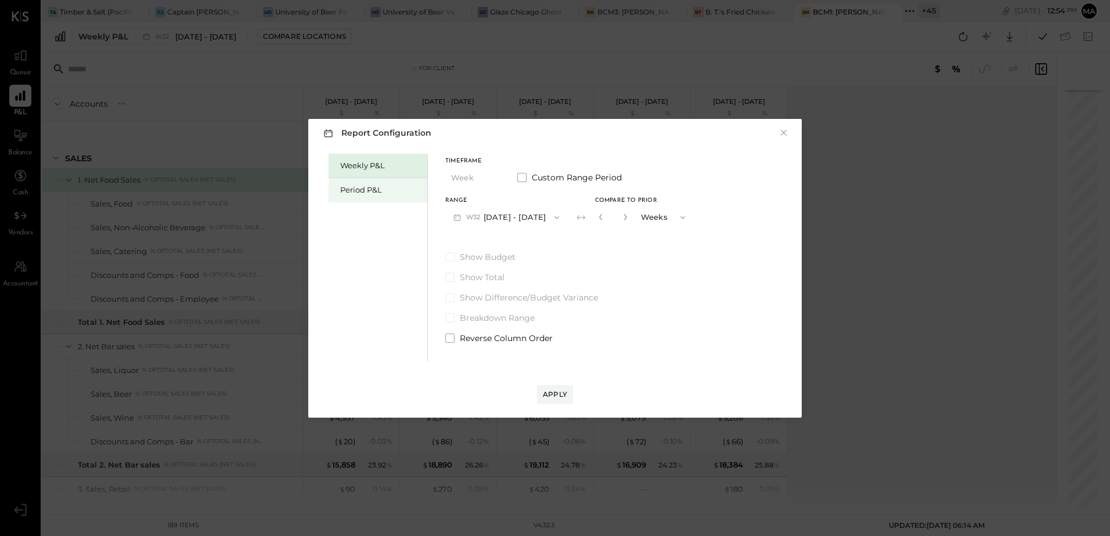
click at [362, 192] on div "Period P&L" at bounding box center [380, 190] width 81 height 11
click at [539, 219] on button "P09 Aug 14 - Sep 10, 2025" at bounding box center [505, 217] width 121 height 21
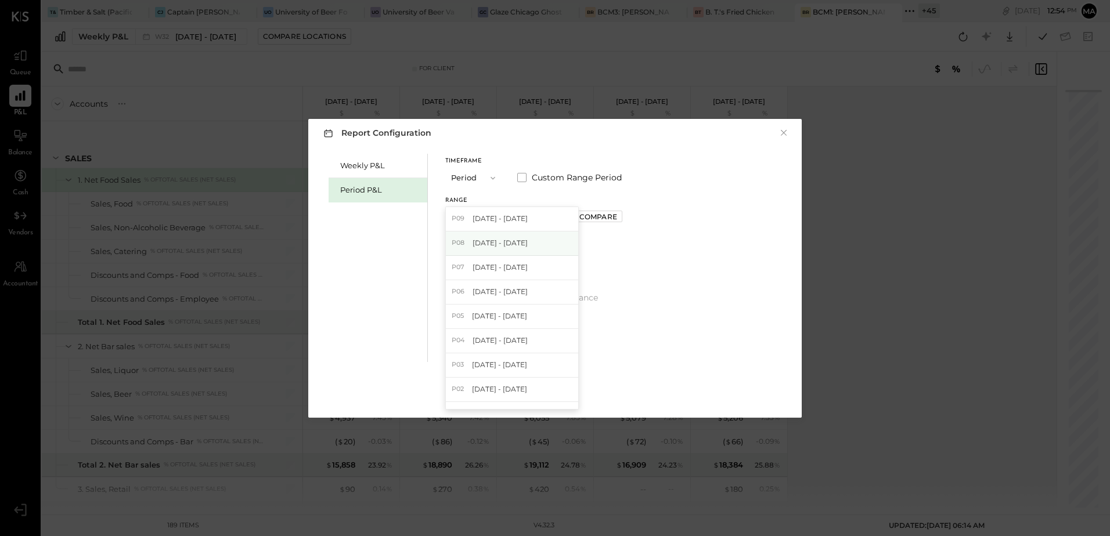
click at [543, 245] on div "P08 Jul 17 - Aug 13, 2025" at bounding box center [512, 244] width 132 height 24
click at [606, 223] on div "Range P08 Jul 17 - Aug 13, 2025 Compare" at bounding box center [533, 213] width 177 height 30
click at [611, 219] on div "Compare" at bounding box center [598, 217] width 38 height 10
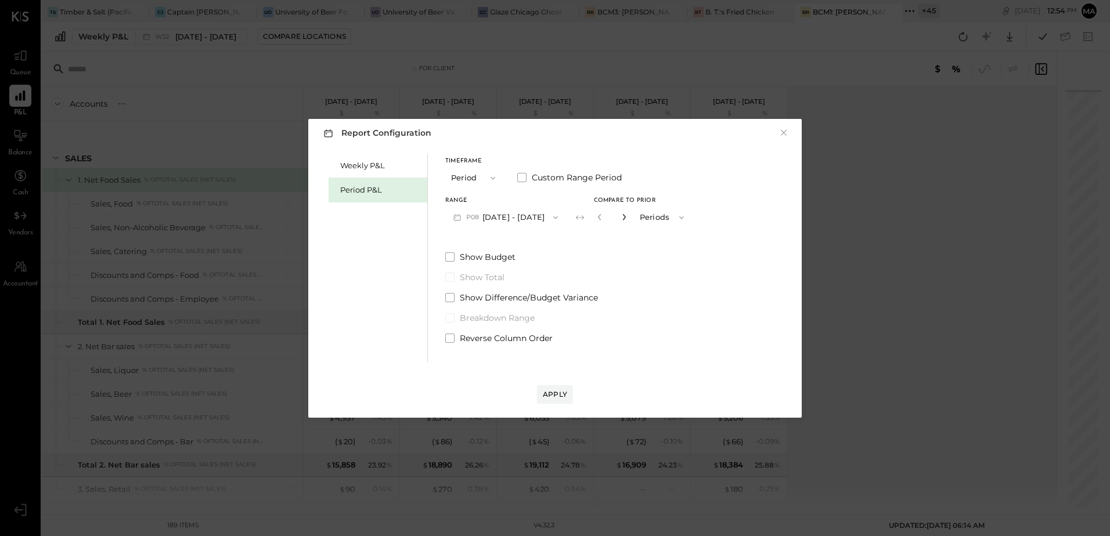
click at [627, 218] on icon "button" at bounding box center [623, 217] width 7 height 7
type input "*"
click at [554, 396] on div "Apply" at bounding box center [555, 394] width 24 height 10
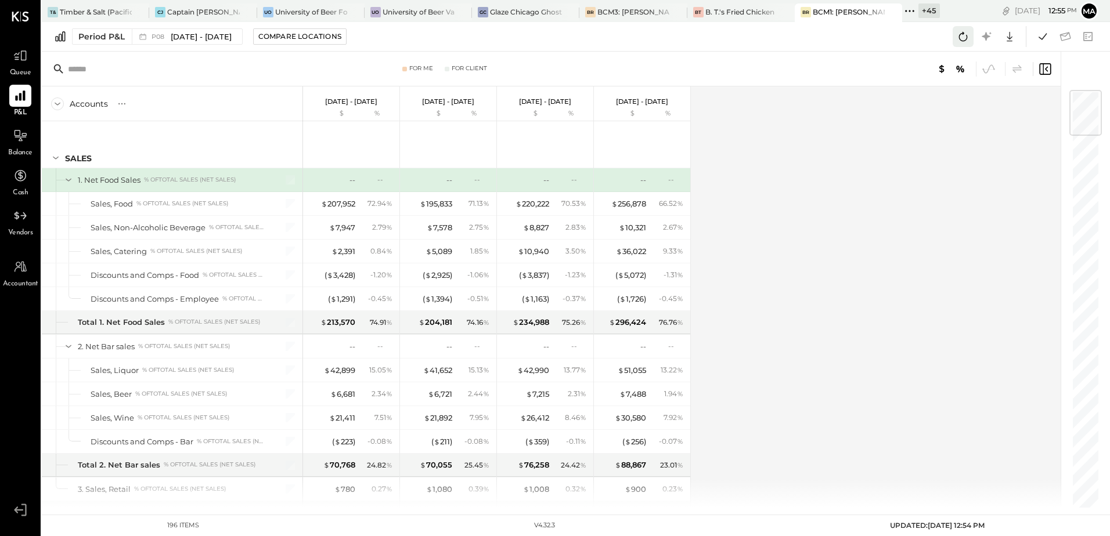
click at [966, 37] on icon at bounding box center [963, 36] width 9 height 9
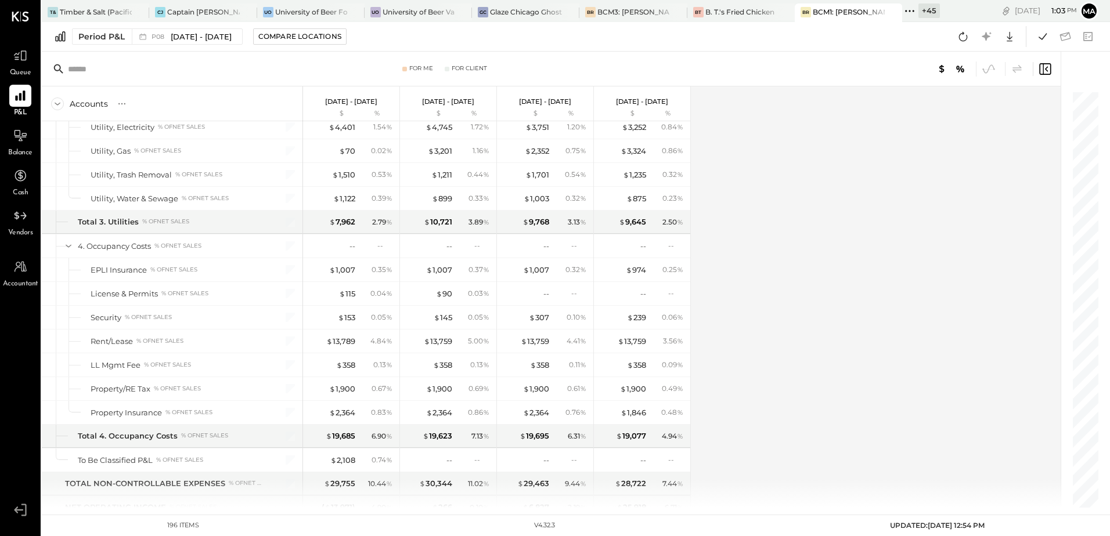
scroll to position [4087, 0]
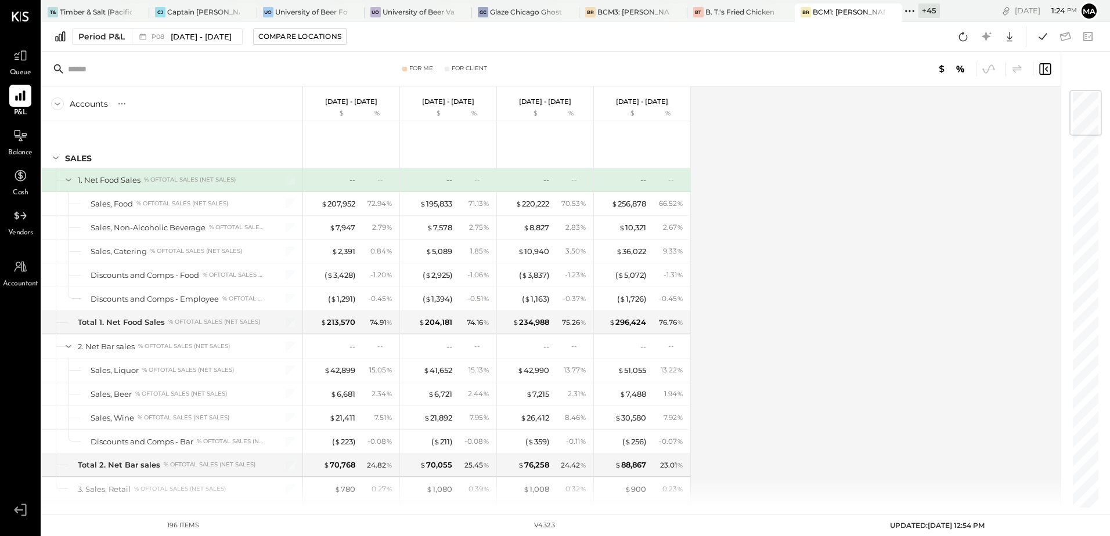
click at [21, 68] on span "Queue" at bounding box center [20, 73] width 21 height 10
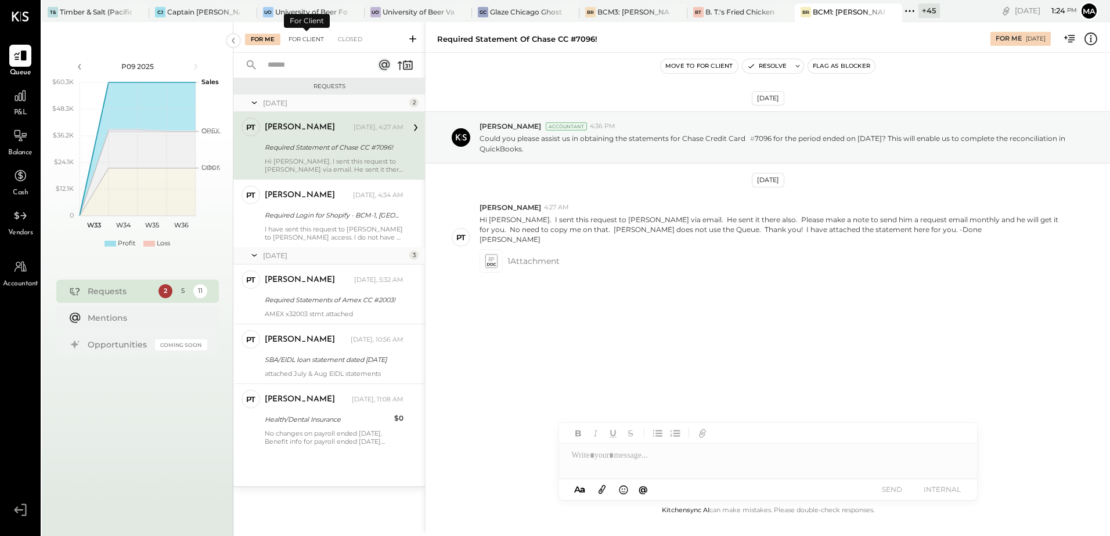
click at [294, 41] on div "For Client" at bounding box center [306, 40] width 47 height 12
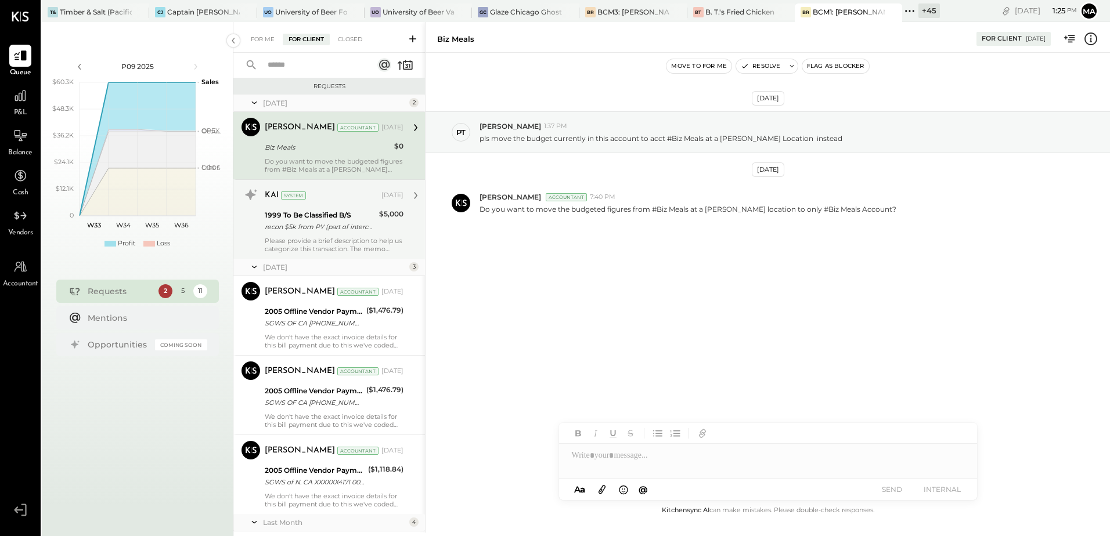
click at [324, 241] on div "Please provide a brief description to help us categorize this transaction. The …" at bounding box center [334, 245] width 139 height 16
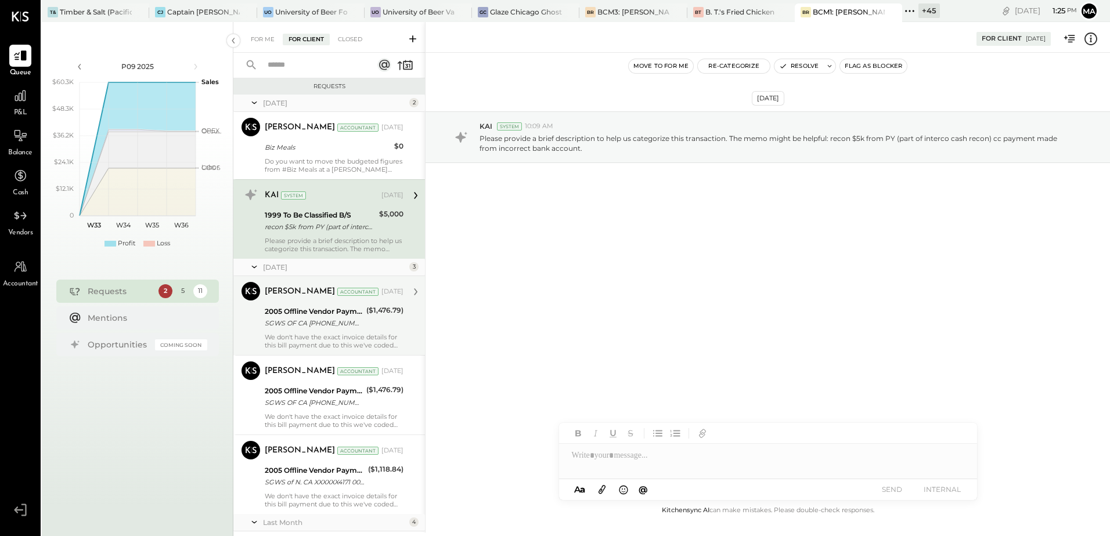
click at [351, 333] on div "We don't have the exact invoice details for this bill payment due to this we've…" at bounding box center [334, 341] width 139 height 16
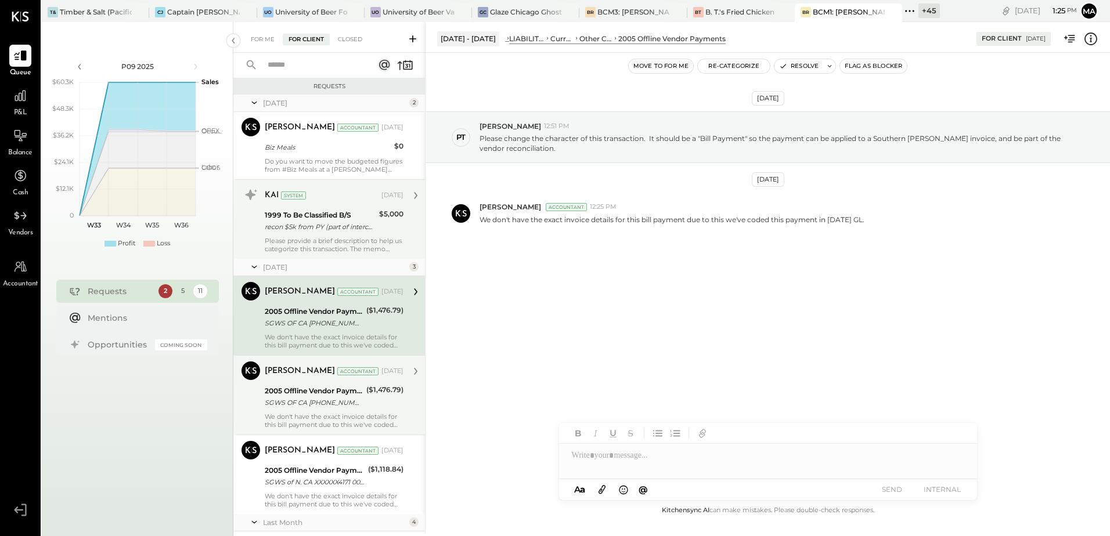
click at [306, 388] on div "2005 Offline Vendor Payments" at bounding box center [314, 391] width 98 height 12
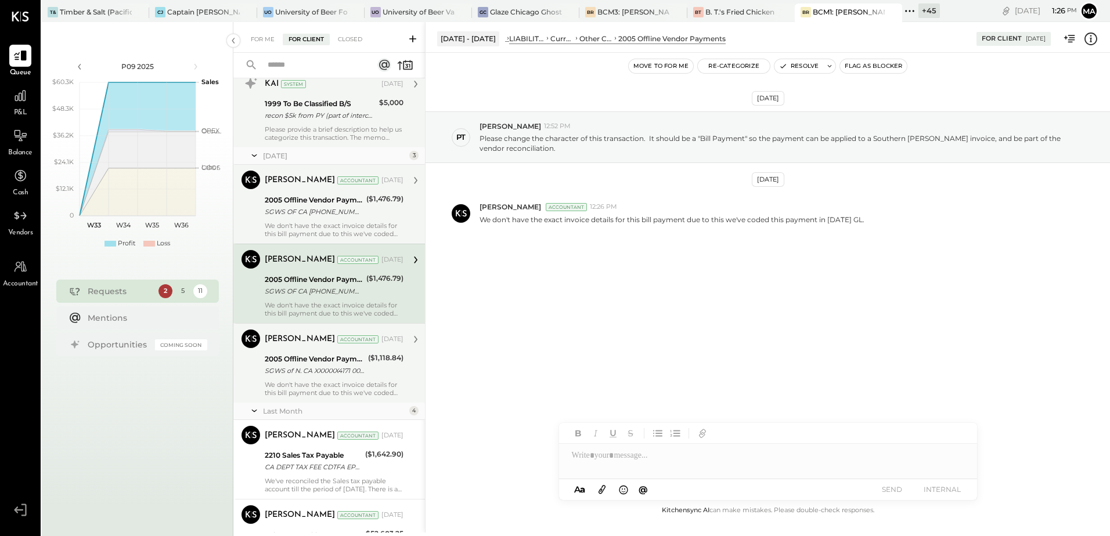
scroll to position [116, 0]
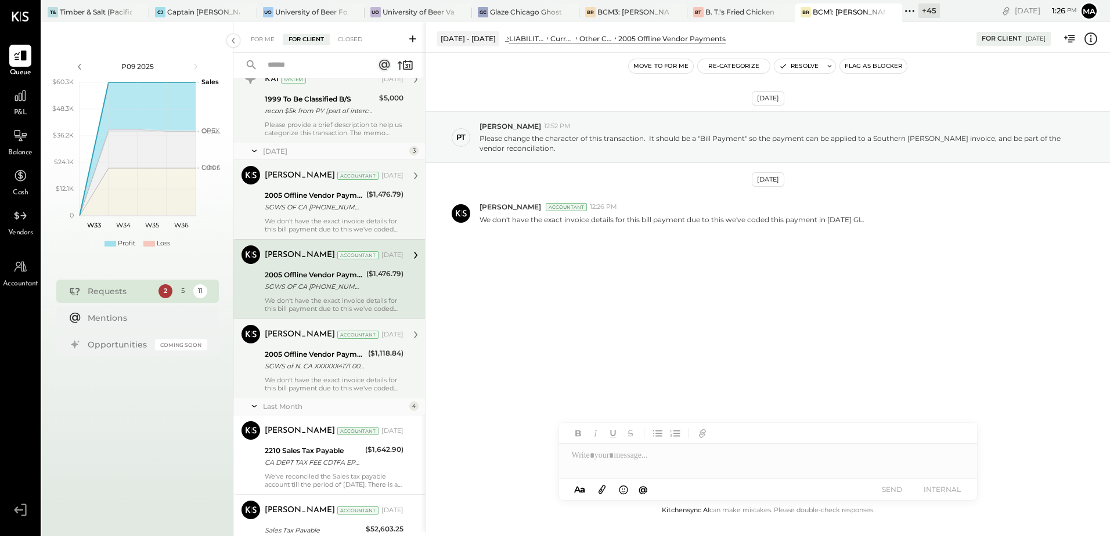
click at [302, 379] on div "We don't have the exact invoice details for this bill payment due to this we've…" at bounding box center [334, 384] width 139 height 16
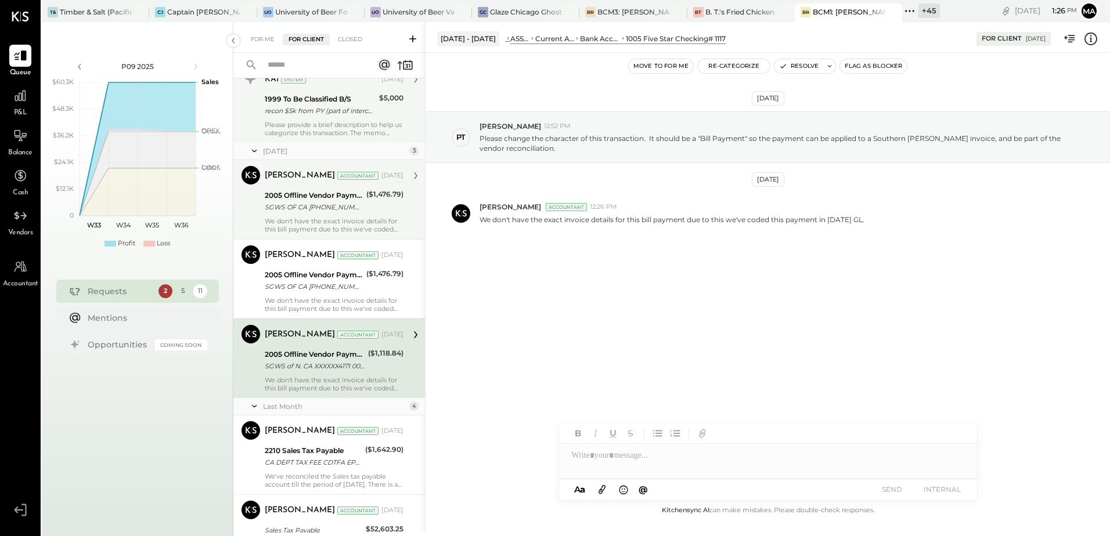
click at [303, 378] on div "We don't have the exact invoice details for this bill payment due to this we've…" at bounding box center [334, 384] width 139 height 16
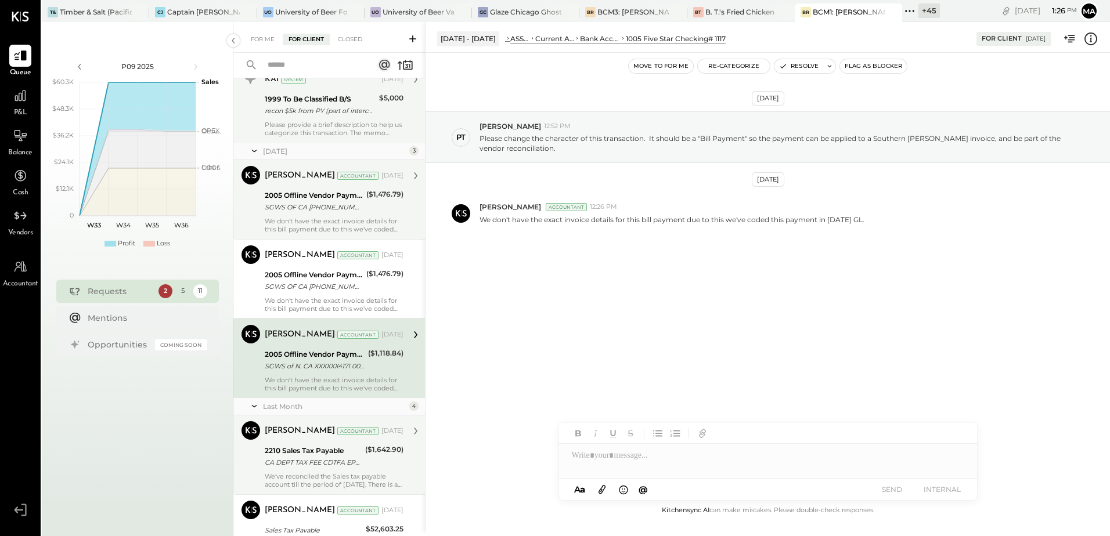
click at [286, 458] on div "CA DEPT TAX FEE CDTFA EPMT 28221 CA DEPT TAX FEE CDTFA EPMT XXXXXX2215 [DATE] T…" at bounding box center [313, 463] width 97 height 12
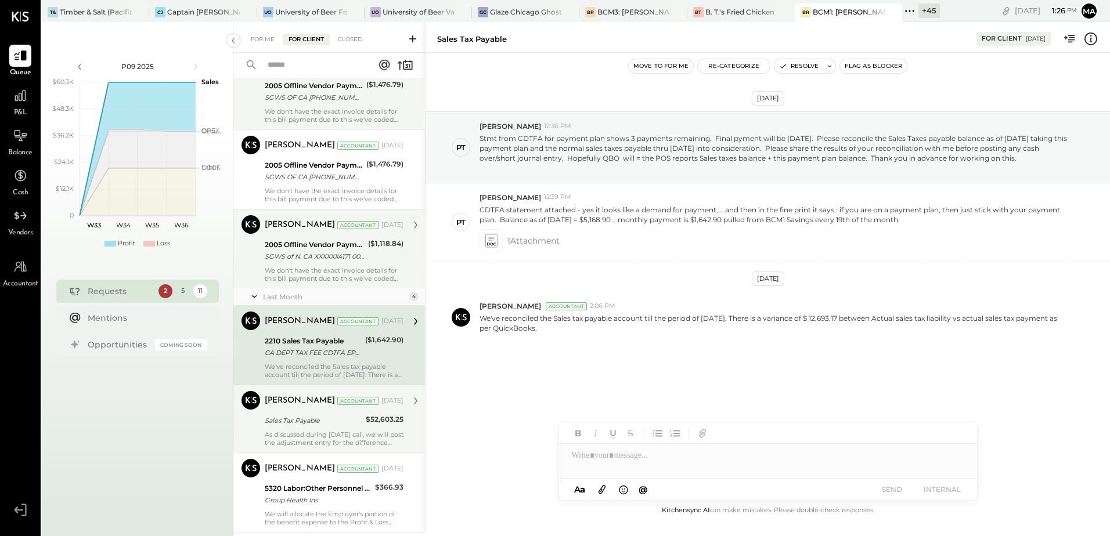
scroll to position [232, 0]
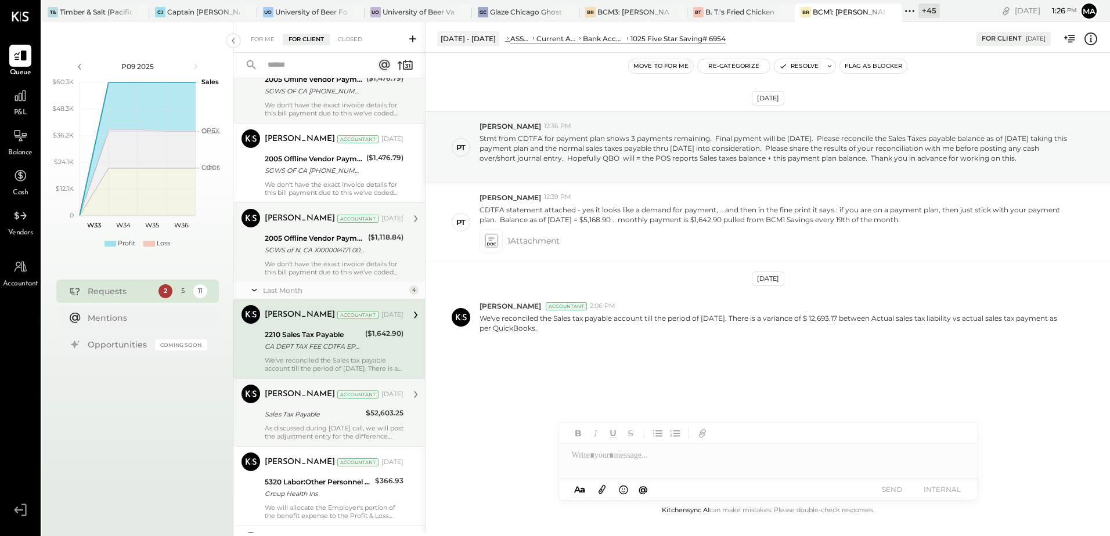
click at [302, 420] on div "Sales Tax Payable" at bounding box center [314, 415] width 98 height 12
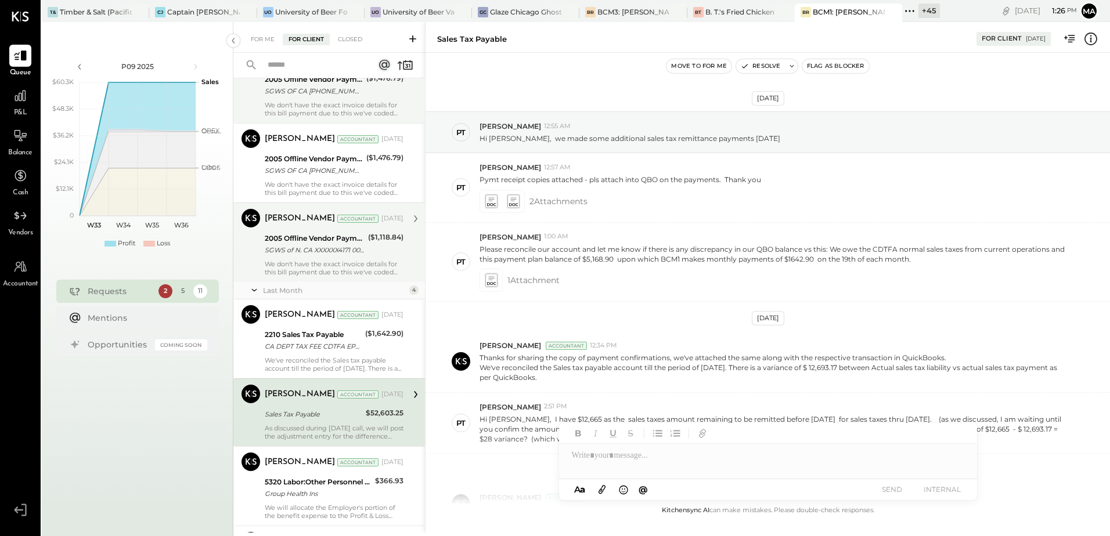
scroll to position [107, 0]
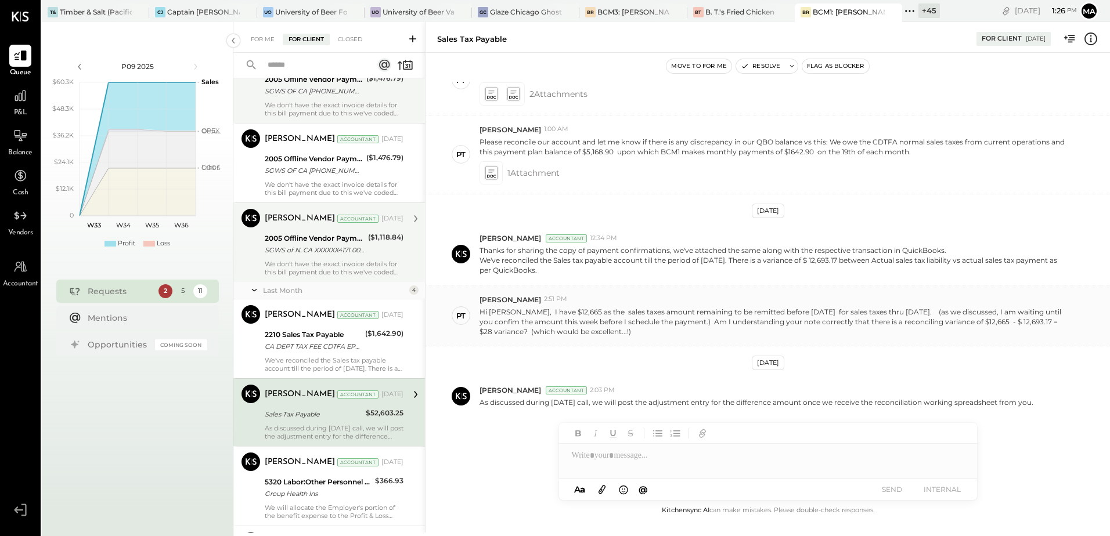
click at [652, 318] on p "Hi [PERSON_NAME], I have $12,665 as the sales taxes amount remaining to be remi…" at bounding box center [774, 322] width 590 height 30
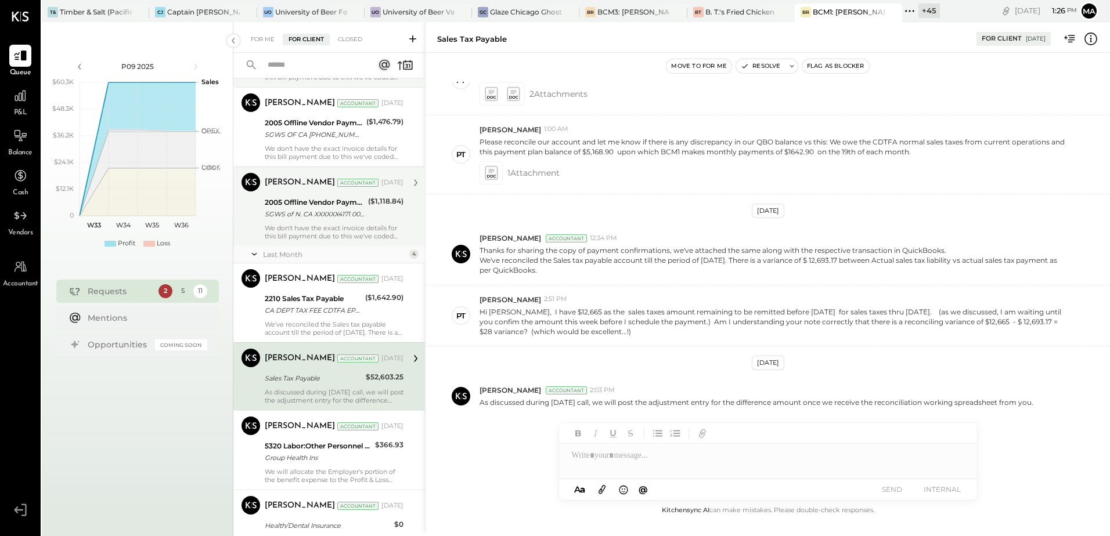
scroll to position [464, 0]
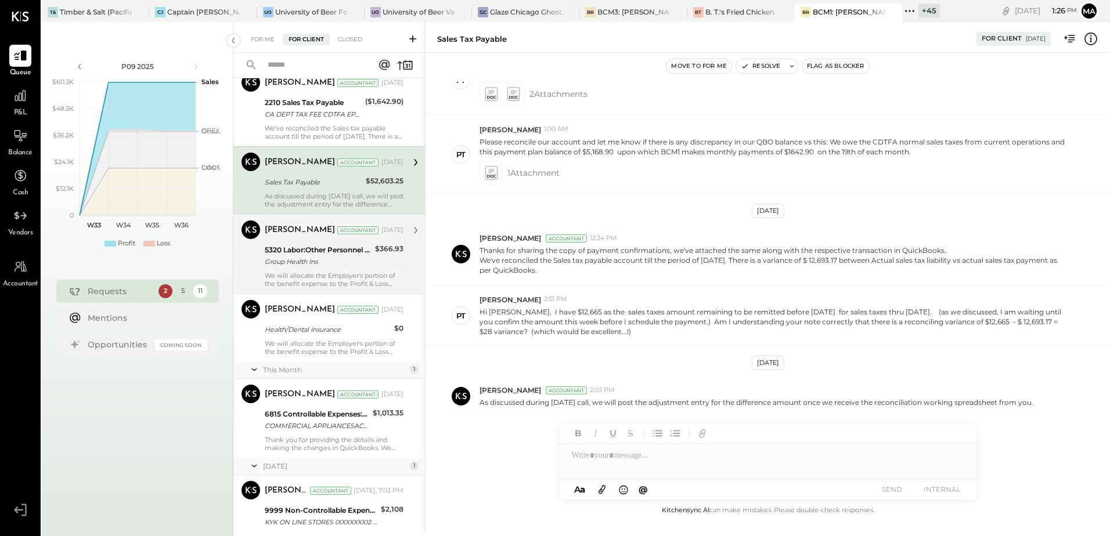
click at [333, 262] on div "Group Health Ins" at bounding box center [318, 262] width 107 height 12
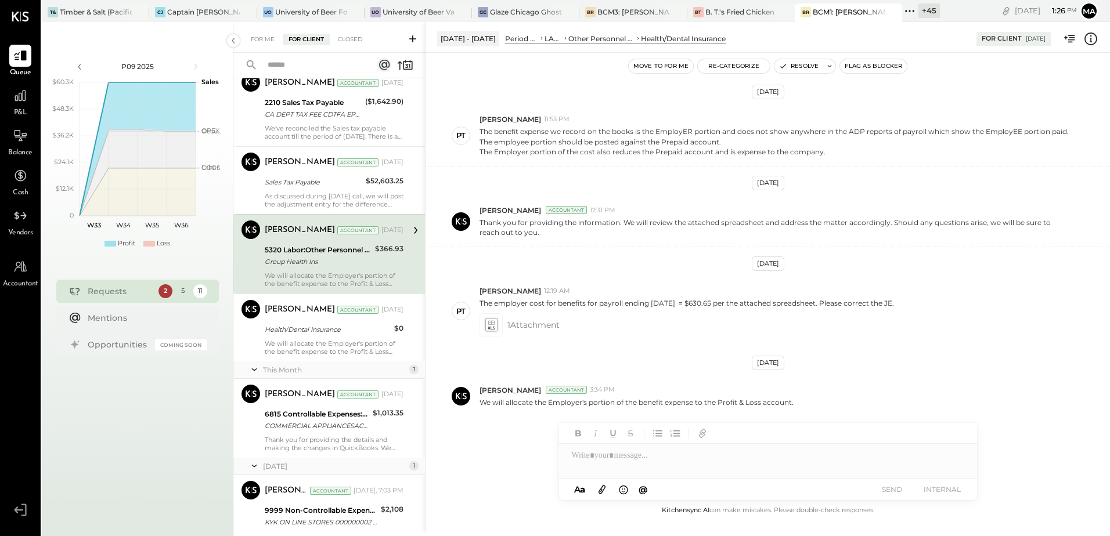
click at [297, 263] on div "Group Health Ins" at bounding box center [318, 262] width 107 height 12
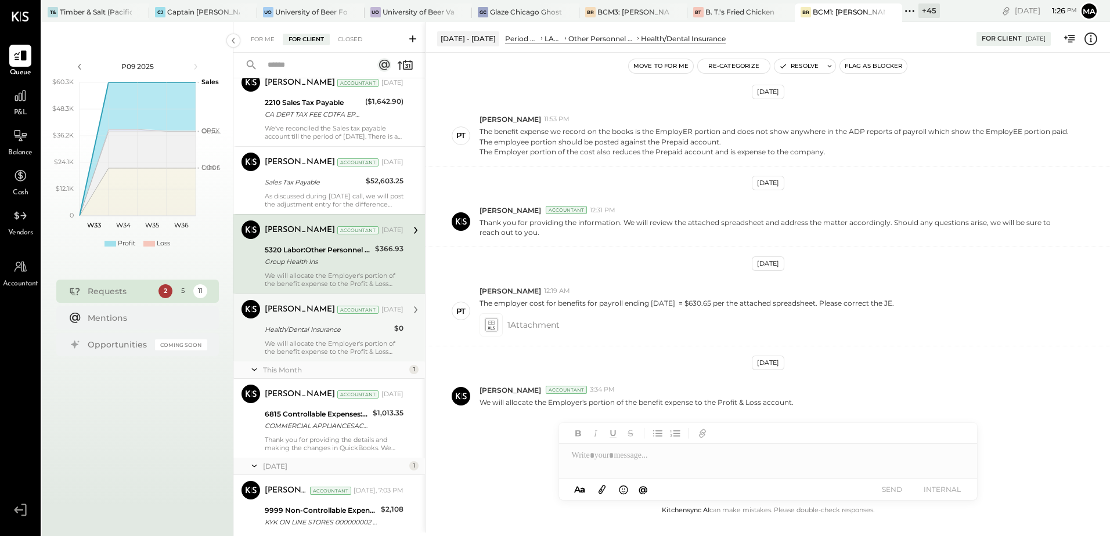
click at [321, 337] on div "[PERSON_NAME] Accountant [DATE] Health/Dental Insurance $0 We will allocate the…" at bounding box center [334, 328] width 139 height 56
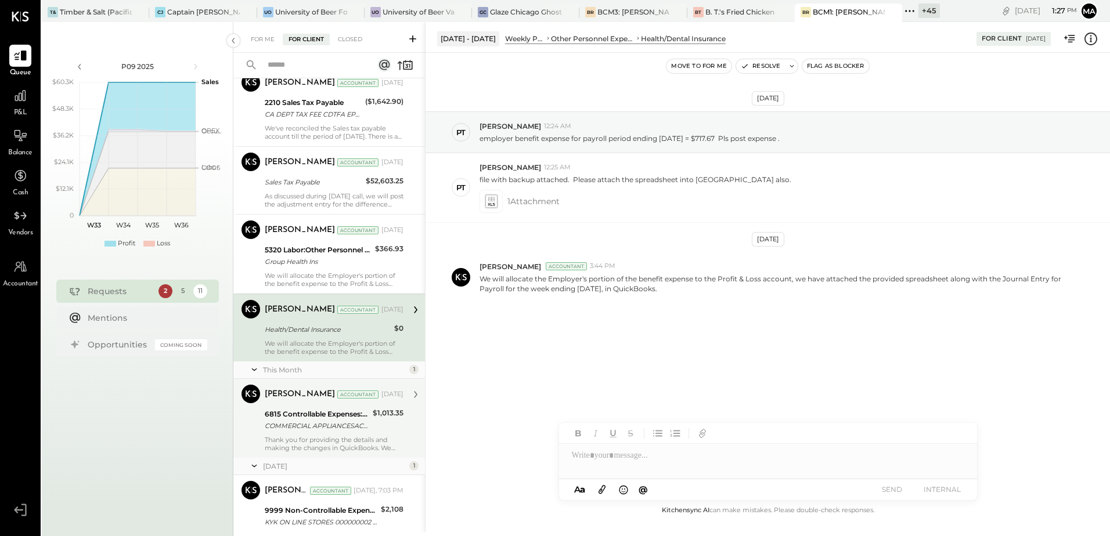
click at [338, 437] on div "Thank you for providing the details and making the changes in QuickBooks. We wi…" at bounding box center [334, 444] width 139 height 16
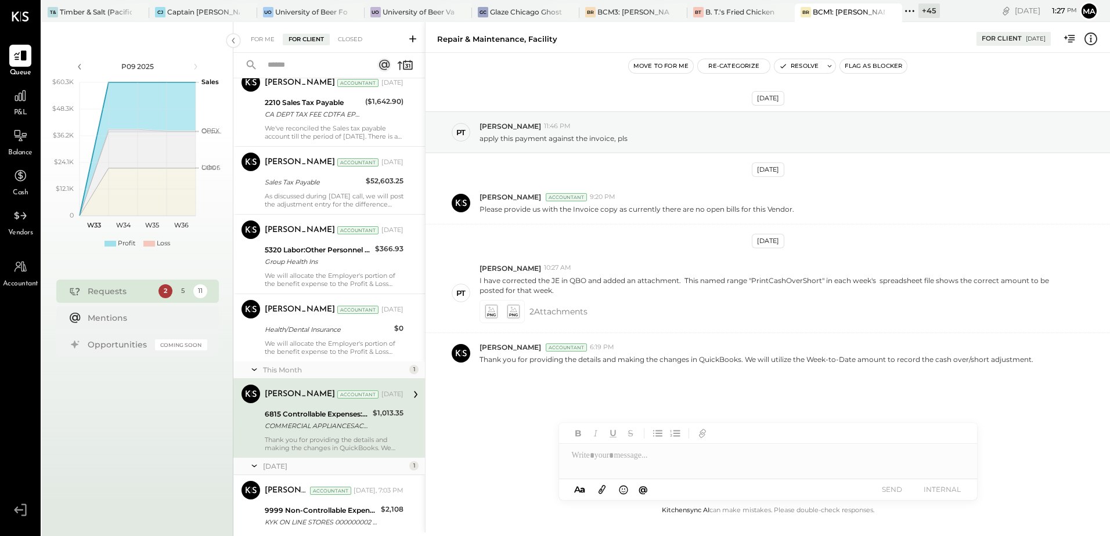
scroll to position [519, 0]
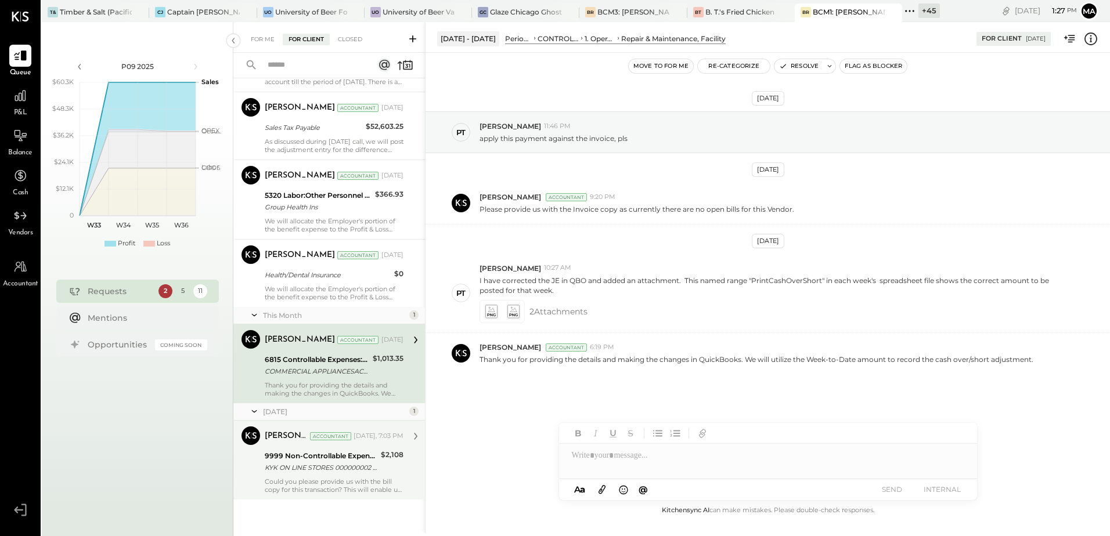
click at [312, 468] on div "KYK ON LINE STORES 000000002 [GEOGRAPHIC_DATA]" at bounding box center [321, 468] width 113 height 12
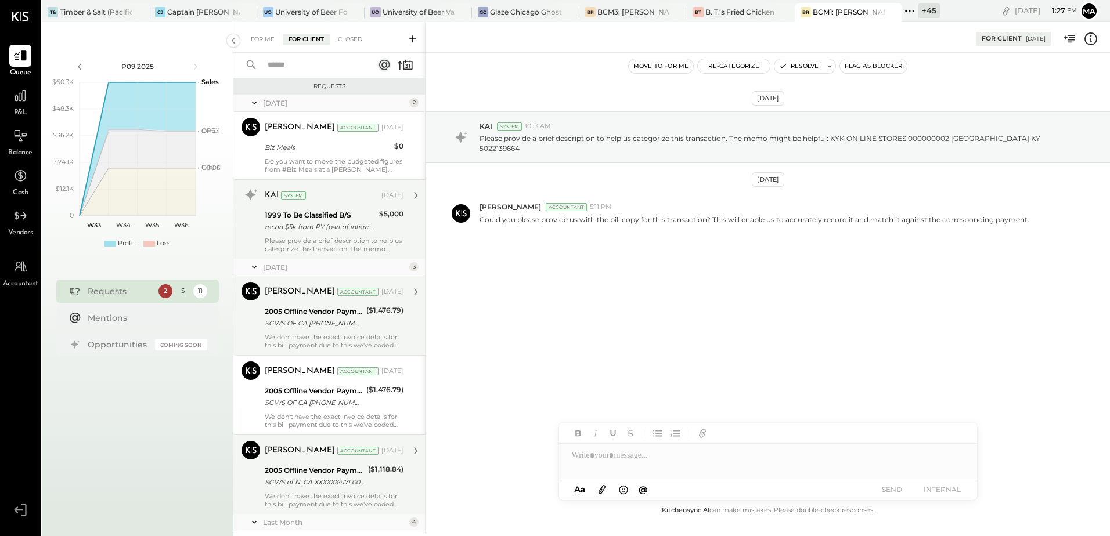
click at [257, 24] on div "For Me For Client Closed" at bounding box center [329, 37] width 192 height 31
click at [257, 41] on div "For Me" at bounding box center [262, 40] width 35 height 12
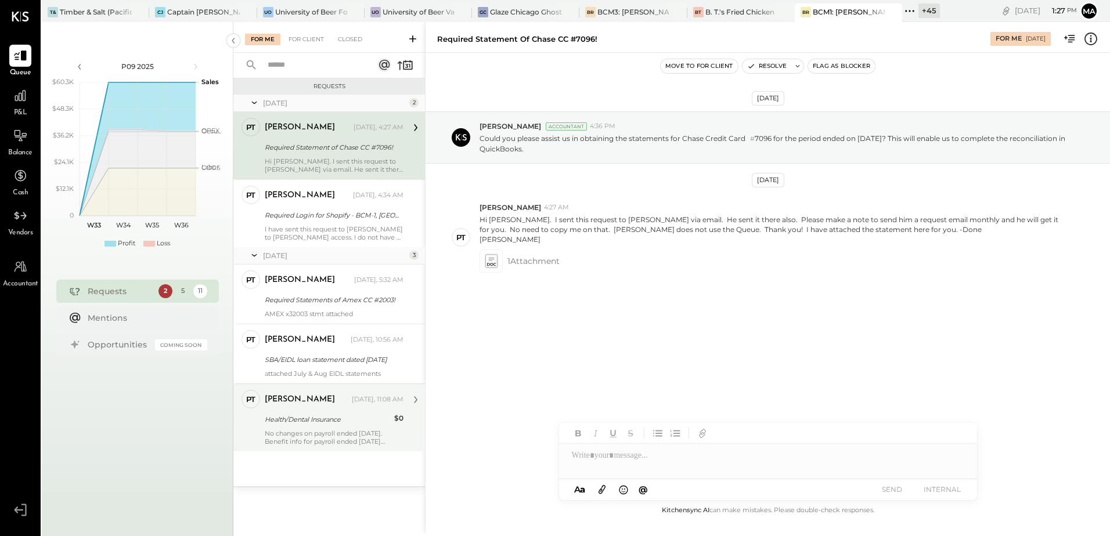
click at [318, 434] on div "No changes on payroll ended [DATE]. Benefit info for payroll ended [DATE] attac…" at bounding box center [334, 437] width 139 height 16
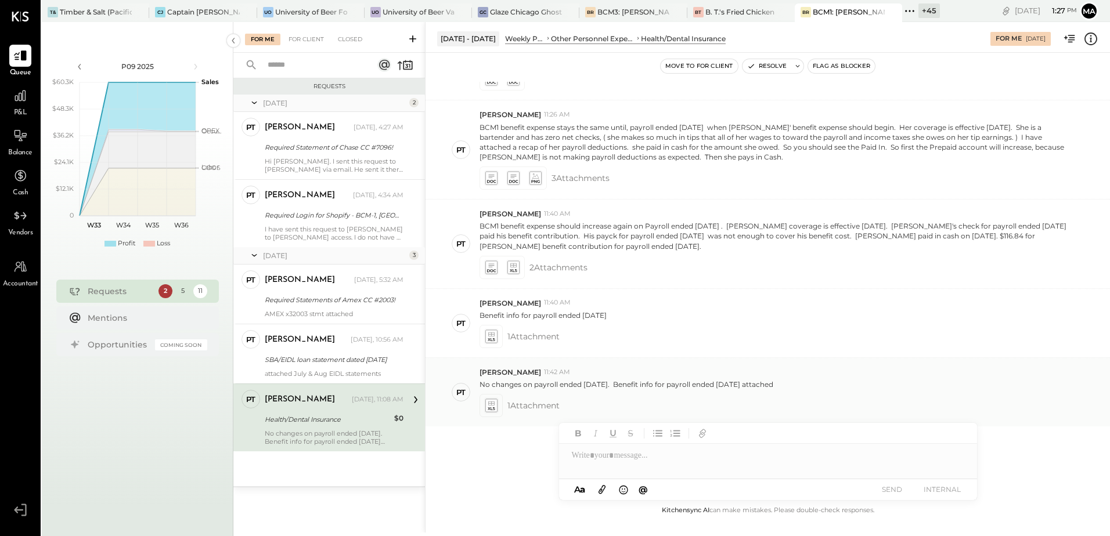
drag, startPoint x: 520, startPoint y: 394, endPoint x: 512, endPoint y: 399, distance: 8.9
click at [521, 395] on span "1 Attachment" at bounding box center [533, 405] width 52 height 23
click at [482, 399] on div at bounding box center [490, 405] width 17 height 17
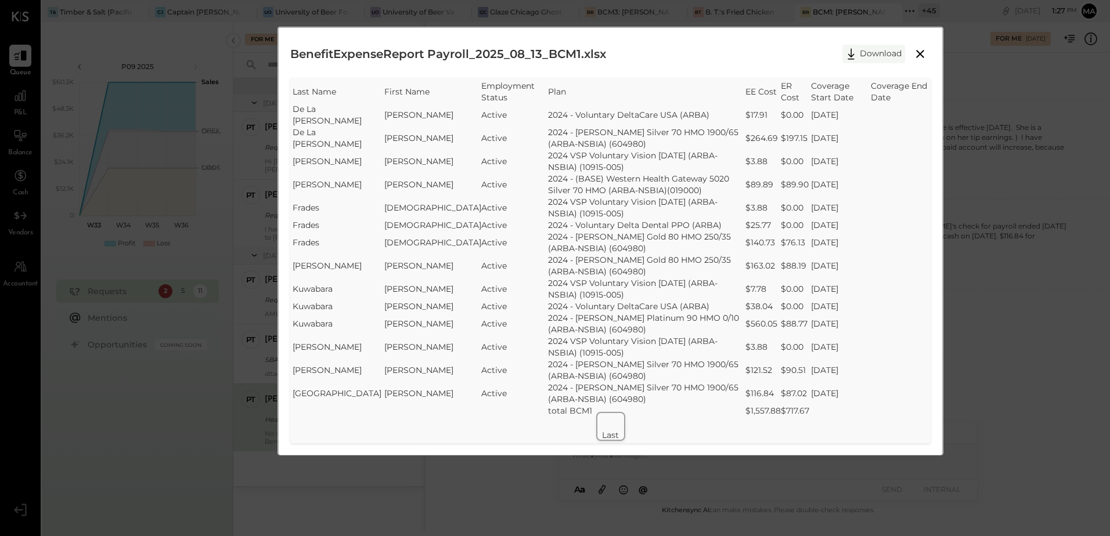
click at [850, 58] on icon at bounding box center [850, 53] width 17 height 17
click at [183, 53] on div "BenefitExpenseReport Payroll_2025_08_13_BCM1.xlsx Download SheetJS Table Export…" at bounding box center [555, 268] width 1110 height 536
